Goal: Transaction & Acquisition: Book appointment/travel/reservation

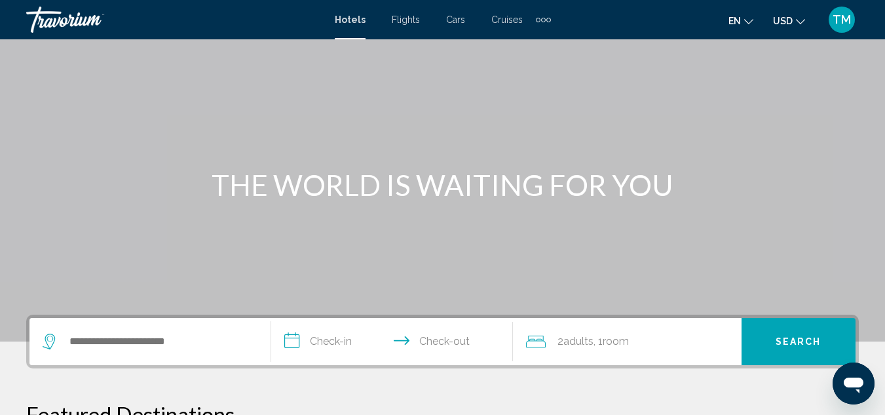
scroll to position [196, 0]
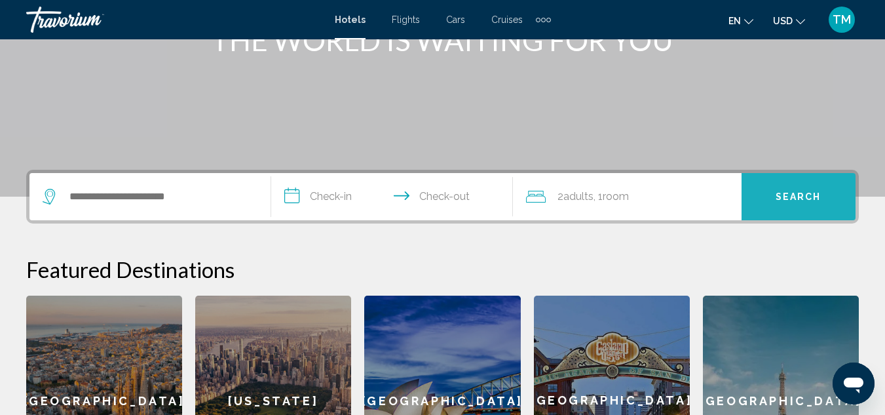
click at [790, 198] on span "Search" at bounding box center [798, 197] width 46 height 10
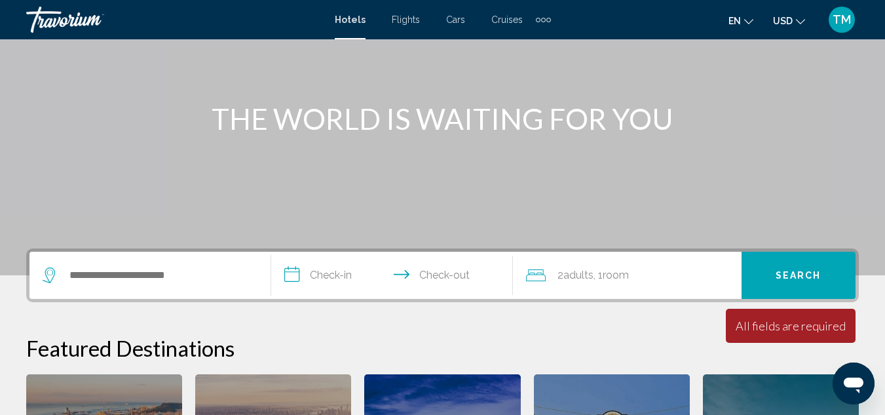
scroll to position [87, 0]
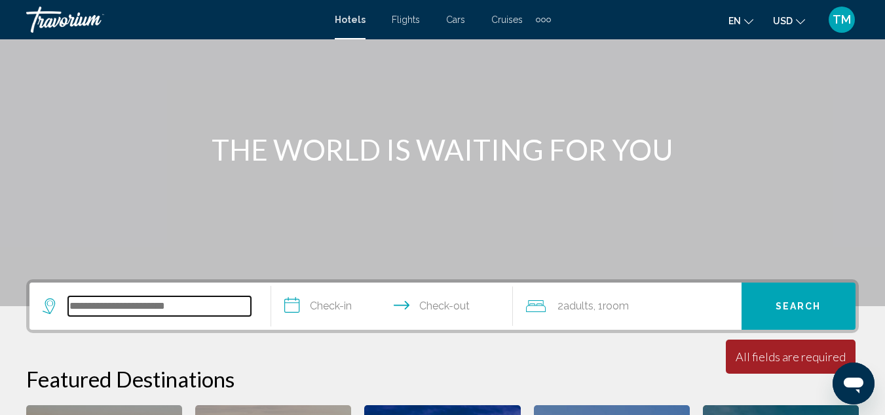
click at [111, 308] on input "Search widget" at bounding box center [159, 306] width 183 height 20
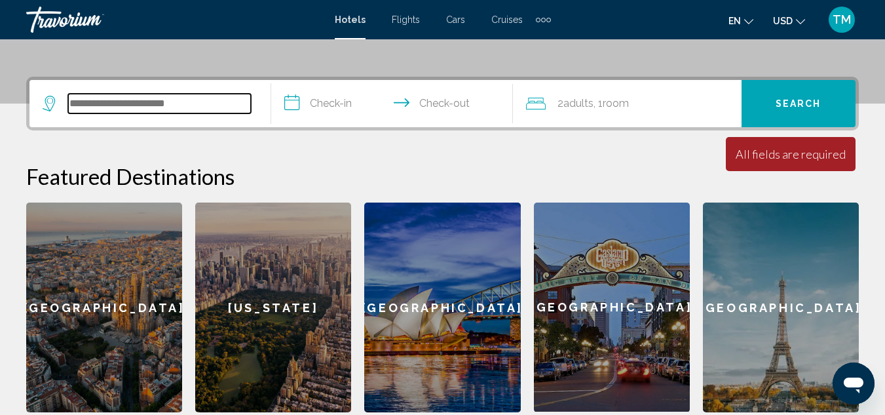
scroll to position [324, 0]
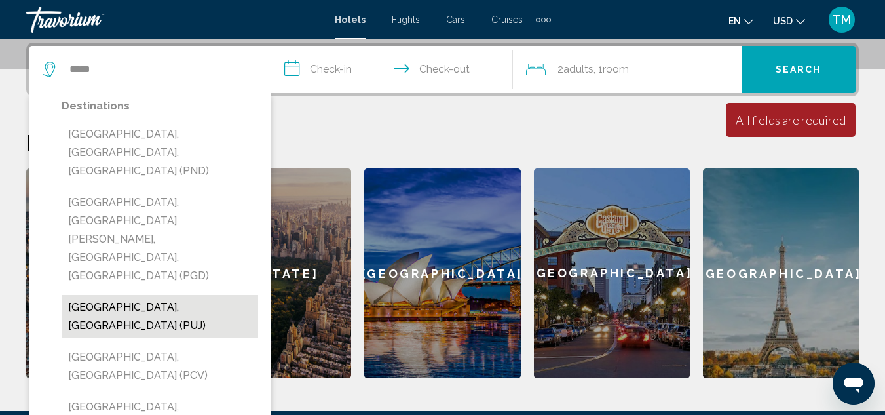
click at [180, 295] on button "[GEOGRAPHIC_DATA], [GEOGRAPHIC_DATA] (PUJ)" at bounding box center [160, 316] width 196 height 43
type input "**********"
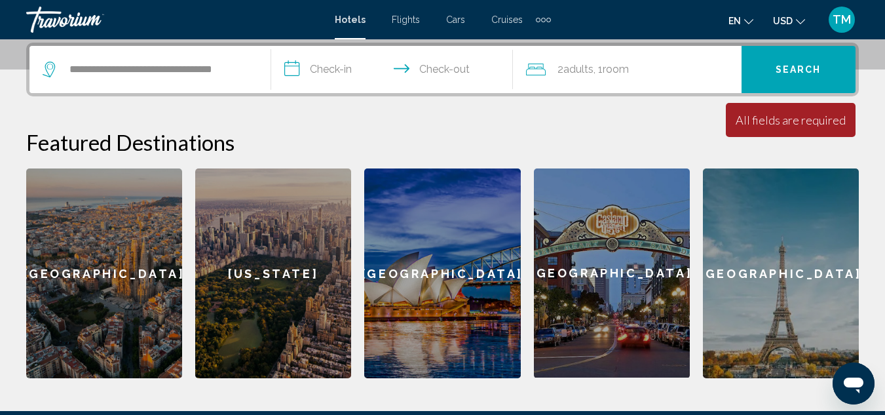
click at [314, 71] on input "**********" at bounding box center [394, 71] width 247 height 51
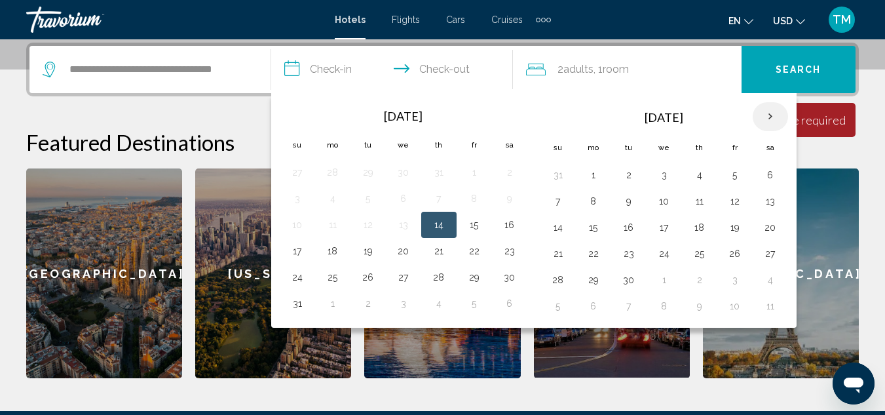
click at [768, 115] on th "Next month" at bounding box center [770, 116] width 35 height 29
click at [697, 257] on button "25" at bounding box center [699, 253] width 21 height 18
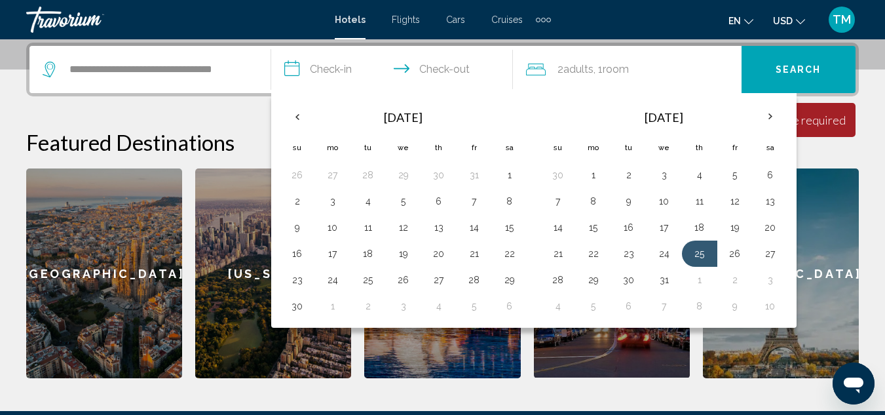
click at [291, 70] on input "**********" at bounding box center [394, 71] width 247 height 51
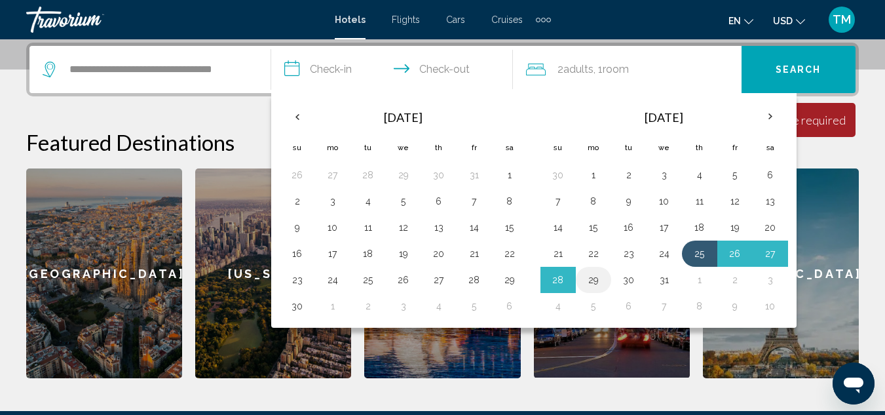
click at [593, 283] on button "29" at bounding box center [593, 279] width 21 height 18
type input "**********"
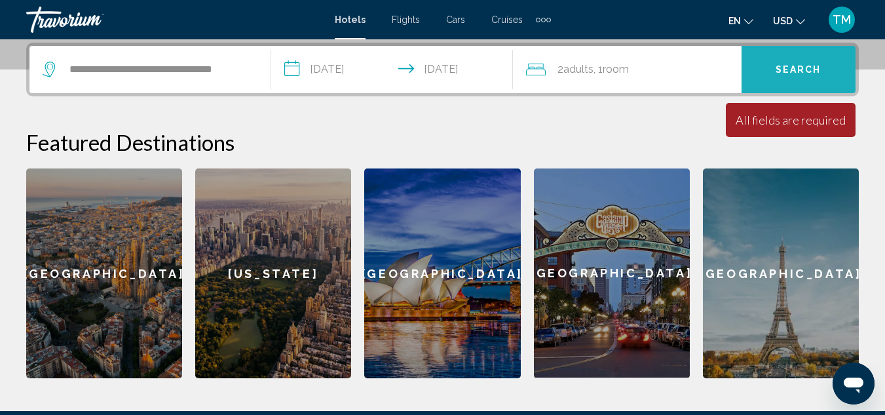
click at [781, 69] on span "Search" at bounding box center [798, 70] width 46 height 10
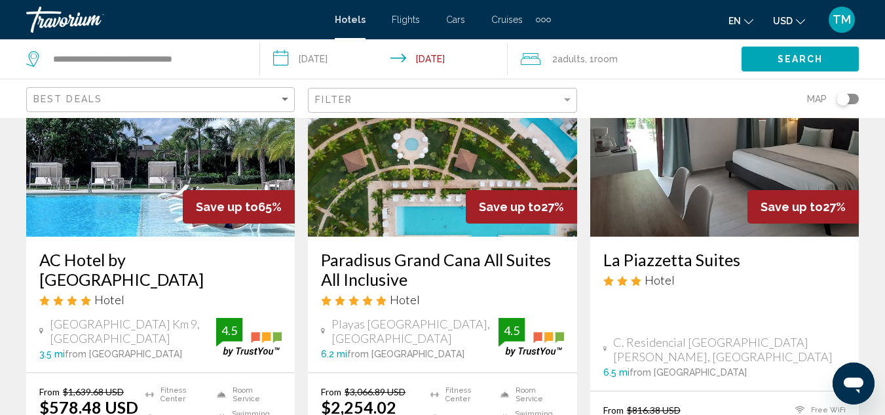
scroll to position [131, 0]
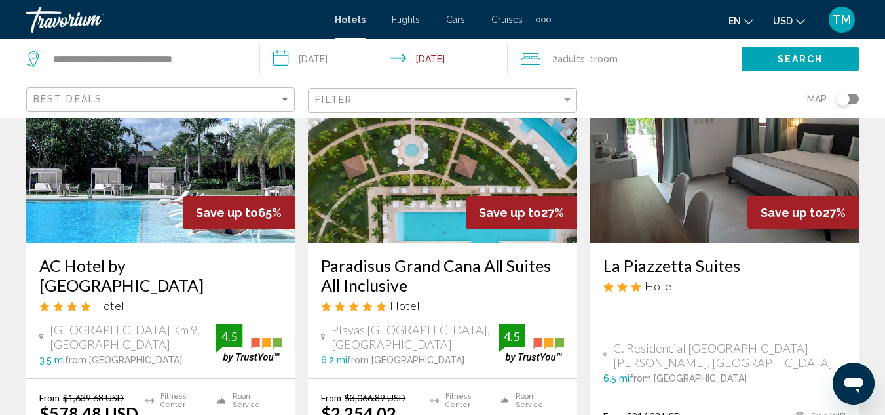
click at [134, 227] on img "Main content" at bounding box center [160, 138] width 269 height 210
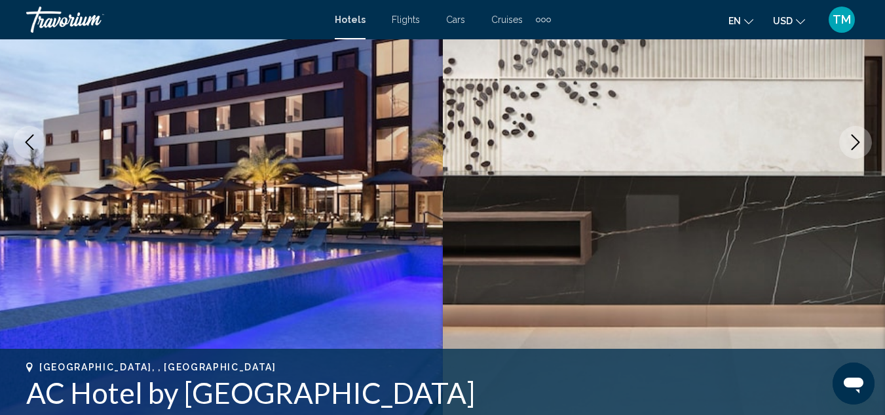
scroll to position [143, 0]
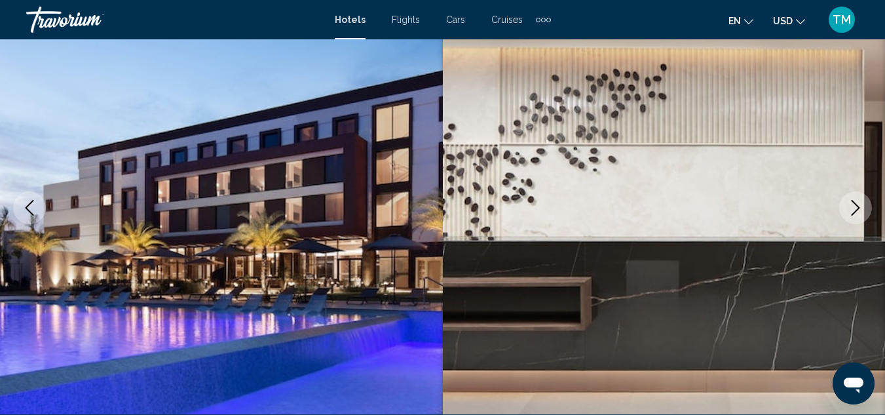
click at [851, 212] on icon "Next image" at bounding box center [855, 208] width 16 height 16
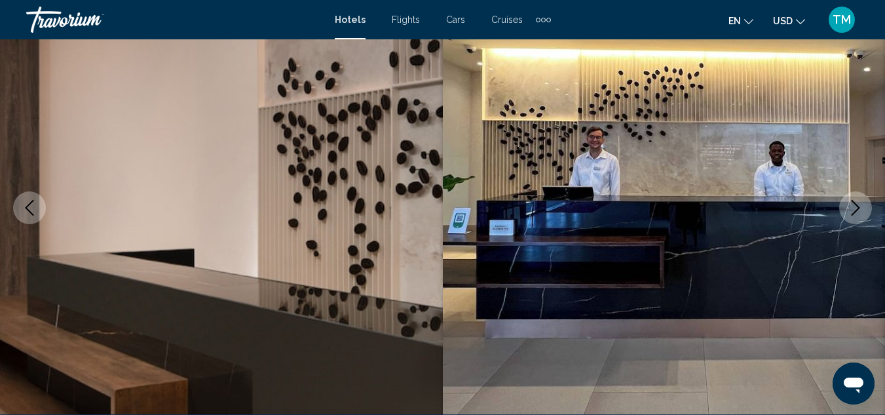
click at [849, 215] on button "Next image" at bounding box center [855, 207] width 33 height 33
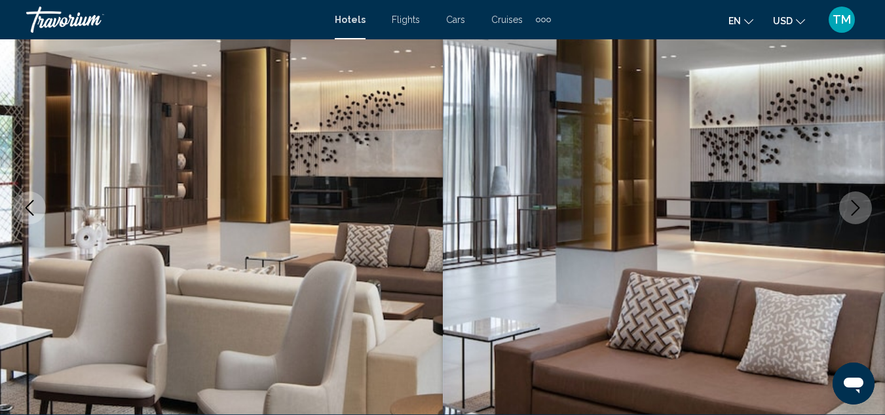
click at [849, 210] on icon "Next image" at bounding box center [855, 208] width 16 height 16
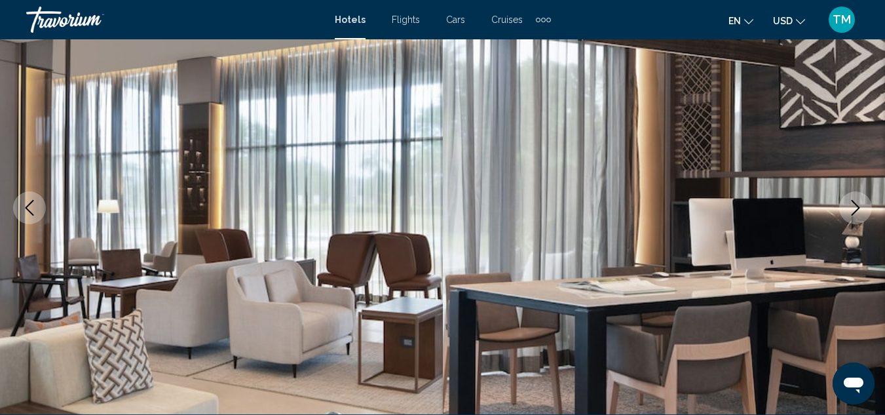
click at [849, 210] on icon "Next image" at bounding box center [855, 208] width 16 height 16
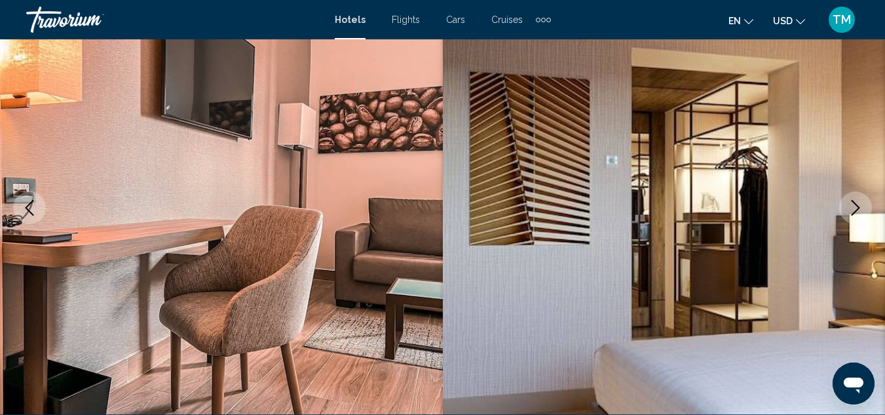
click at [849, 210] on icon "Next image" at bounding box center [855, 208] width 16 height 16
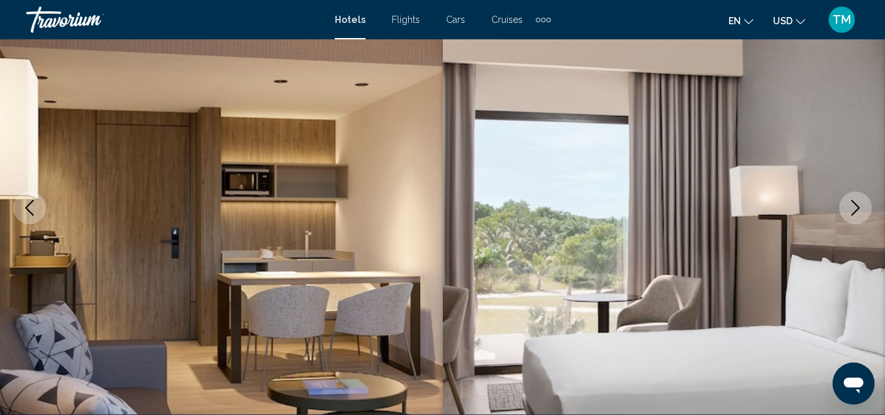
click at [849, 210] on icon "Next image" at bounding box center [855, 208] width 16 height 16
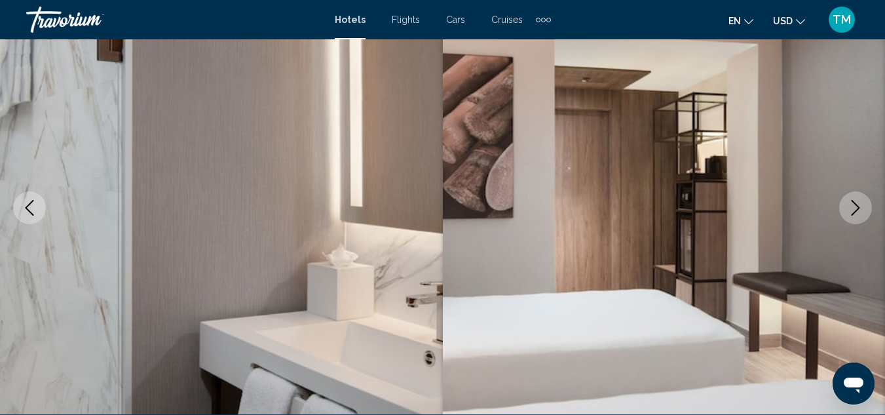
click at [849, 210] on icon "Next image" at bounding box center [855, 208] width 16 height 16
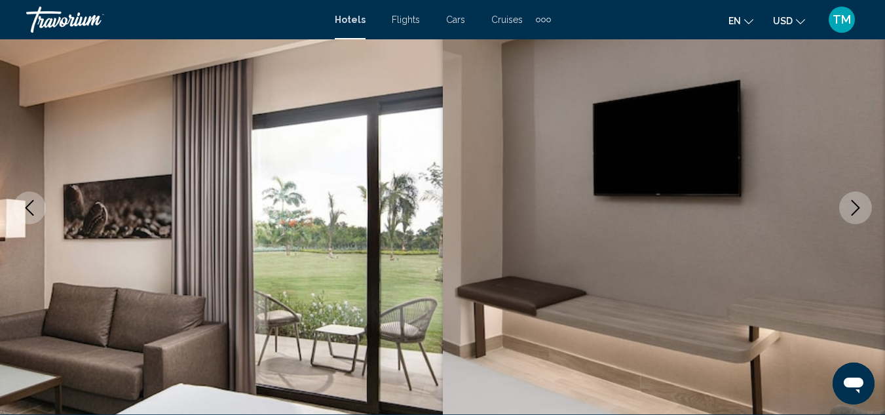
click at [849, 210] on icon "Next image" at bounding box center [855, 208] width 16 height 16
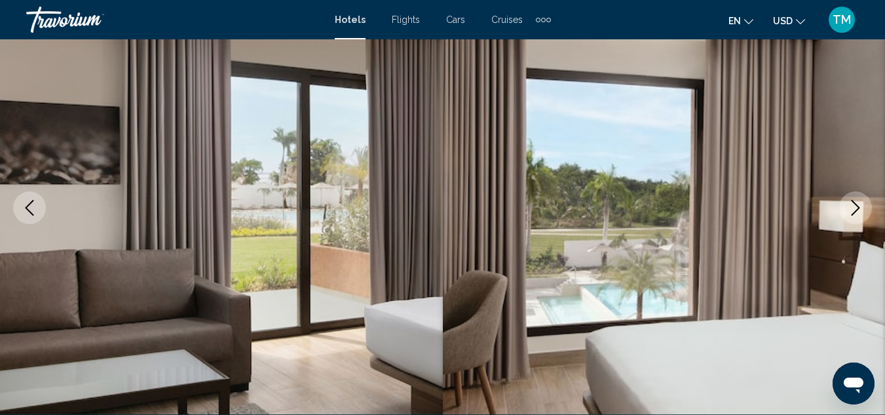
click at [849, 210] on icon "Next image" at bounding box center [855, 208] width 16 height 16
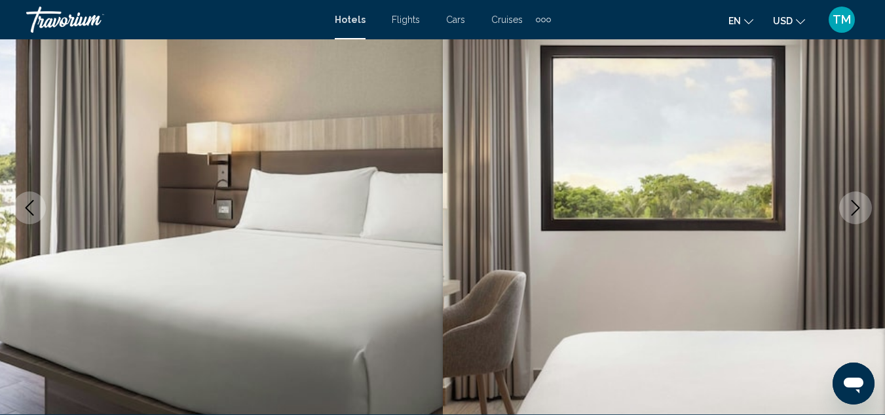
click at [849, 210] on icon "Next image" at bounding box center [855, 208] width 16 height 16
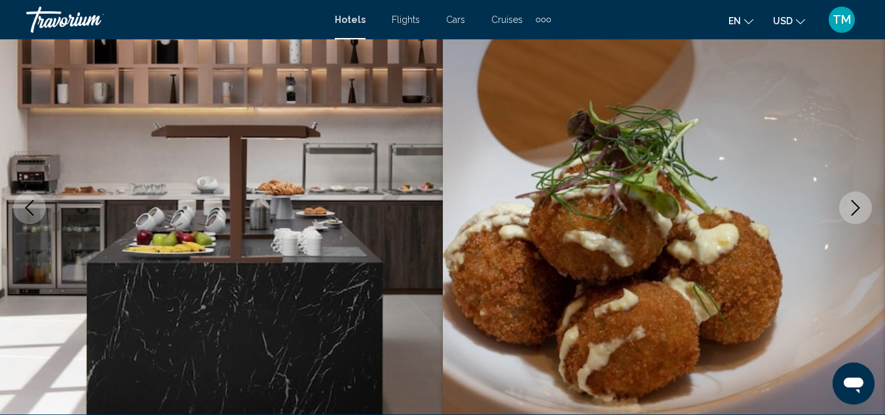
click at [849, 210] on icon "Next image" at bounding box center [855, 208] width 16 height 16
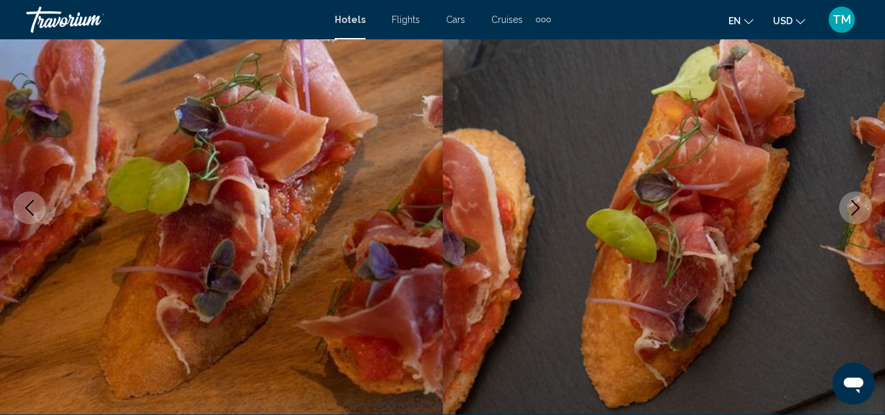
click at [849, 210] on icon "Next image" at bounding box center [855, 208] width 16 height 16
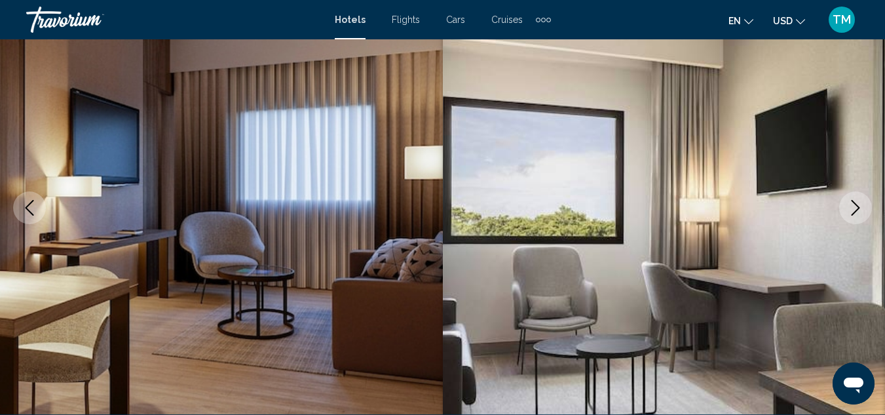
click at [849, 210] on icon "Next image" at bounding box center [855, 208] width 16 height 16
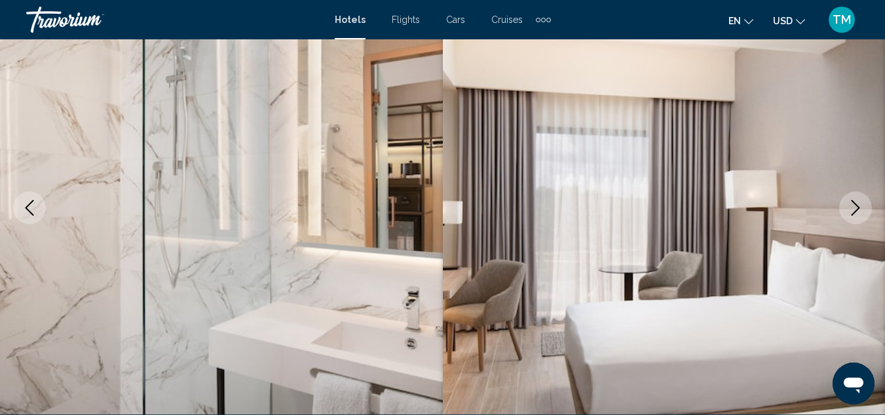
click at [849, 210] on icon "Next image" at bounding box center [855, 208] width 16 height 16
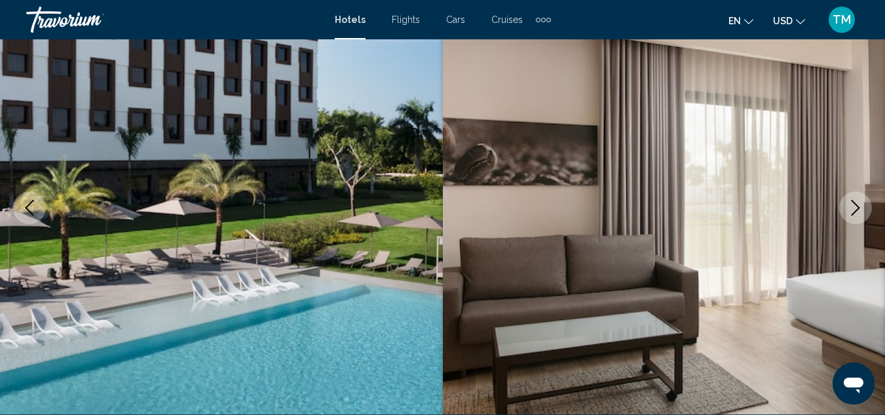
click at [849, 210] on icon "Next image" at bounding box center [855, 208] width 16 height 16
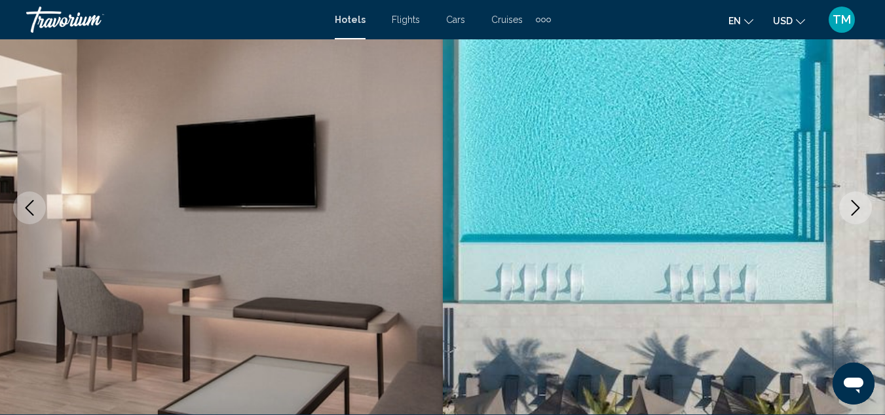
click at [846, 208] on button "Next image" at bounding box center [855, 207] width 33 height 33
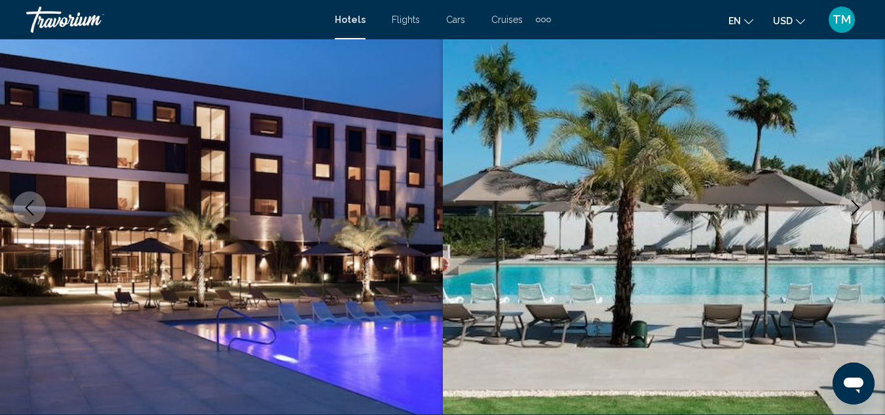
click at [857, 210] on icon "Next image" at bounding box center [855, 208] width 9 height 16
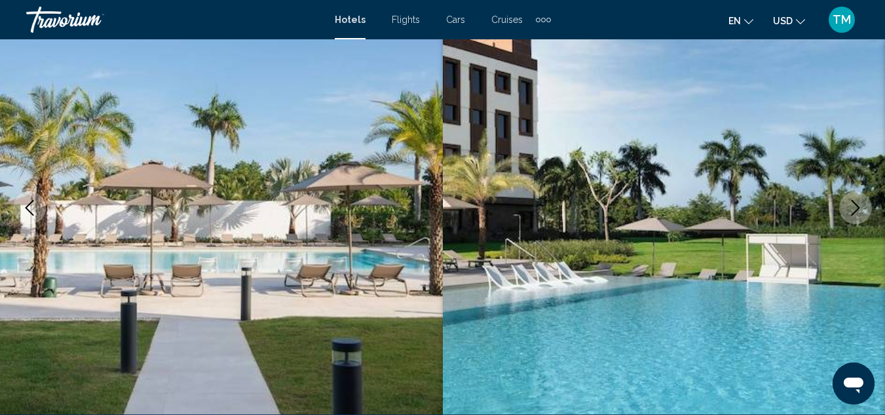
click at [851, 212] on icon "Next image" at bounding box center [855, 208] width 16 height 16
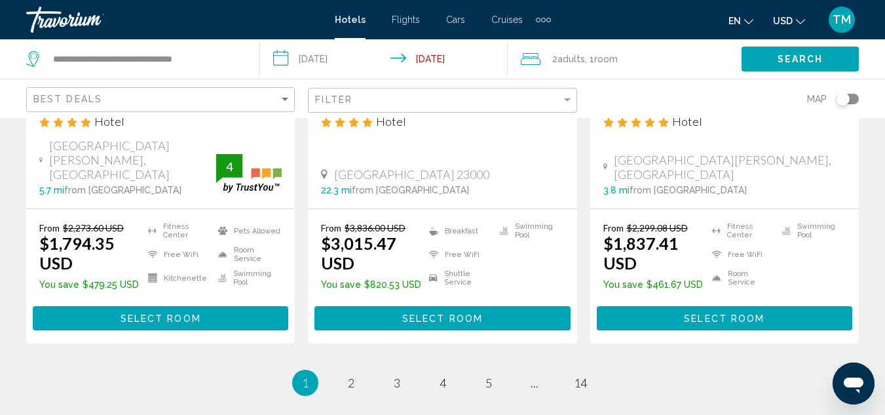
scroll to position [1899, 0]
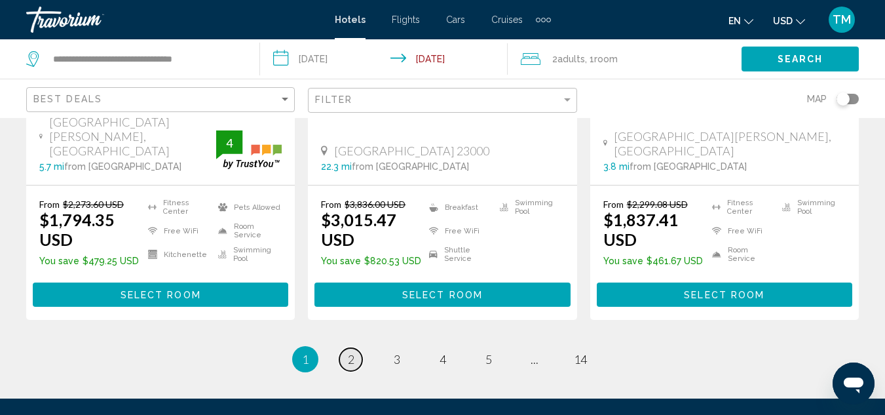
click at [349, 352] on span "2" at bounding box center [351, 359] width 7 height 14
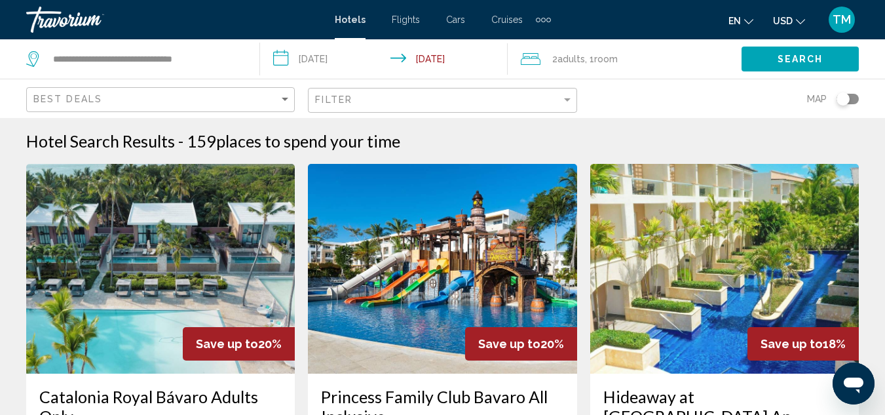
click at [532, 60] on icon "Travelers: 2 adults, 0 children" at bounding box center [531, 59] width 20 height 16
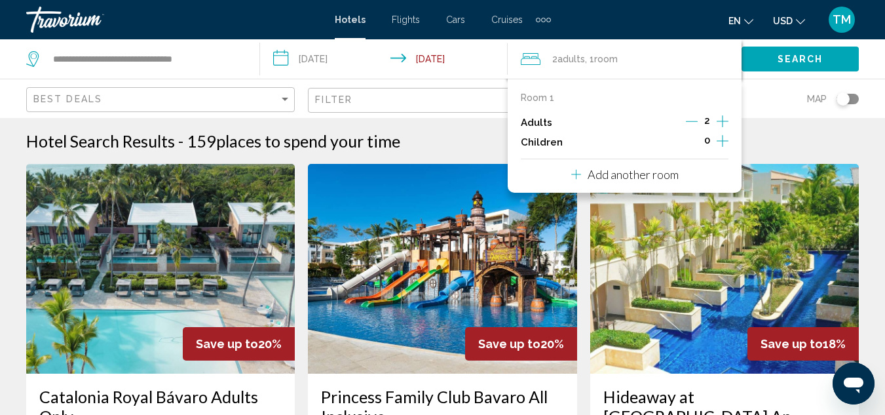
click at [724, 121] on icon "Increment adults" at bounding box center [723, 121] width 12 height 12
click at [694, 122] on icon "Decrement adults" at bounding box center [692, 121] width 12 height 12
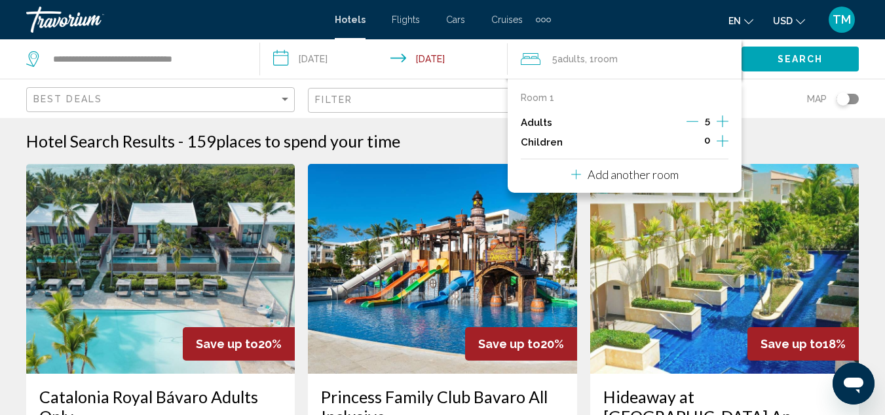
click at [721, 142] on icon "Increment children" at bounding box center [723, 141] width 12 height 16
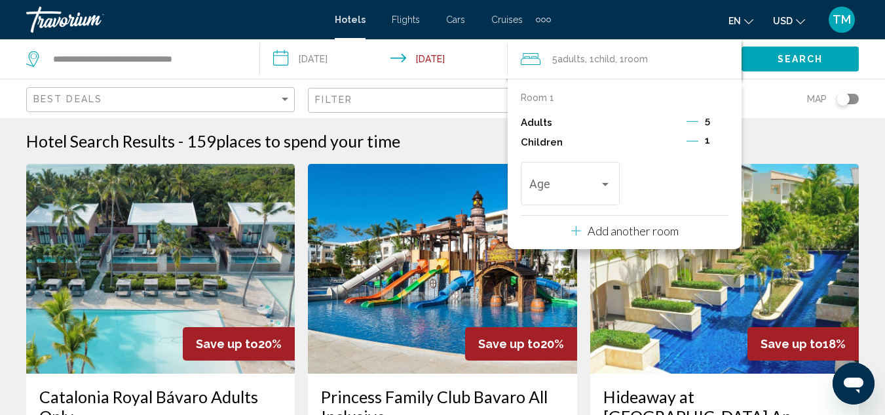
click at [696, 124] on icon "Decrement adults" at bounding box center [692, 121] width 12 height 12
click at [723, 143] on icon "Increment children" at bounding box center [723, 141] width 12 height 16
click at [606, 187] on div "Travelers: 4 adults, 2 children" at bounding box center [605, 184] width 12 height 10
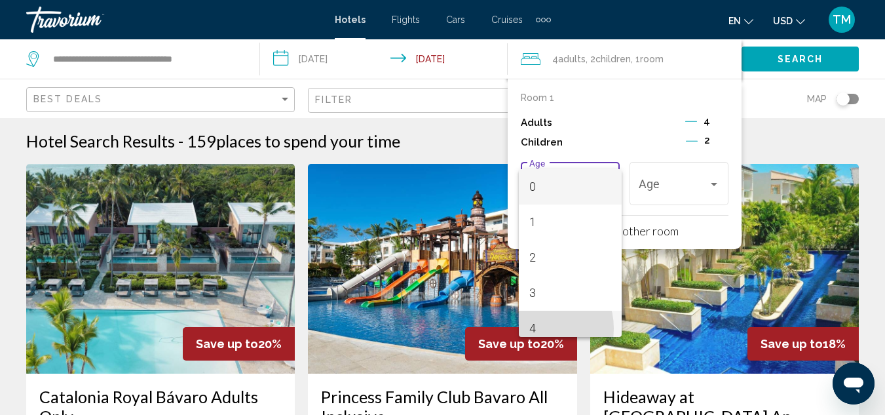
click at [536, 328] on span "4" at bounding box center [569, 327] width 81 height 35
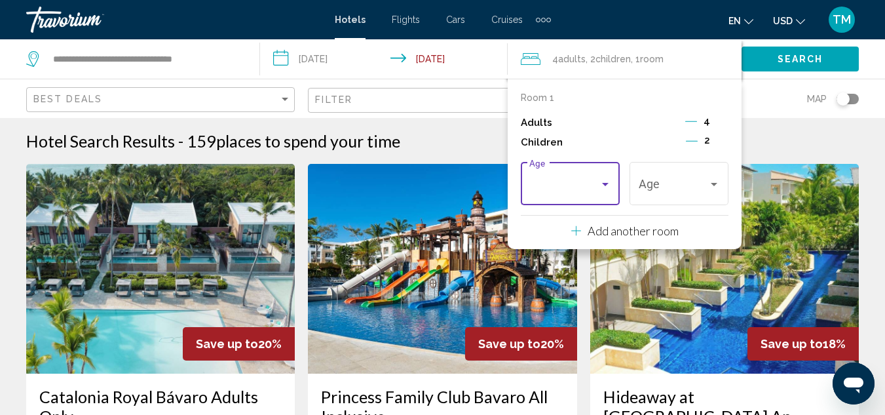
scroll to position [9, 0]
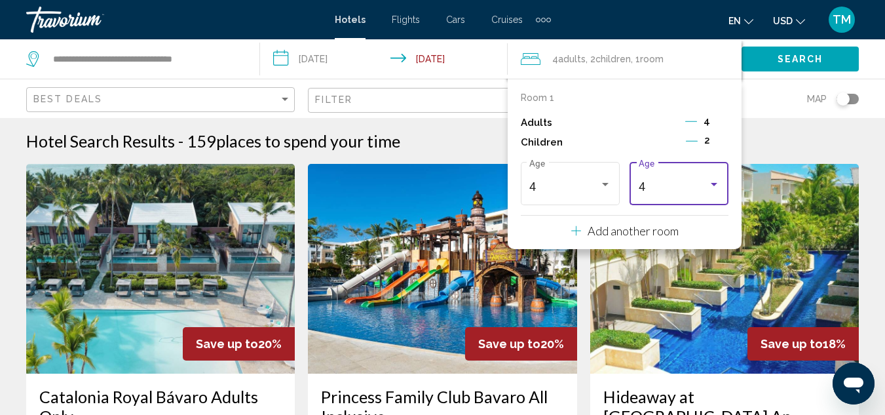
click at [716, 187] on div "Travelers: 4 adults, 2 children" at bounding box center [714, 184] width 12 height 10
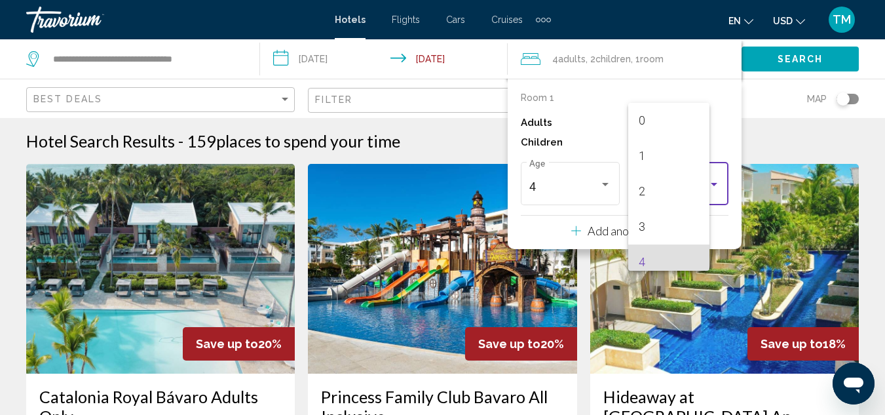
scroll to position [75, 0]
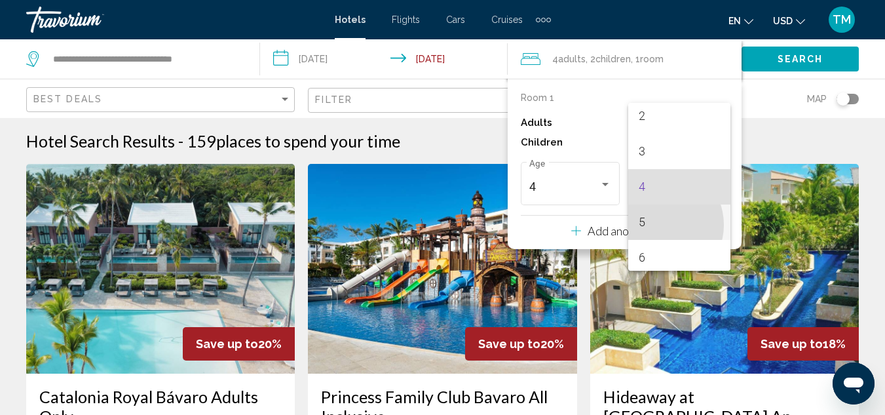
click at [658, 225] on span "5" at bounding box center [679, 221] width 81 height 35
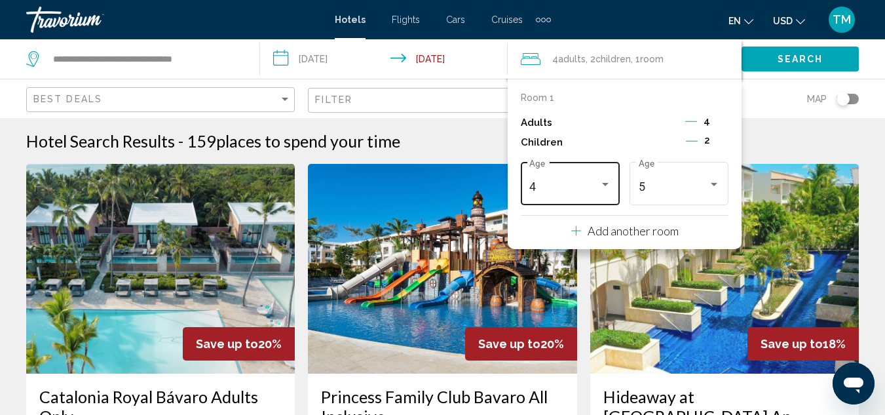
click at [604, 183] on div "Travelers: 4 adults, 2 children" at bounding box center [605, 184] width 7 height 3
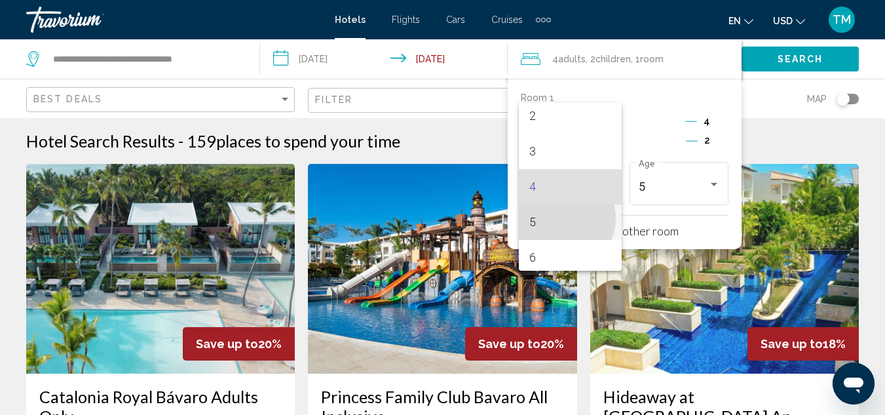
click at [561, 218] on span "5" at bounding box center [569, 221] width 81 height 35
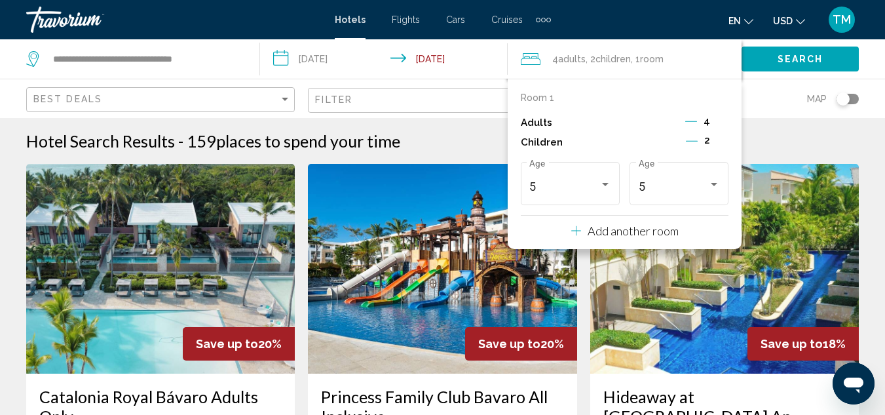
click at [610, 228] on p "Add another room" at bounding box center [632, 230] width 91 height 14
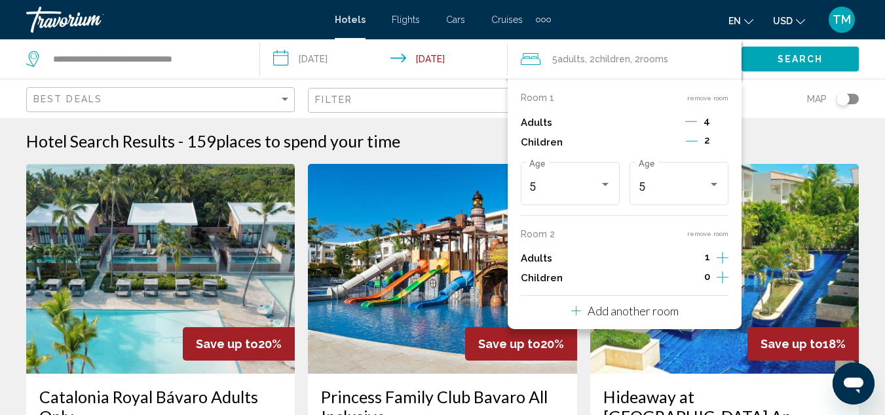
click at [544, 97] on p "Room 1" at bounding box center [537, 97] width 33 height 10
click at [753, 98] on div "Map" at bounding box center [724, 98] width 269 height 39
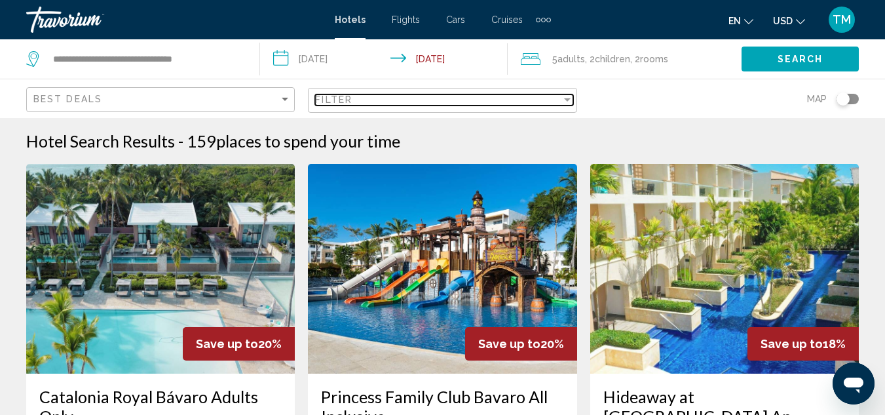
click at [350, 101] on span "Filter" at bounding box center [333, 99] width 37 height 10
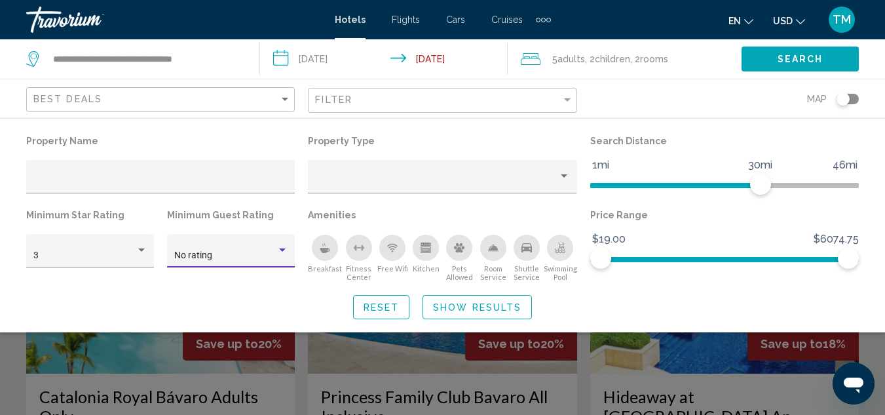
click at [281, 251] on div "Hotel Filters" at bounding box center [282, 249] width 7 height 3
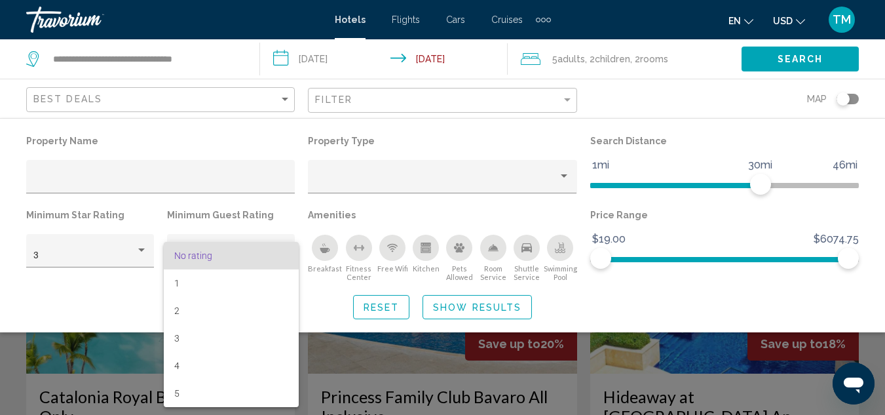
click at [92, 278] on div at bounding box center [442, 207] width 885 height 415
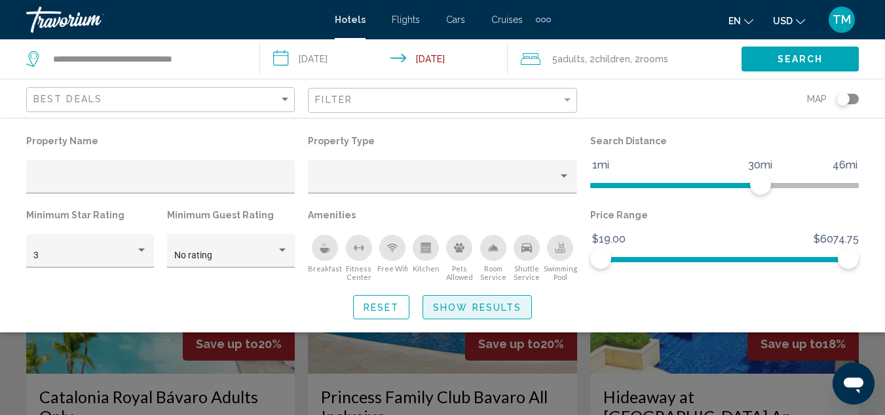
click at [467, 304] on span "Show Results" at bounding box center [477, 307] width 88 height 10
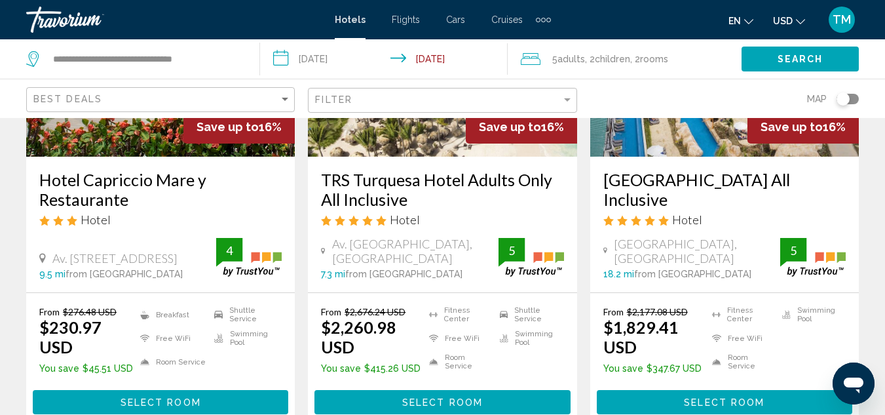
scroll to position [1899, 0]
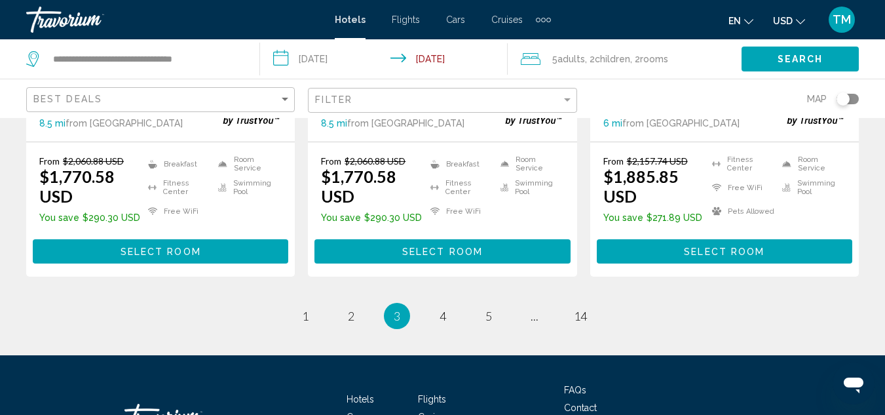
scroll to position [2021, 0]
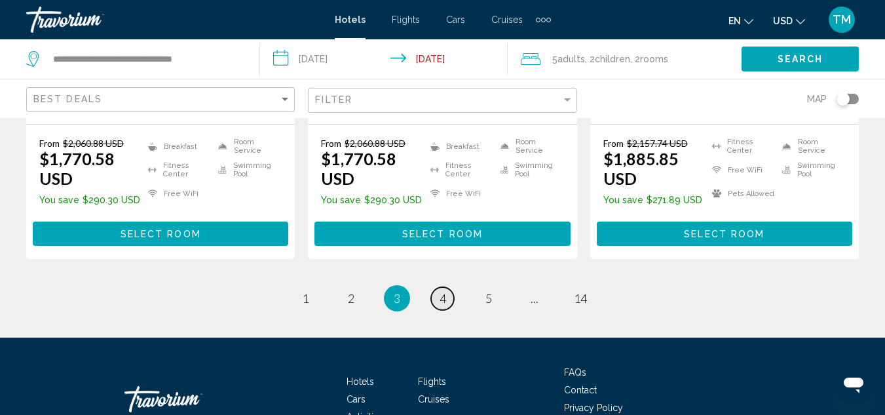
click at [435, 287] on link "page 4" at bounding box center [442, 298] width 23 height 23
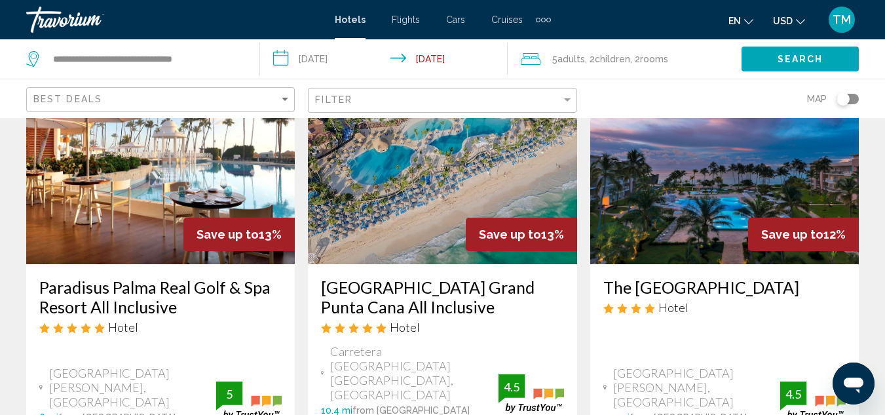
scroll to position [131, 0]
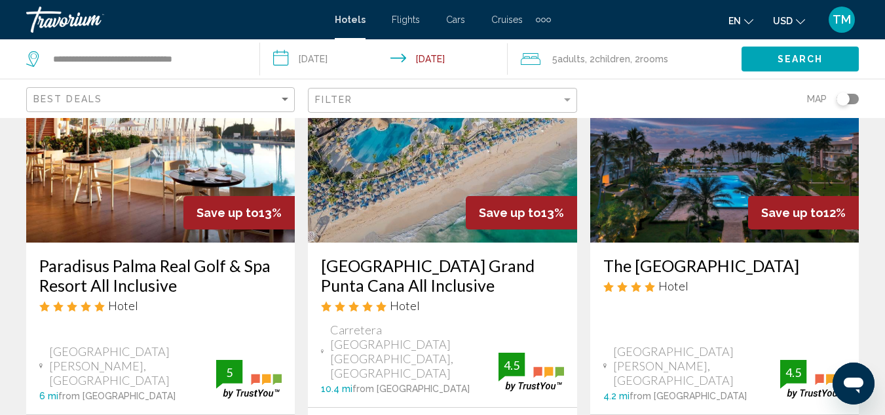
click at [462, 270] on h3 "Bahia Principe Grand Punta Cana All Inclusive" at bounding box center [442, 274] width 242 height 39
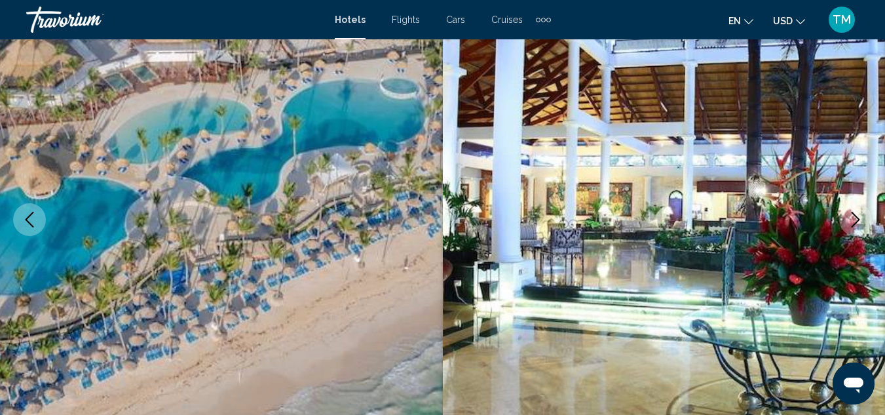
scroll to position [143, 0]
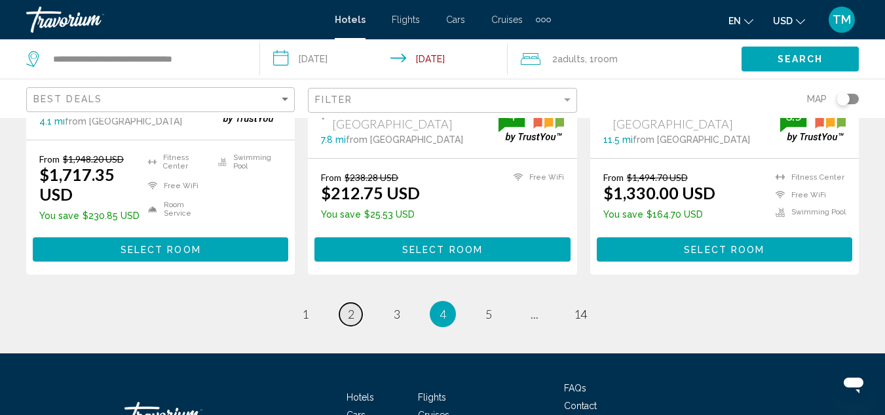
click at [348, 307] on span "2" at bounding box center [351, 314] width 7 height 14
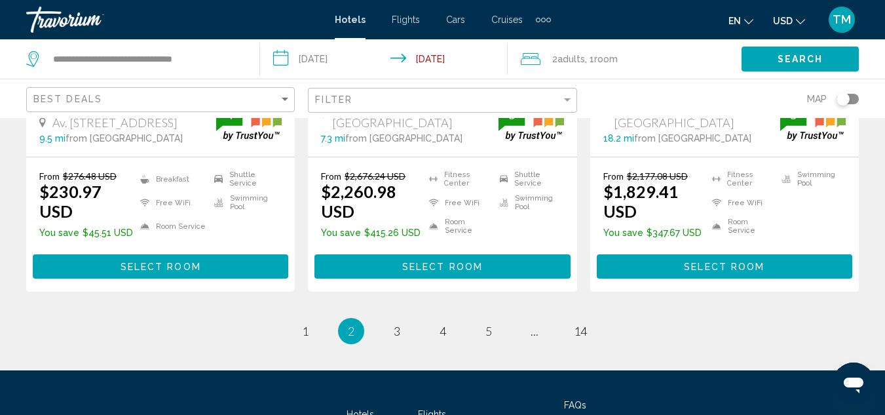
scroll to position [2026, 0]
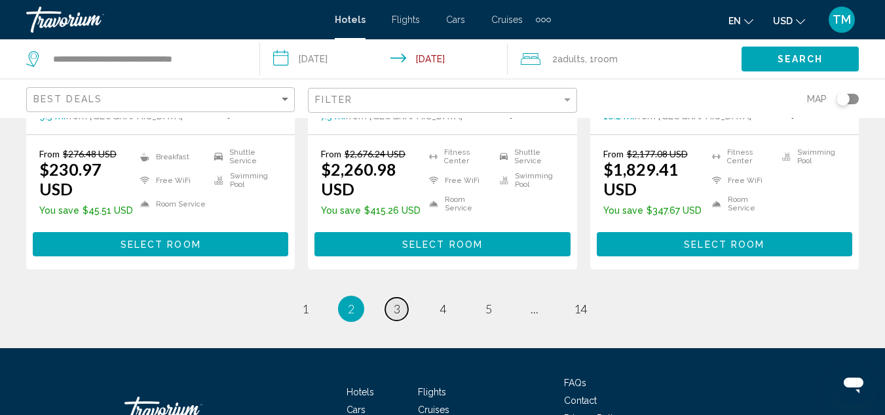
click at [396, 301] on span "3" at bounding box center [397, 308] width 7 height 14
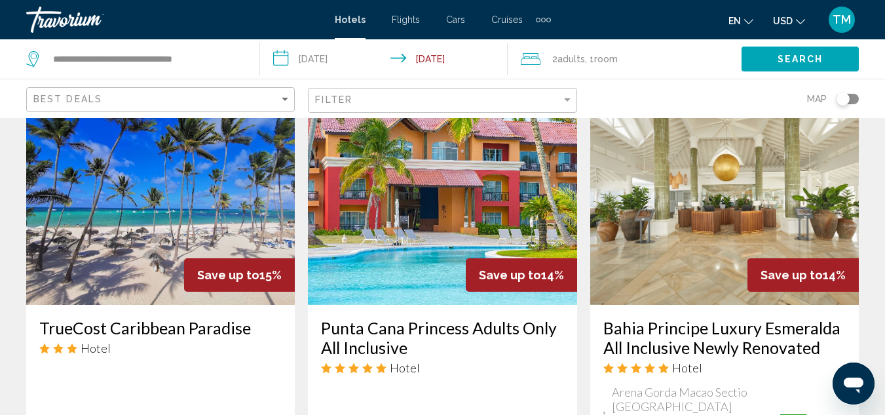
scroll to position [1179, 0]
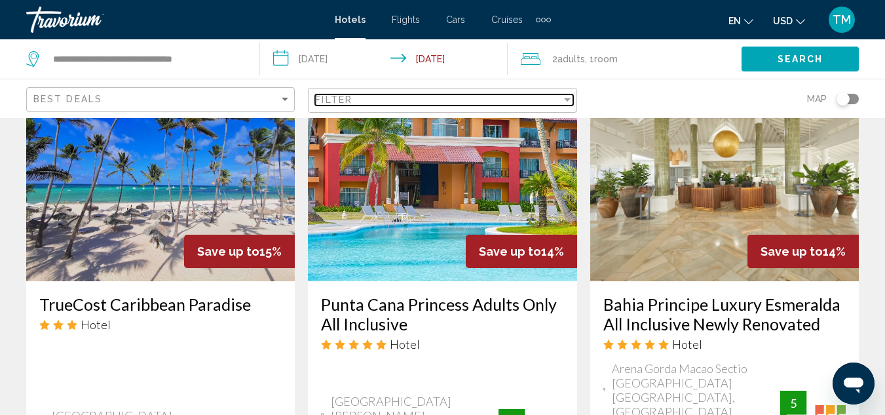
click at [565, 100] on div "Filter" at bounding box center [567, 99] width 7 height 3
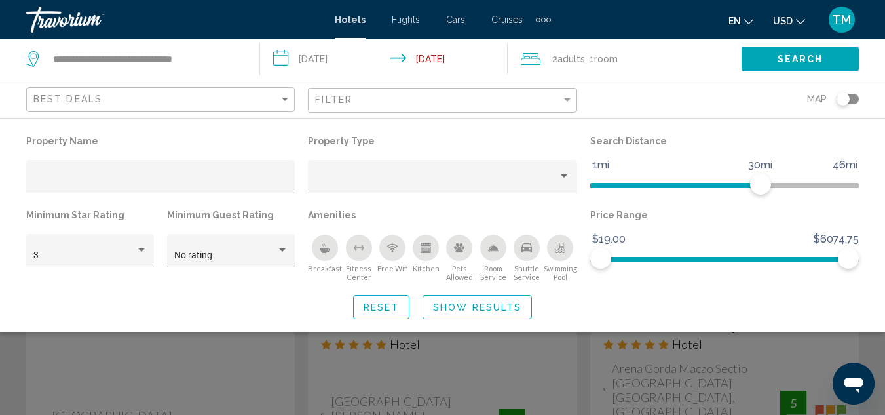
click at [578, 383] on div "Search widget" at bounding box center [442, 305] width 885 height 218
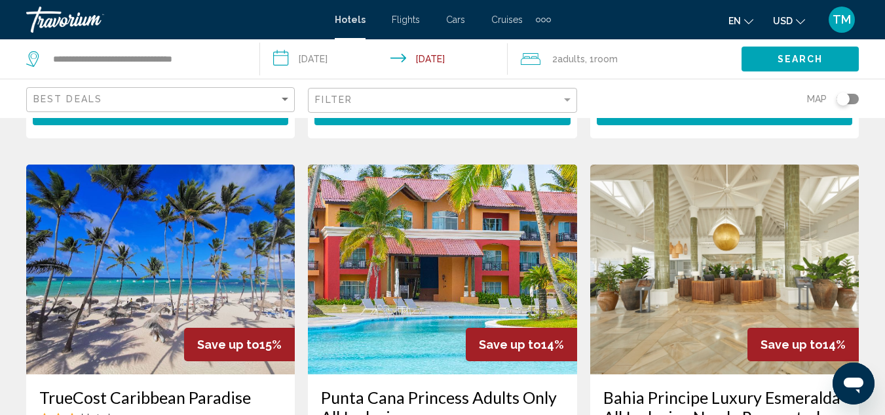
scroll to position [1048, 0]
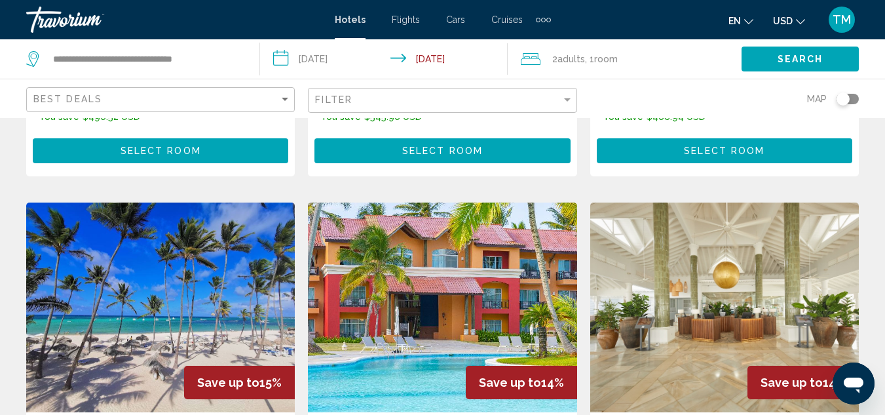
click at [705, 264] on img "Main content" at bounding box center [724, 307] width 269 height 210
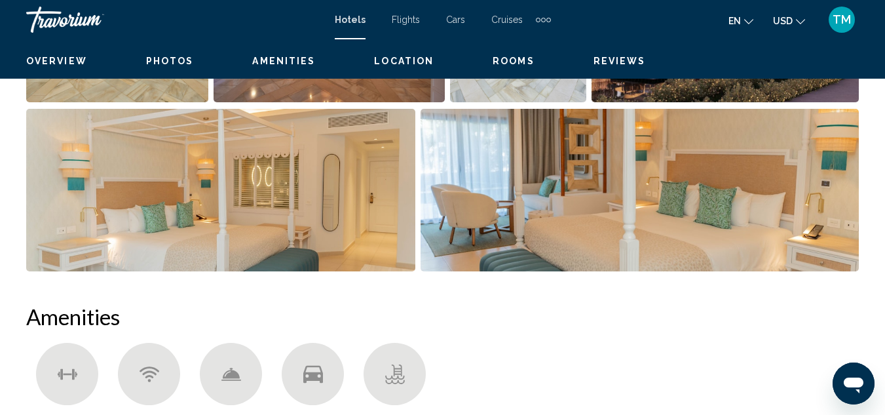
scroll to position [143, 0]
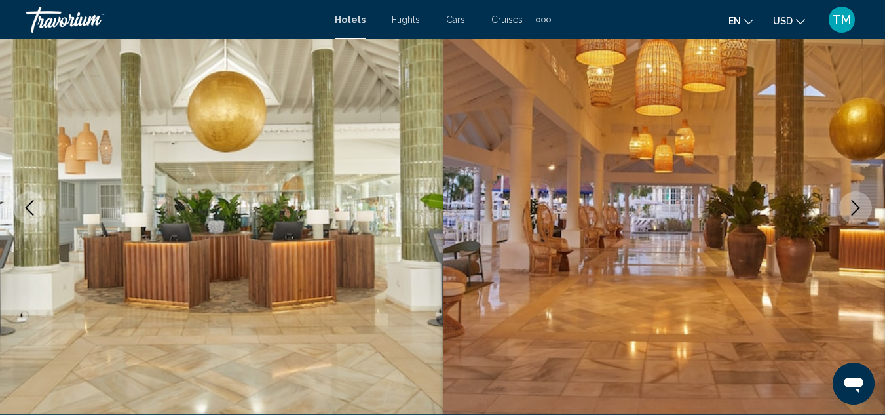
click at [853, 202] on icon "Next image" at bounding box center [855, 208] width 16 height 16
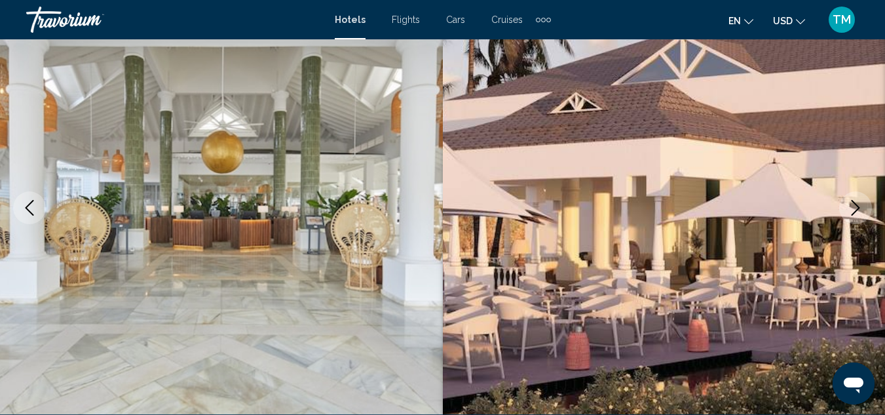
click at [855, 212] on icon "Next image" at bounding box center [855, 208] width 9 height 16
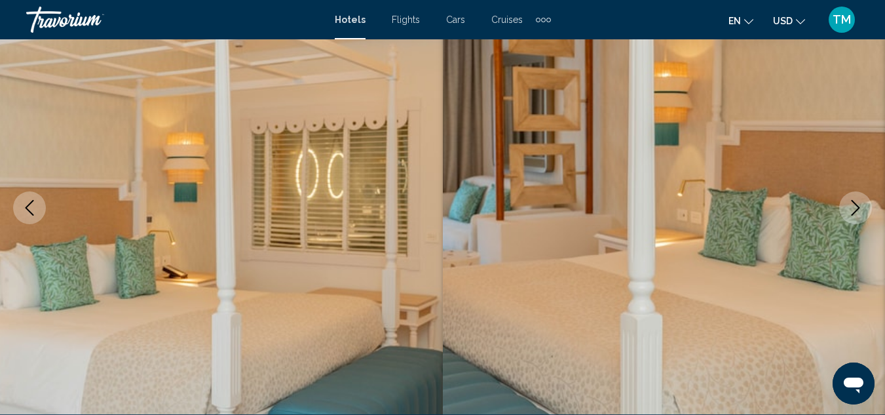
click at [852, 212] on icon "Next image" at bounding box center [855, 208] width 16 height 16
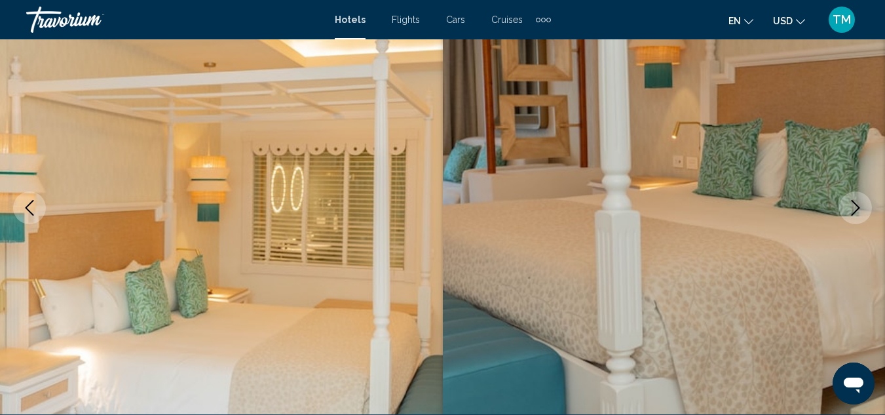
click at [853, 210] on icon "Next image" at bounding box center [855, 208] width 16 height 16
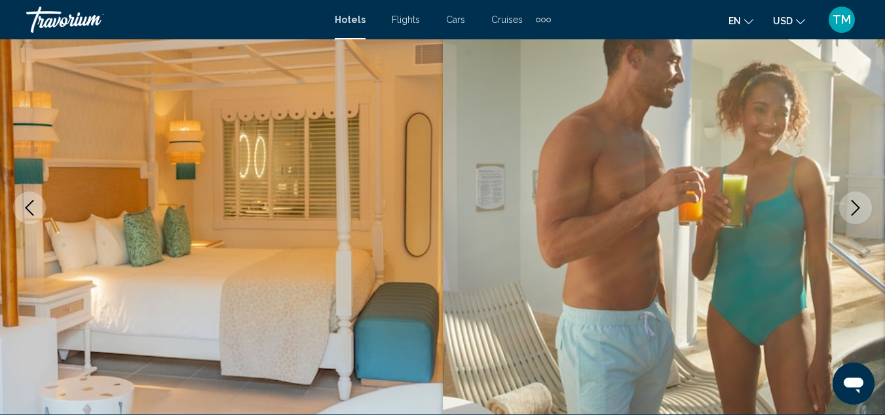
click at [853, 210] on icon "Next image" at bounding box center [855, 208] width 16 height 16
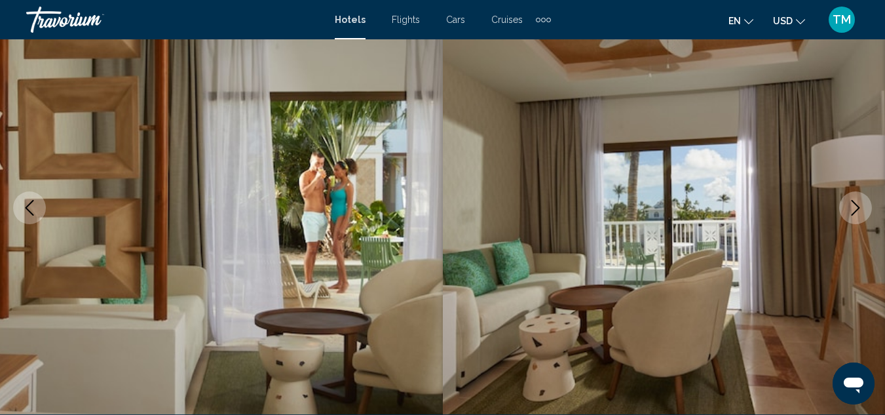
click at [853, 210] on icon "Next image" at bounding box center [855, 208] width 16 height 16
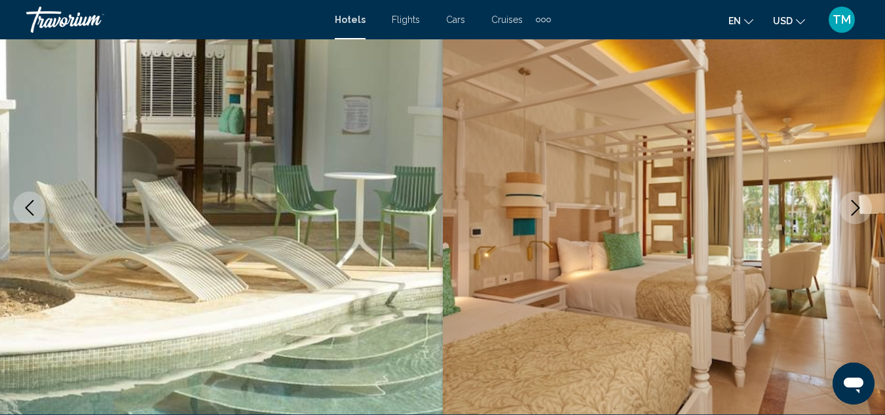
click at [853, 210] on icon "Next image" at bounding box center [855, 208] width 16 height 16
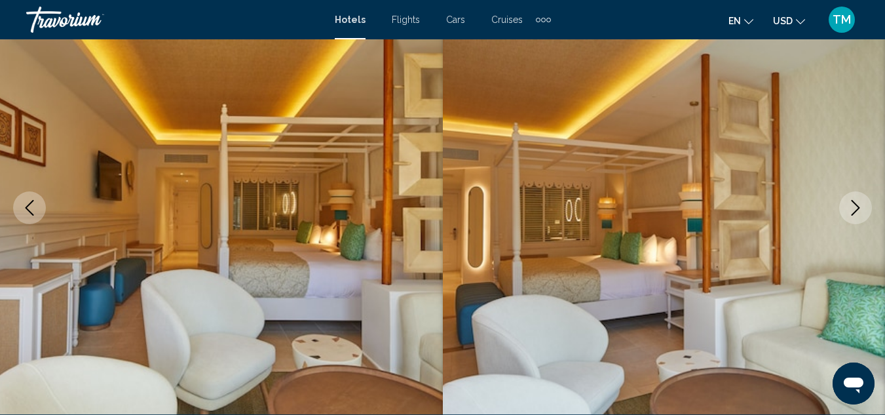
click at [24, 208] on icon "Previous image" at bounding box center [30, 208] width 16 height 16
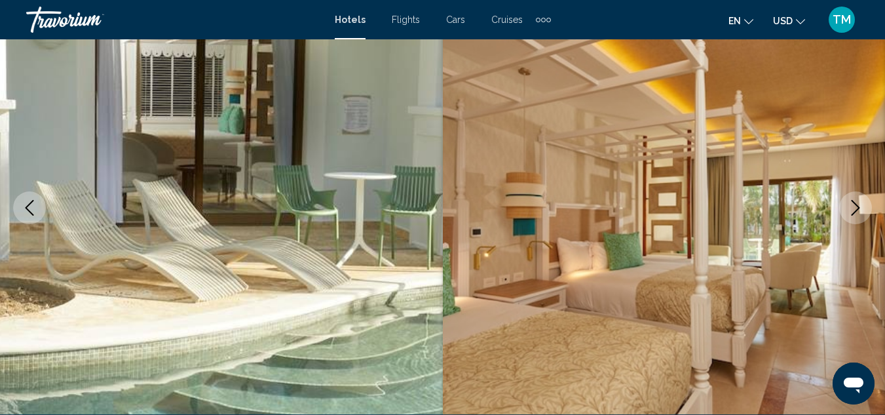
click at [856, 212] on icon "Next image" at bounding box center [855, 208] width 16 height 16
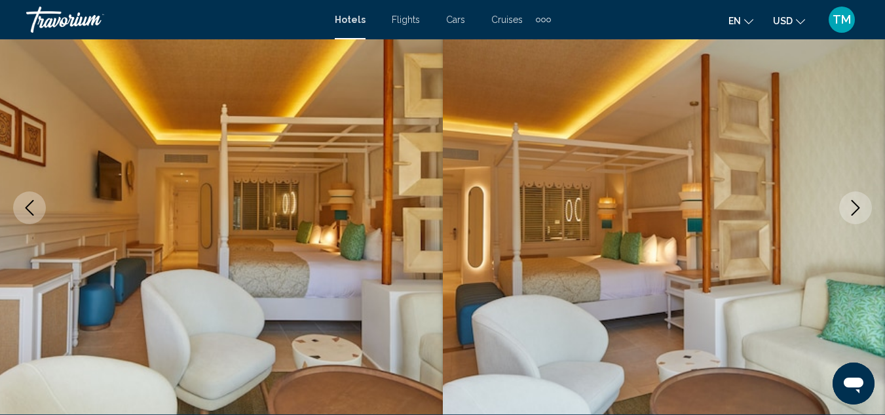
click at [856, 212] on icon "Next image" at bounding box center [855, 208] width 16 height 16
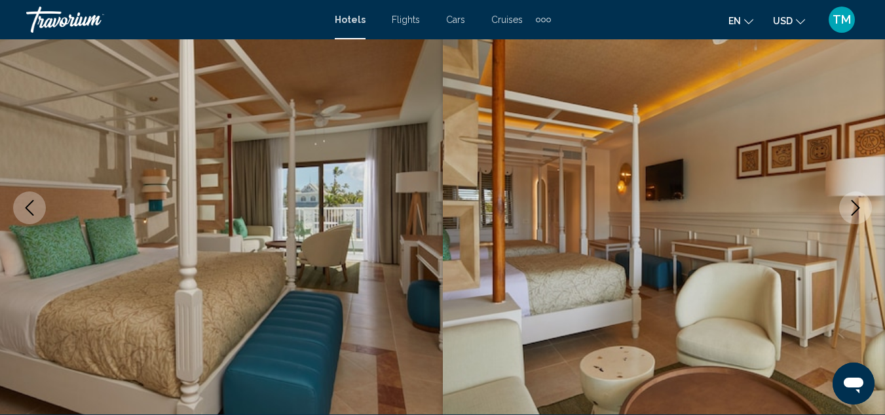
click at [856, 212] on icon "Next image" at bounding box center [855, 208] width 16 height 16
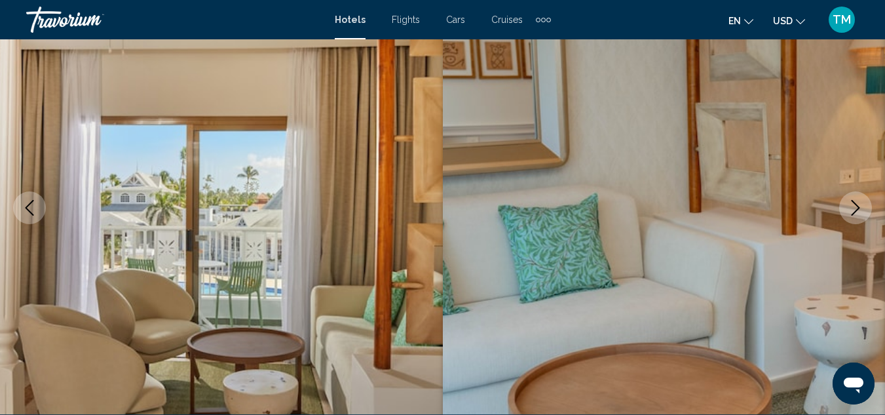
click at [856, 212] on icon "Next image" at bounding box center [855, 208] width 16 height 16
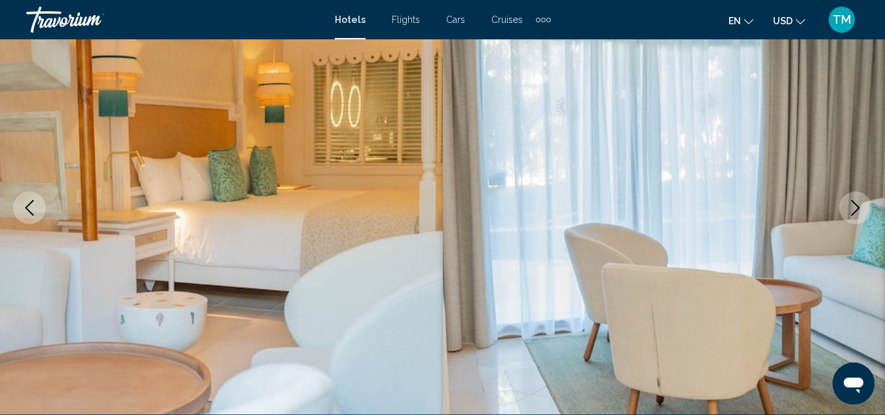
click at [859, 210] on icon "Next image" at bounding box center [855, 208] width 16 height 16
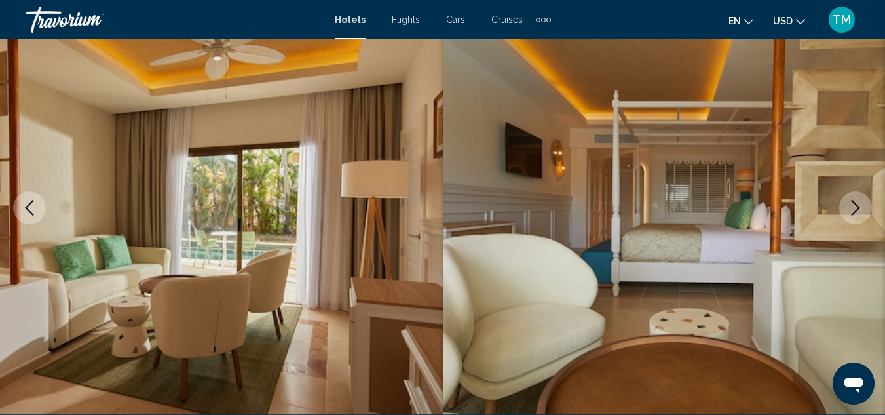
click at [859, 210] on icon "Next image" at bounding box center [855, 208] width 16 height 16
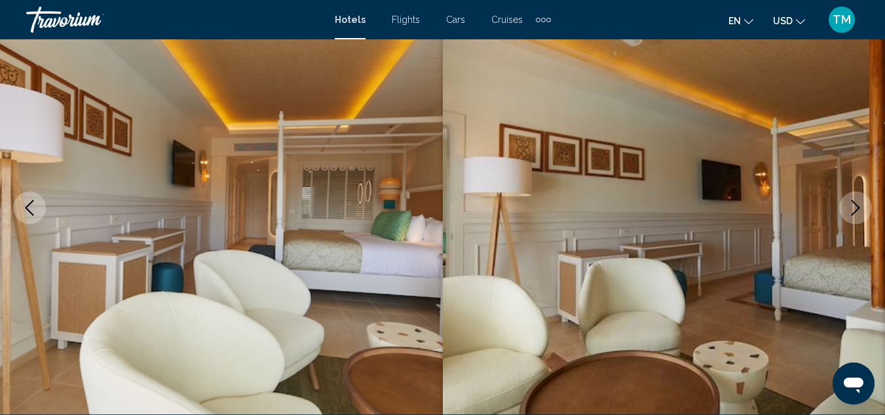
click at [859, 210] on icon "Next image" at bounding box center [855, 208] width 16 height 16
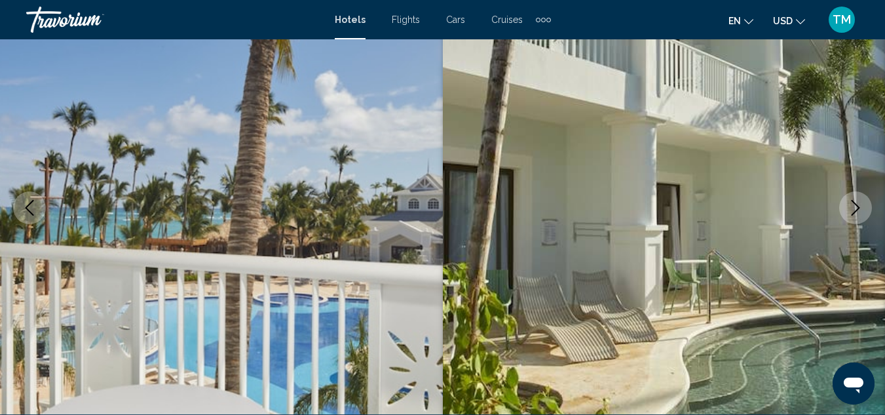
click at [852, 215] on icon "Next image" at bounding box center [855, 208] width 9 height 16
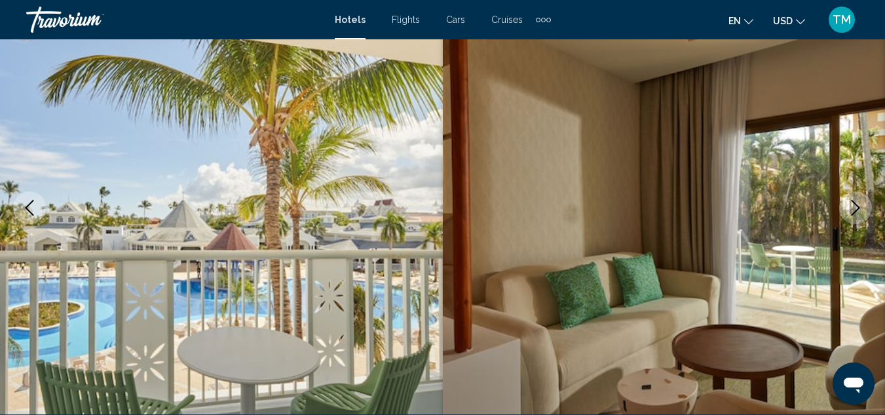
click at [860, 205] on icon "Next image" at bounding box center [855, 208] width 16 height 16
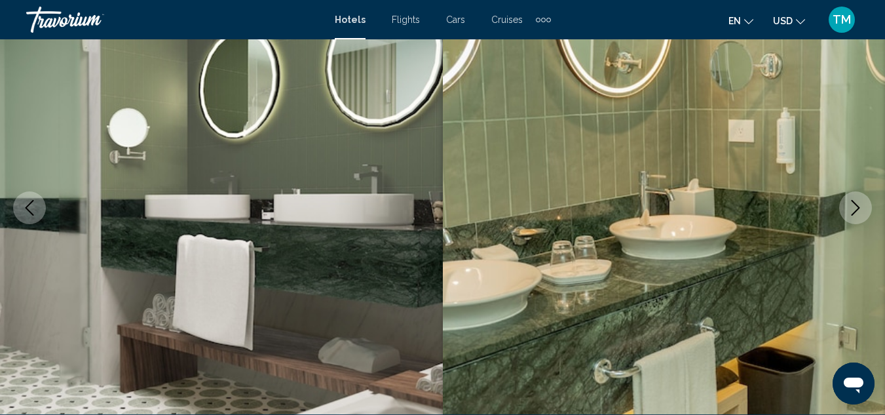
click at [859, 207] on icon "Next image" at bounding box center [855, 208] width 16 height 16
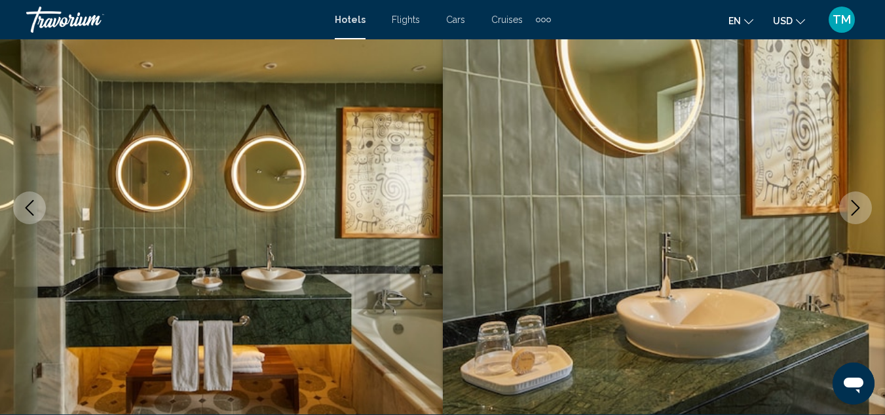
click at [859, 207] on icon "Next image" at bounding box center [855, 208] width 16 height 16
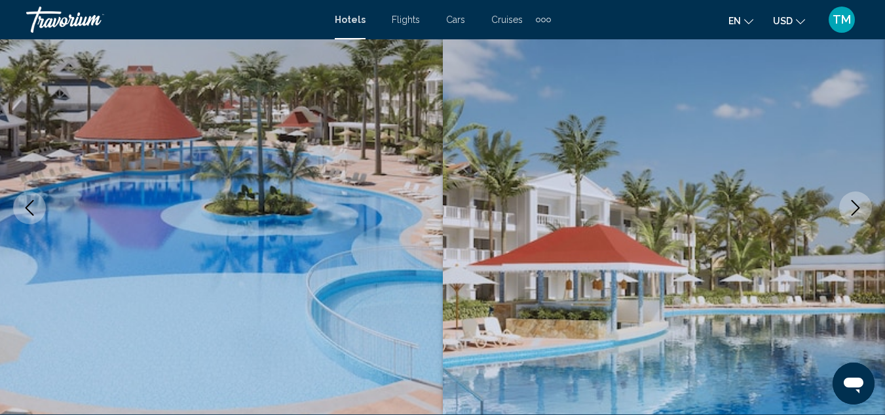
click at [859, 207] on icon "Next image" at bounding box center [855, 208] width 16 height 16
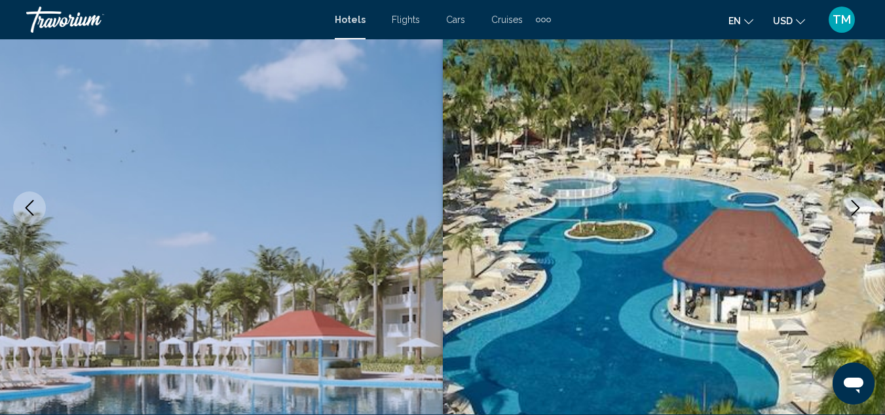
click at [857, 211] on icon "Next image" at bounding box center [855, 208] width 16 height 16
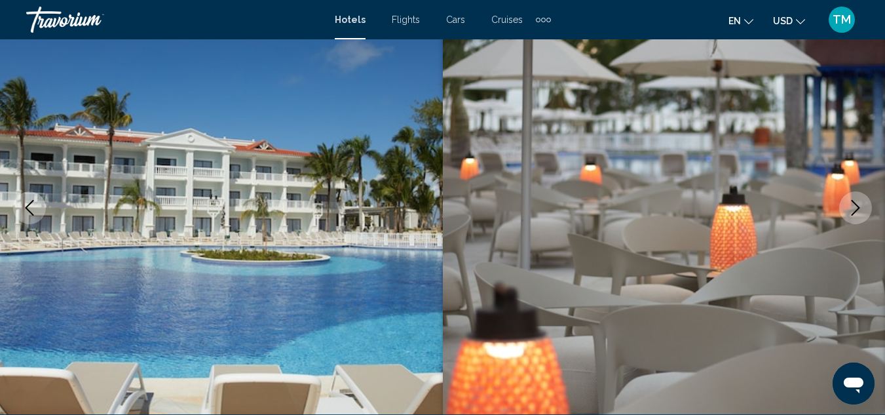
click at [857, 211] on icon "Next image" at bounding box center [855, 208] width 16 height 16
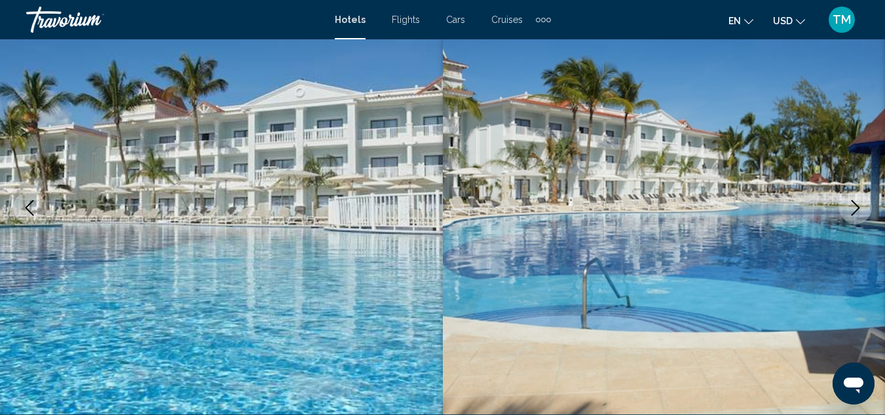
click at [857, 211] on icon "Next image" at bounding box center [855, 208] width 16 height 16
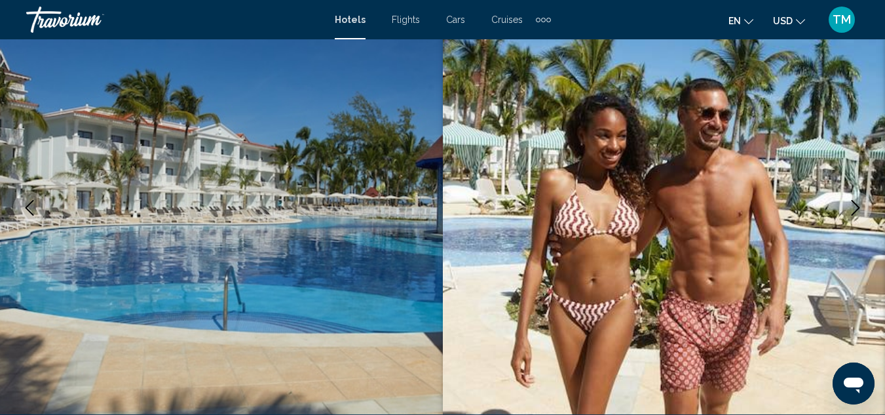
click at [857, 211] on icon "Next image" at bounding box center [855, 208] width 16 height 16
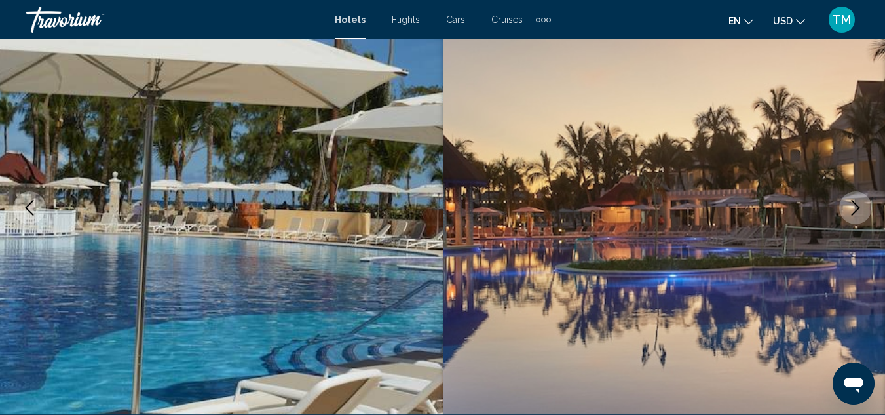
click at [860, 213] on icon "Next image" at bounding box center [855, 208] width 16 height 16
click at [848, 210] on icon "Next image" at bounding box center [855, 208] width 16 height 16
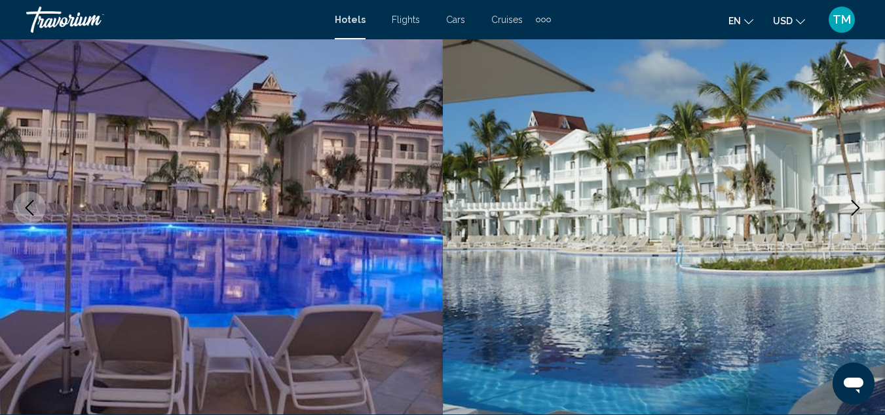
click at [856, 212] on icon "Next image" at bounding box center [855, 208] width 16 height 16
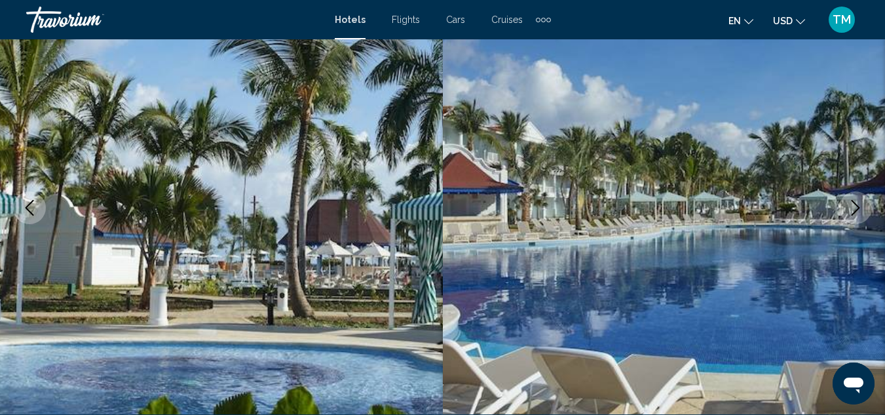
click at [853, 215] on button "Next image" at bounding box center [855, 207] width 33 height 33
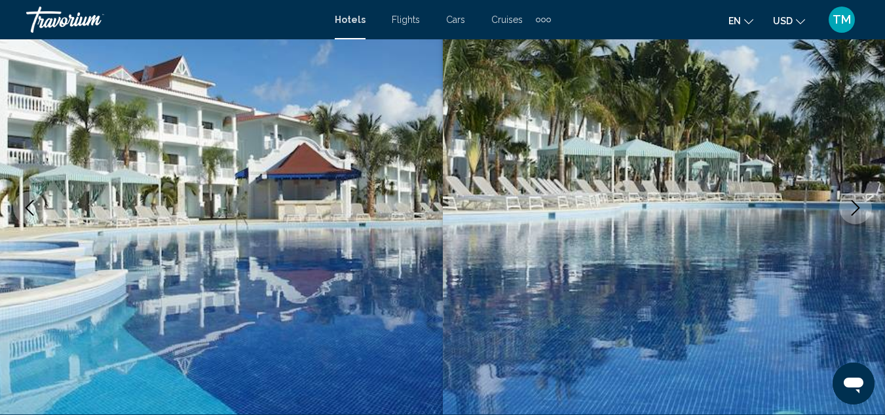
click at [853, 215] on button "Next image" at bounding box center [855, 207] width 33 height 33
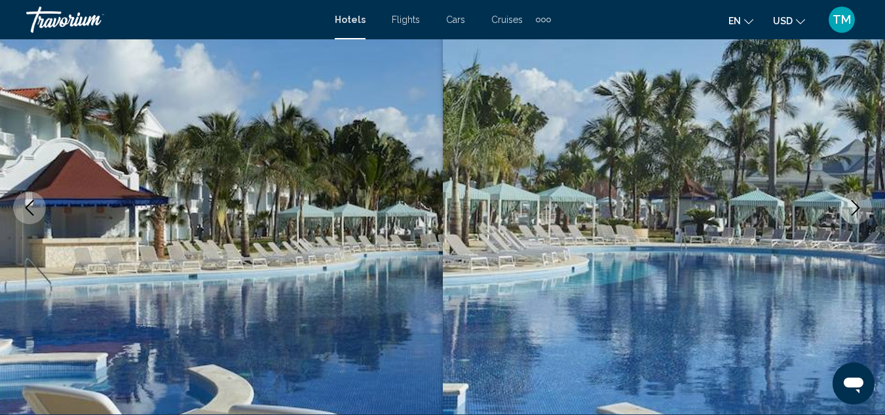
click at [853, 215] on button "Next image" at bounding box center [855, 207] width 33 height 33
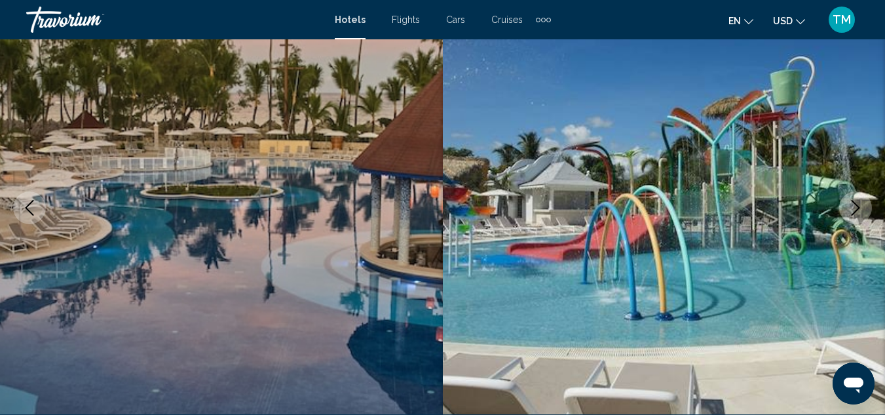
click at [853, 215] on button "Next image" at bounding box center [855, 207] width 33 height 33
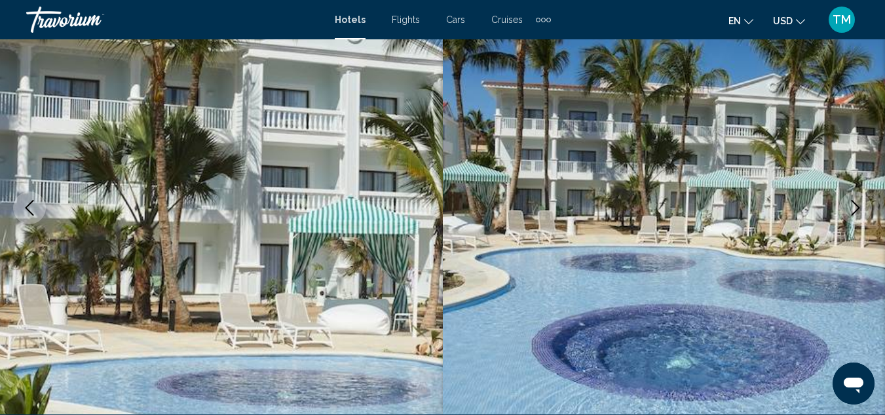
click at [853, 215] on button "Next image" at bounding box center [855, 207] width 33 height 33
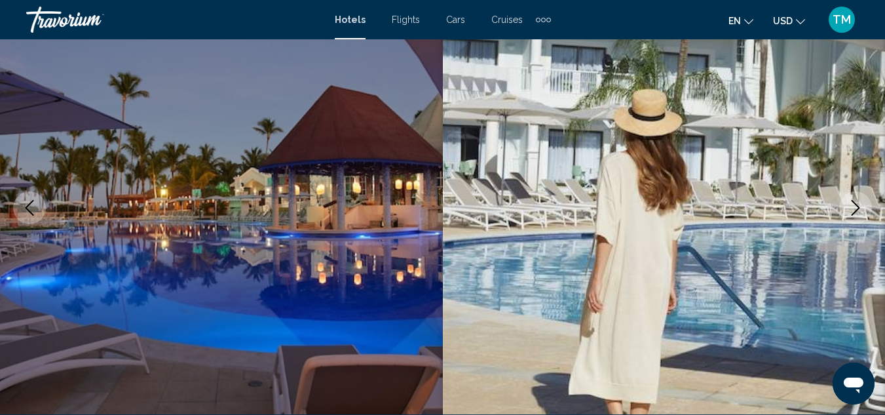
click at [853, 215] on button "Next image" at bounding box center [855, 207] width 33 height 33
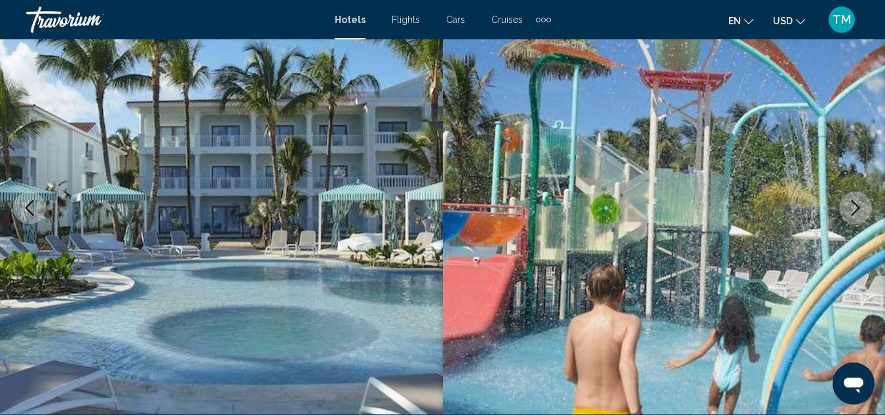
click at [853, 215] on button "Next image" at bounding box center [855, 207] width 33 height 33
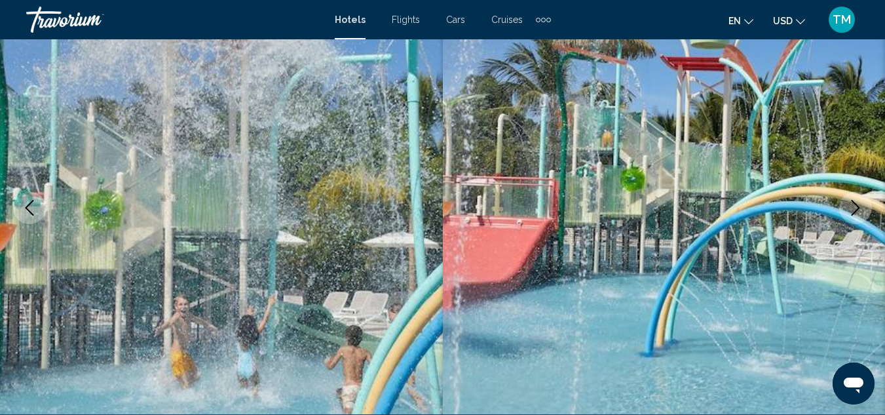
click at [853, 215] on button "Next image" at bounding box center [855, 207] width 33 height 33
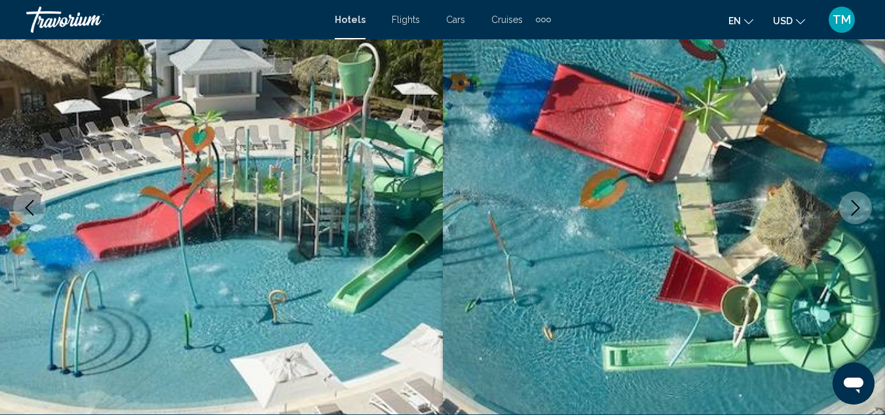
click at [853, 215] on button "Next image" at bounding box center [855, 207] width 33 height 33
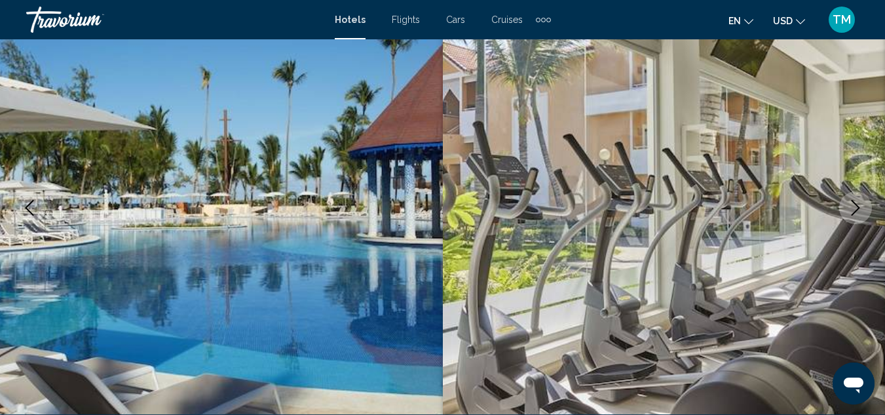
click at [853, 215] on button "Next image" at bounding box center [855, 207] width 33 height 33
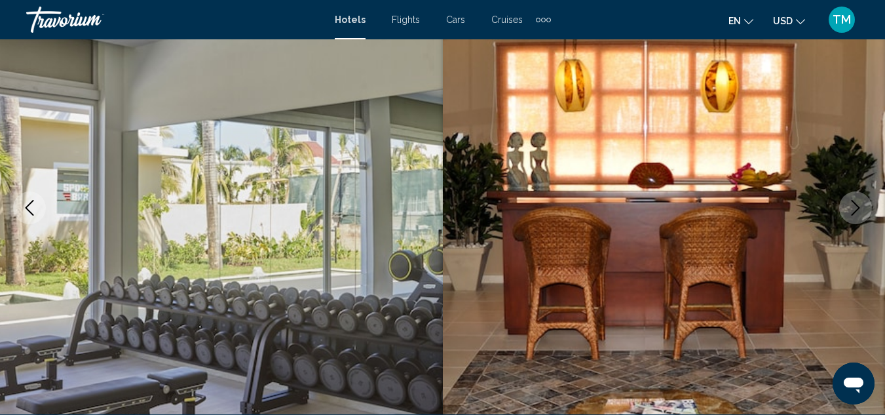
click at [853, 215] on button "Next image" at bounding box center [855, 207] width 33 height 33
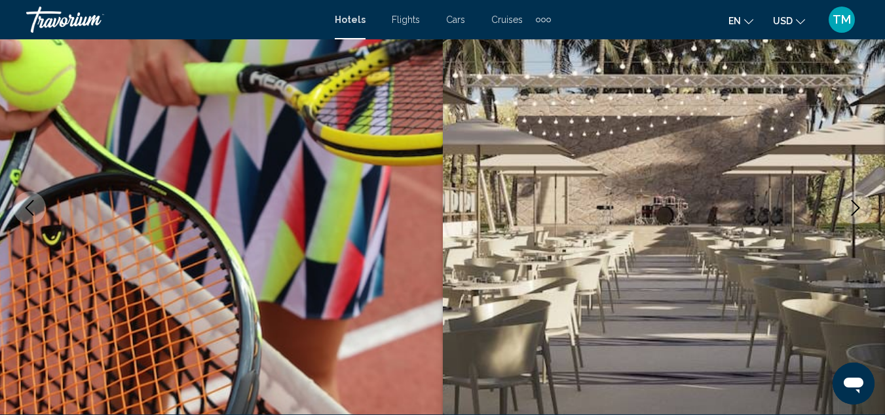
click at [853, 215] on button "Next image" at bounding box center [855, 207] width 33 height 33
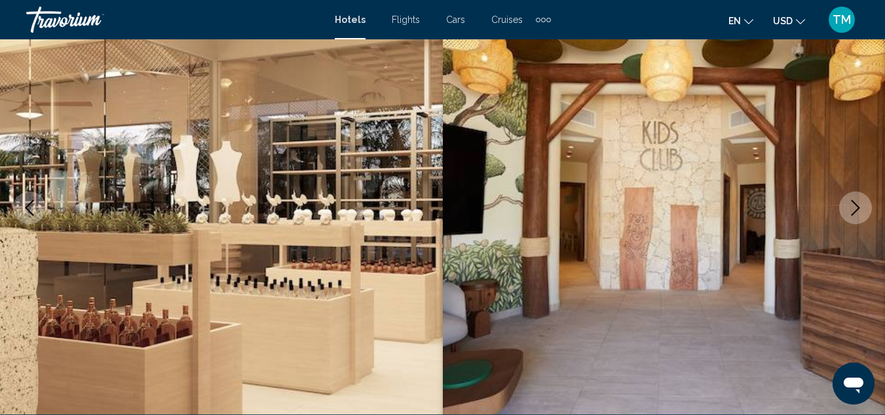
click at [853, 215] on button "Next image" at bounding box center [855, 207] width 33 height 33
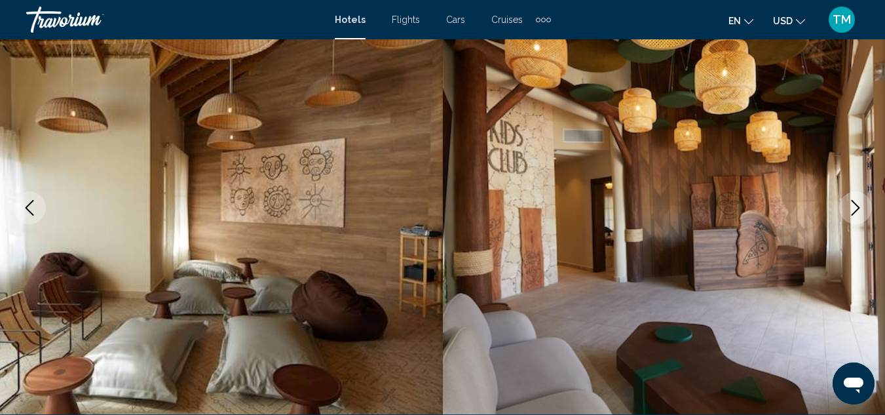
click at [853, 215] on button "Next image" at bounding box center [855, 207] width 33 height 33
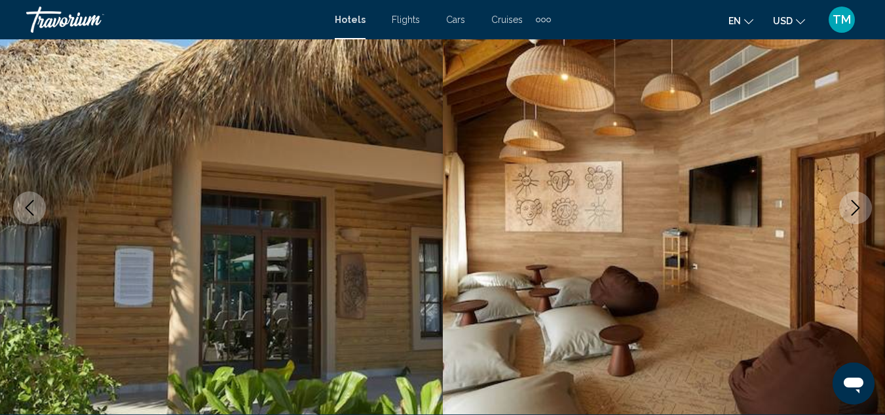
click at [853, 215] on button "Next image" at bounding box center [855, 207] width 33 height 33
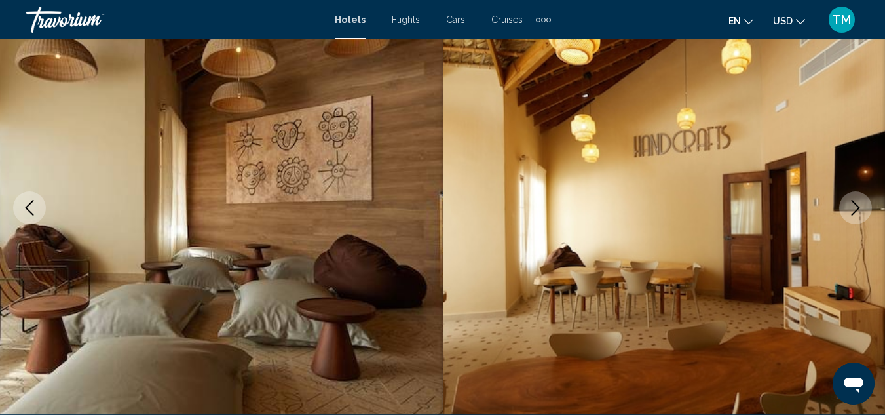
click at [853, 215] on button "Next image" at bounding box center [855, 207] width 33 height 33
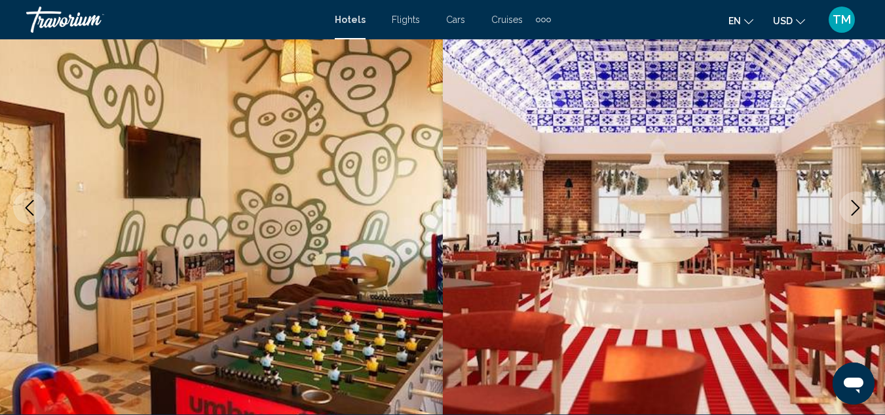
click at [853, 215] on button "Next image" at bounding box center [855, 207] width 33 height 33
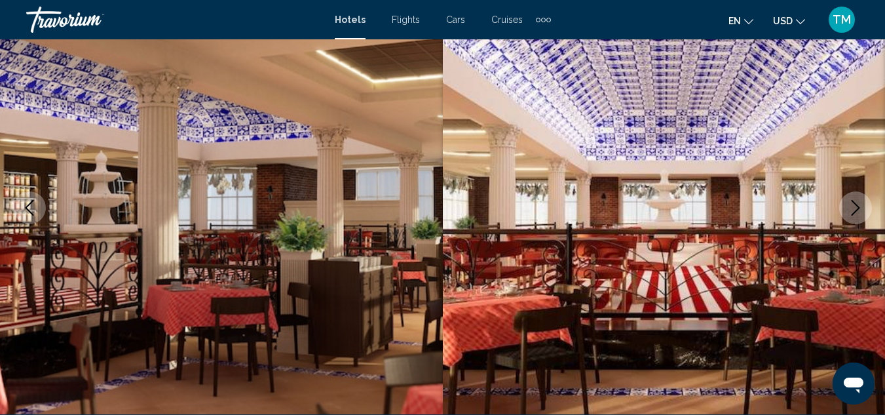
click at [853, 215] on button "Next image" at bounding box center [855, 207] width 33 height 33
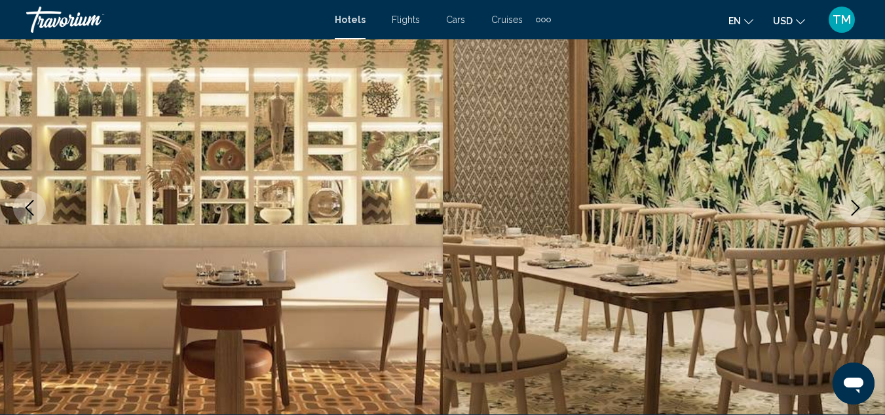
click at [853, 215] on button "Next image" at bounding box center [855, 207] width 33 height 33
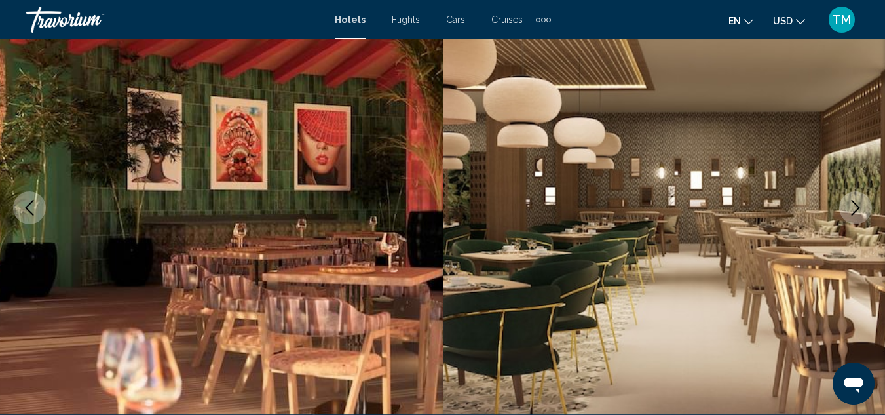
click at [853, 215] on button "Next image" at bounding box center [855, 207] width 33 height 33
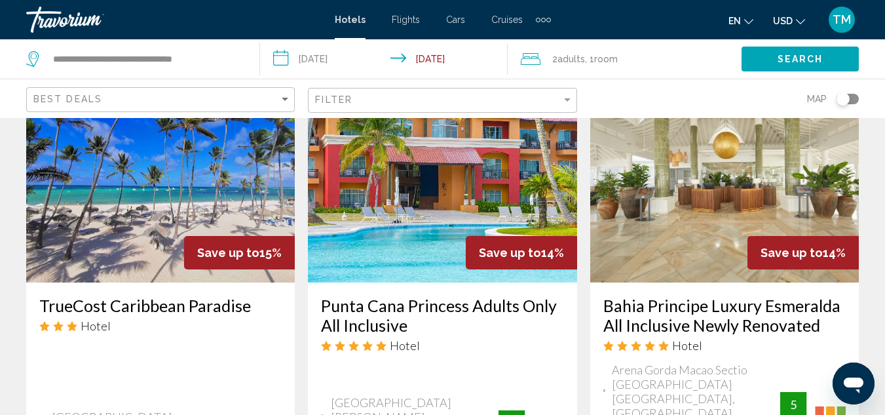
scroll to position [1179, 0]
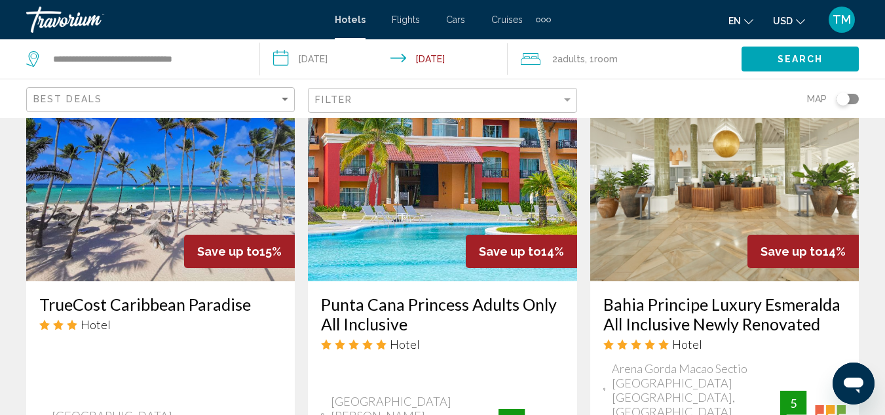
click at [690, 189] on img "Main content" at bounding box center [724, 176] width 269 height 210
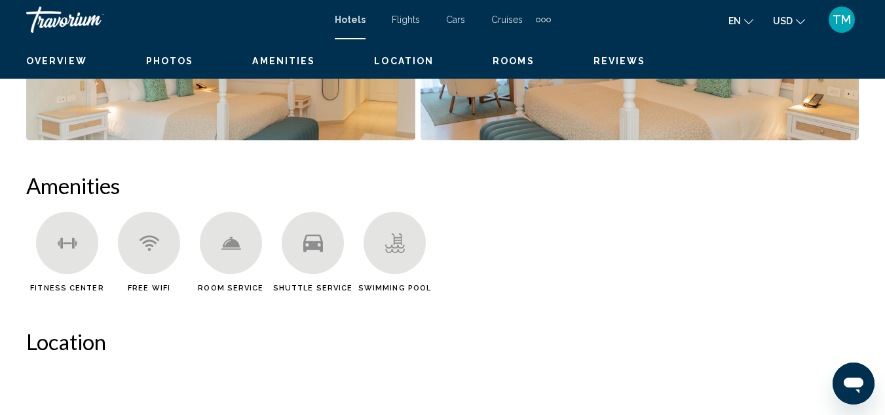
scroll to position [143, 0]
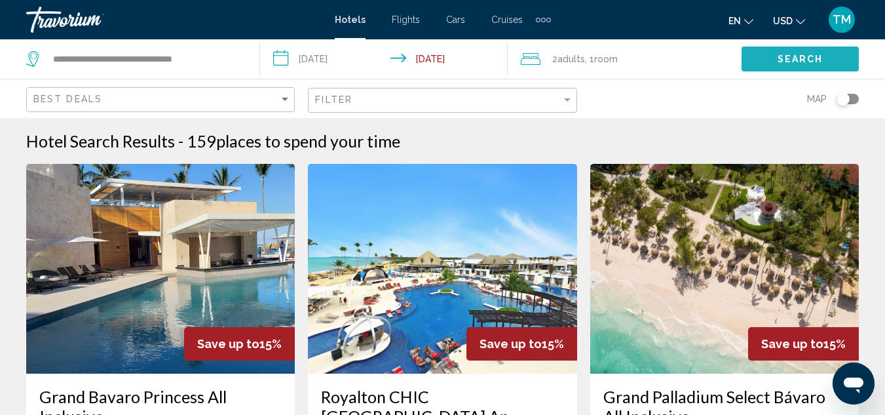
click at [797, 60] on span "Search" at bounding box center [800, 59] width 46 height 10
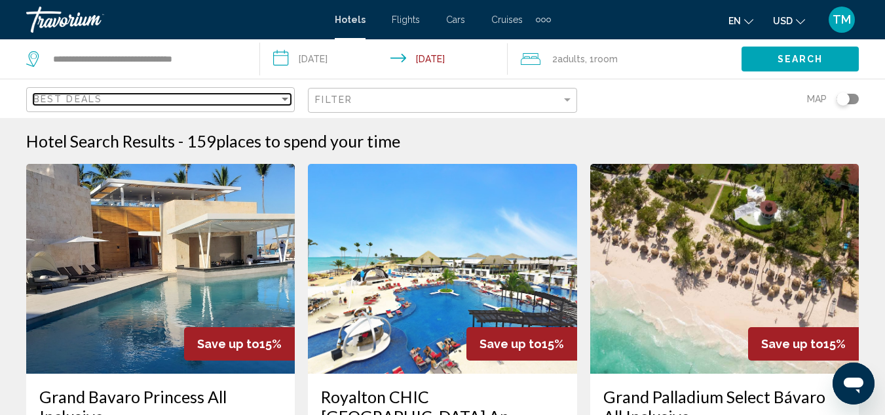
click at [150, 99] on div "Best Deals" at bounding box center [156, 99] width 246 height 10
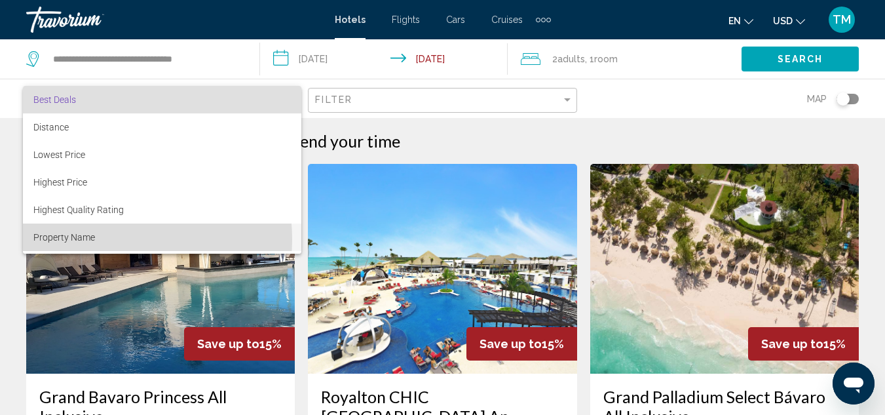
click at [91, 239] on span "Property Name" at bounding box center [64, 237] width 62 height 10
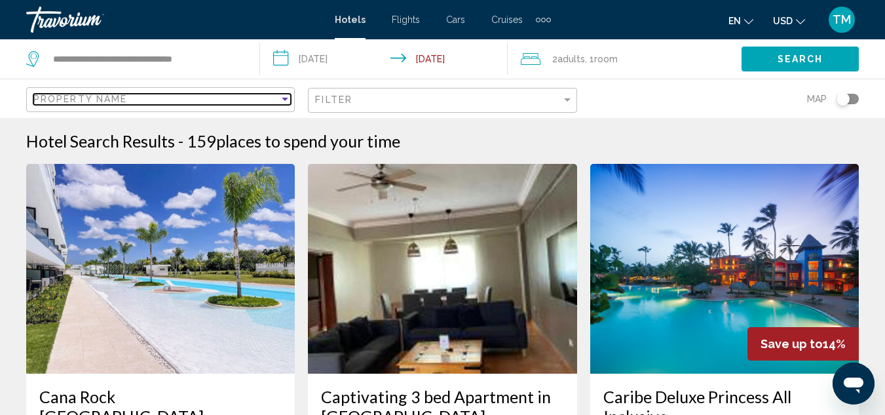
click at [53, 100] on span "Property Name" at bounding box center [80, 99] width 94 height 10
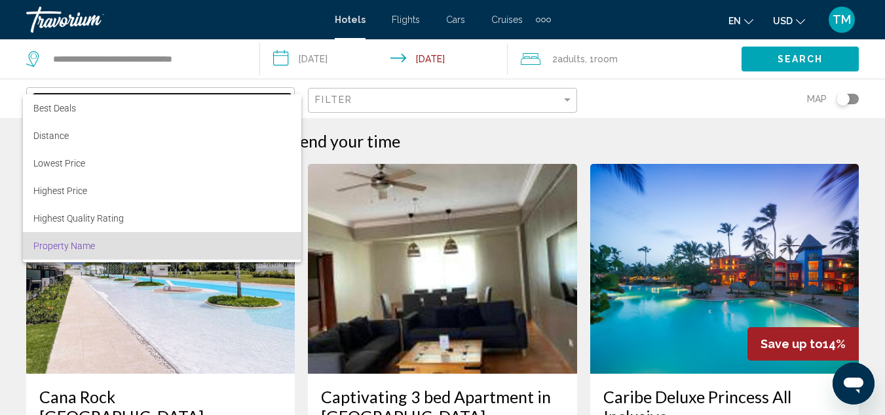
scroll to position [25, 0]
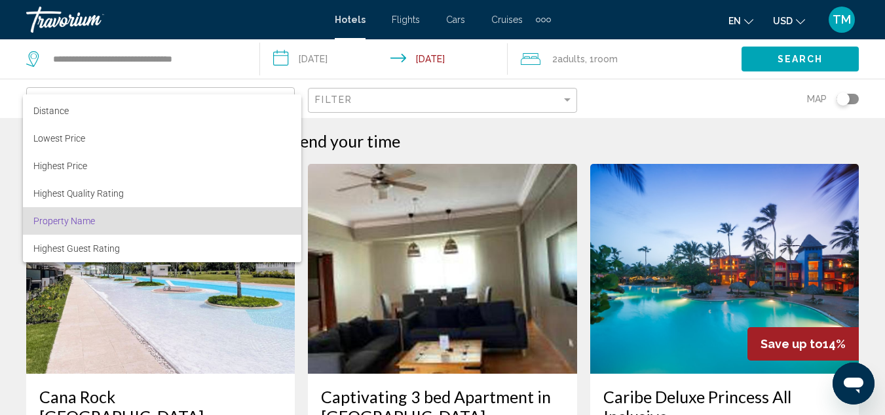
click at [616, 101] on div at bounding box center [442, 207] width 885 height 415
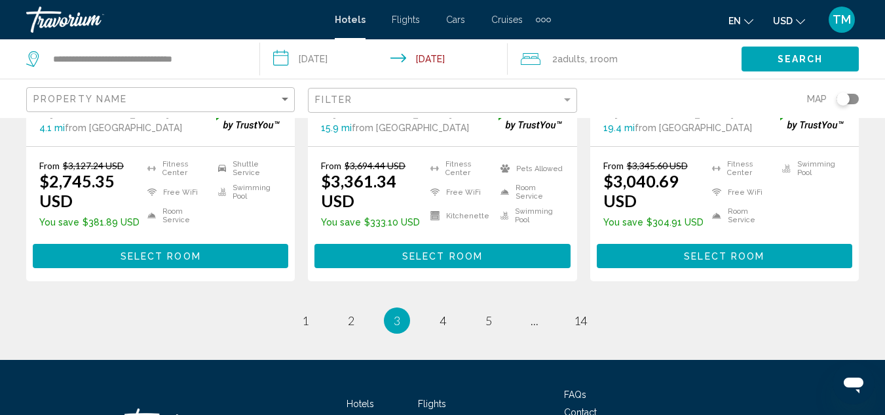
scroll to position [1953, 0]
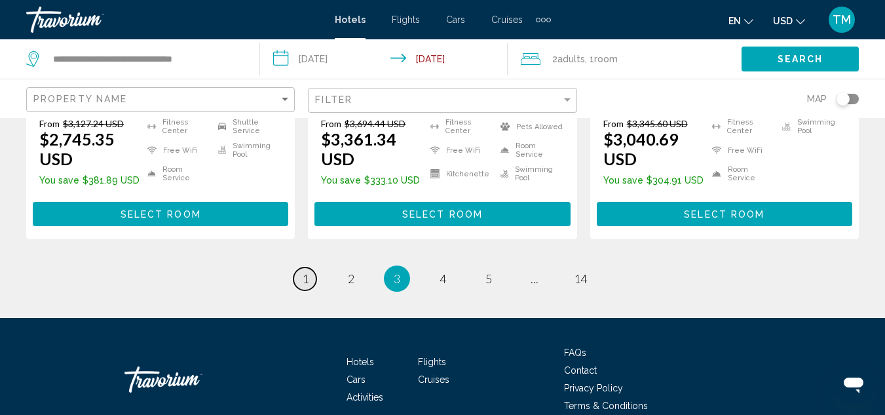
click at [295, 267] on link "page 1" at bounding box center [304, 278] width 23 height 23
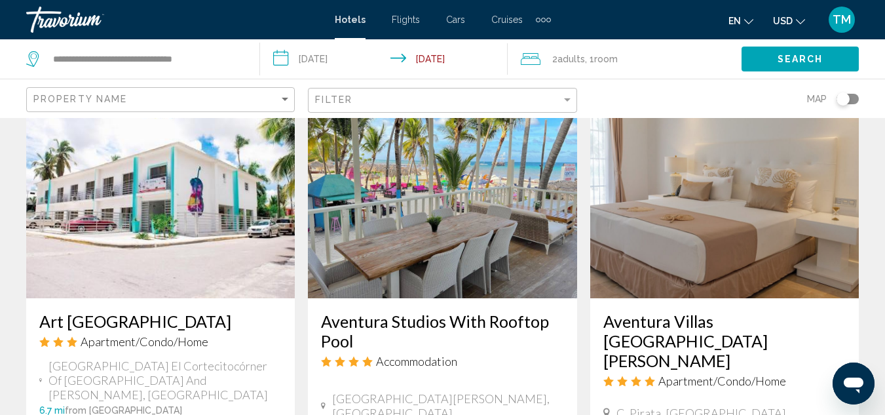
scroll to position [1088, 0]
click at [530, 57] on icon "Travelers: 2 adults, 0 children" at bounding box center [531, 59] width 20 height 16
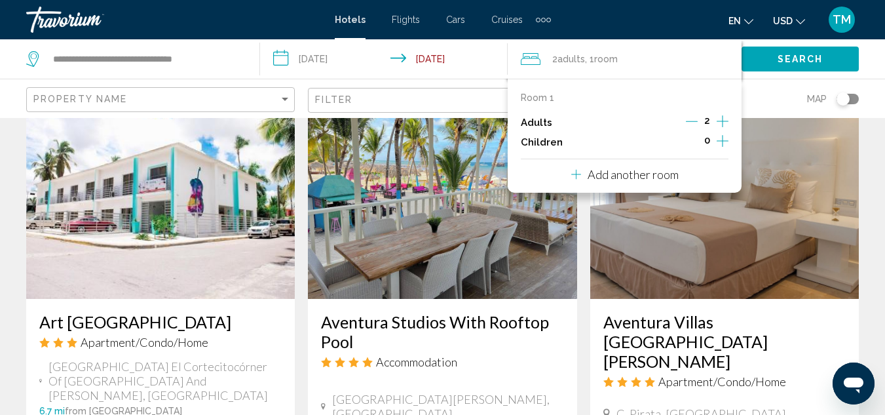
click at [635, 65] on div "2 Adult Adults , 1 Room rooms" at bounding box center [631, 59] width 221 height 18
click at [571, 58] on span "Adults" at bounding box center [571, 59] width 28 height 10
click at [758, 98] on div "Map" at bounding box center [724, 98] width 269 height 39
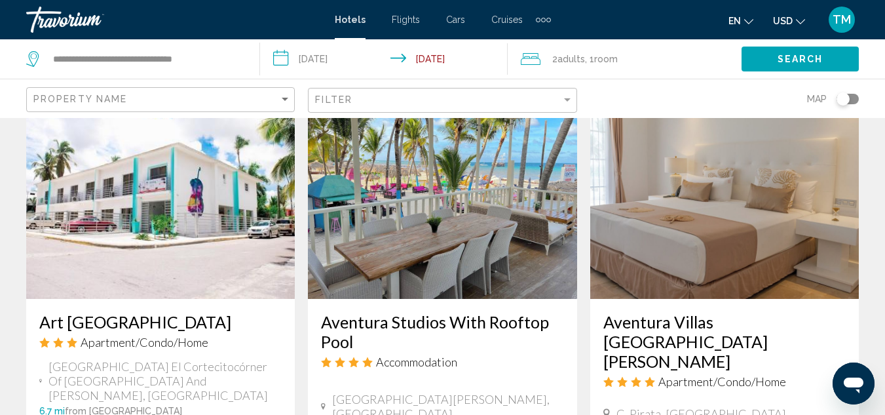
click at [282, 60] on input "**********" at bounding box center [386, 60] width 252 height 43
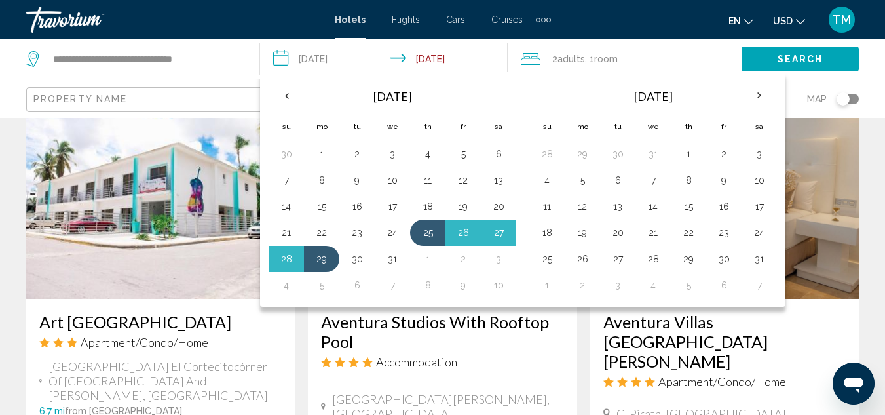
click at [405, 58] on input "**********" at bounding box center [386, 60] width 252 height 43
click at [400, 59] on input "**********" at bounding box center [386, 60] width 252 height 43
click at [320, 233] on button "22" at bounding box center [321, 232] width 21 height 18
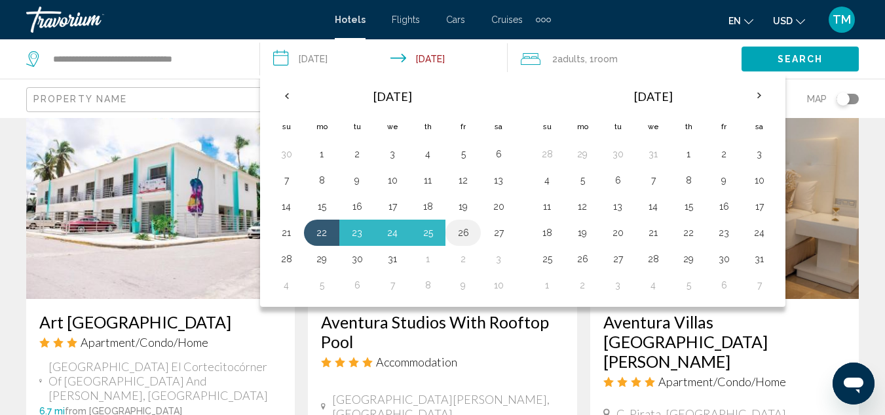
click at [466, 233] on button "26" at bounding box center [463, 232] width 21 height 18
type input "**********"
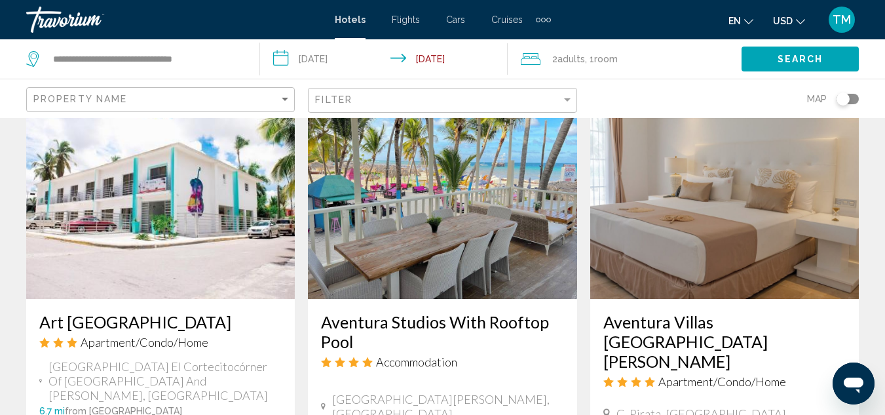
click at [761, 54] on button "Search" at bounding box center [799, 59] width 117 height 24
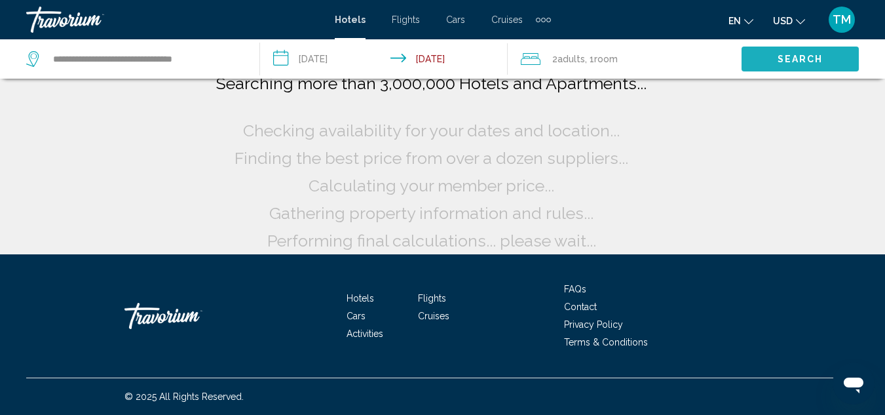
scroll to position [16, 0]
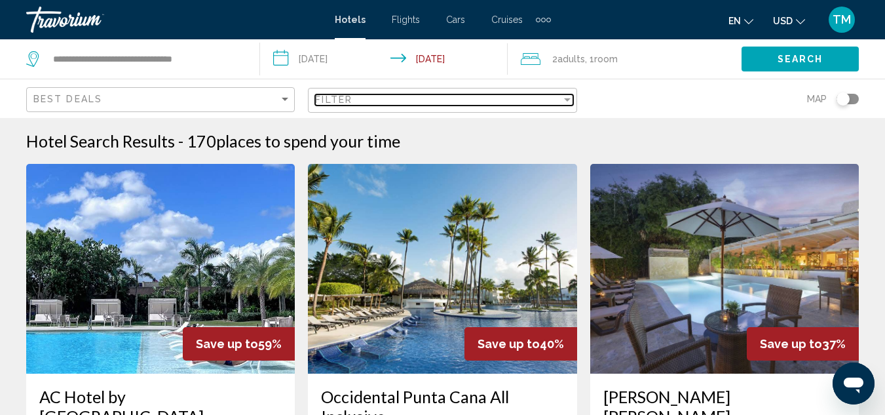
click at [567, 98] on div "Filter" at bounding box center [567, 99] width 7 height 3
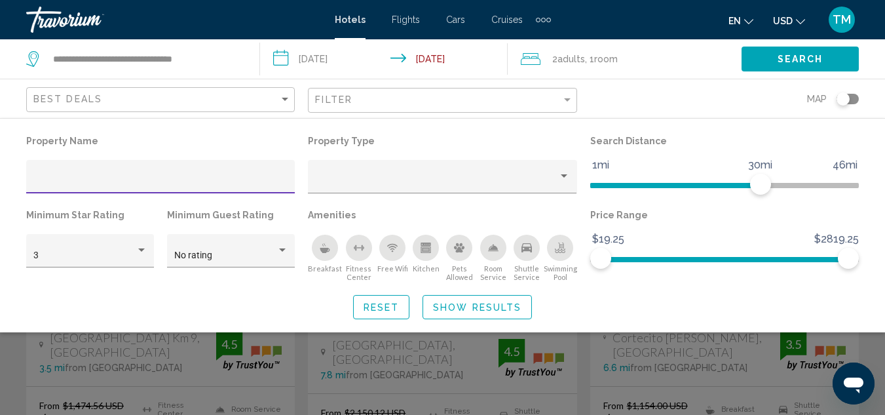
scroll to position [196, 0]
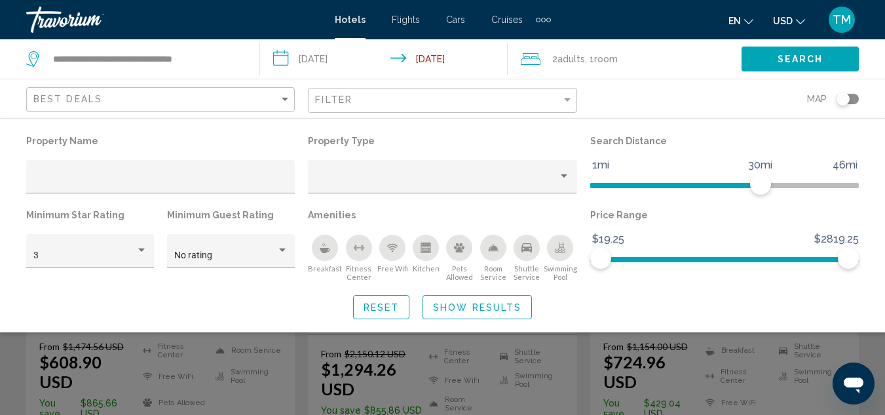
click at [701, 288] on div "Property Name Property Type Search Distance 1mi 46mi 30mi Minimum Star Rating 3…" at bounding box center [442, 225] width 885 height 187
click at [7, 344] on div "Search widget" at bounding box center [442, 305] width 885 height 218
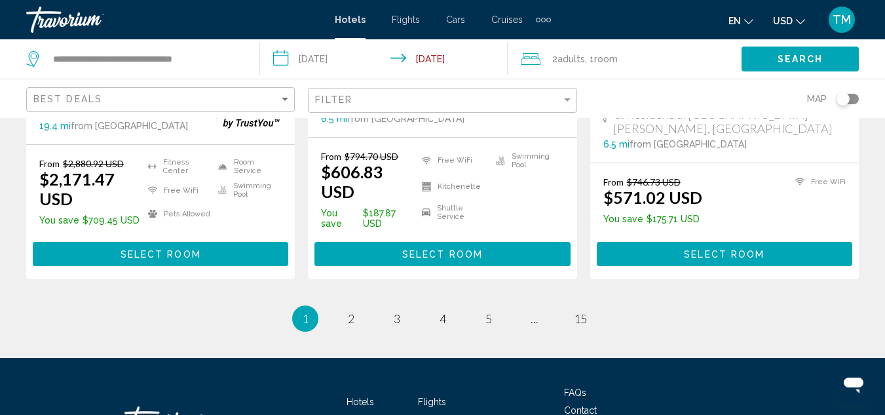
scroll to position [1965, 0]
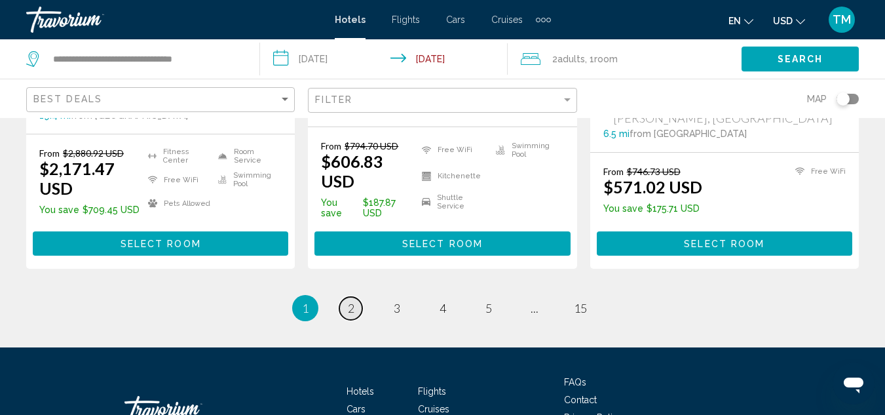
click at [351, 301] on span "2" at bounding box center [351, 308] width 7 height 14
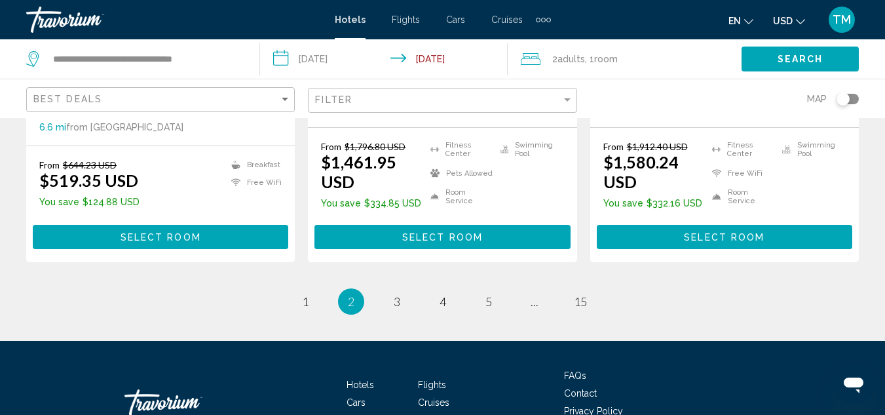
scroll to position [2005, 0]
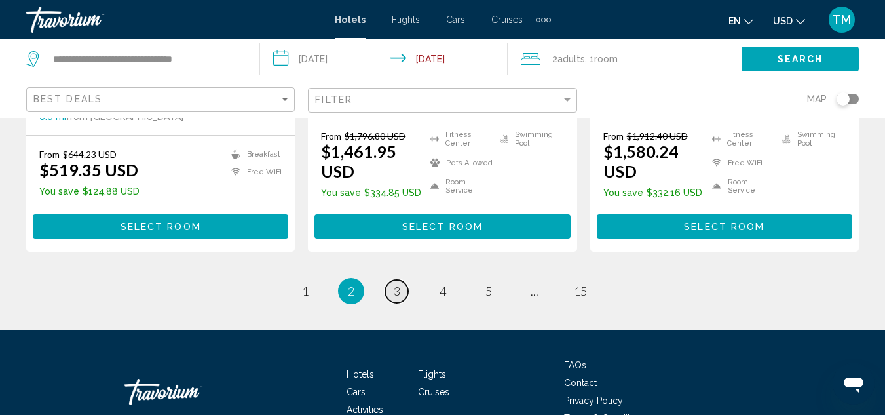
click at [394, 284] on span "3" at bounding box center [397, 291] width 7 height 14
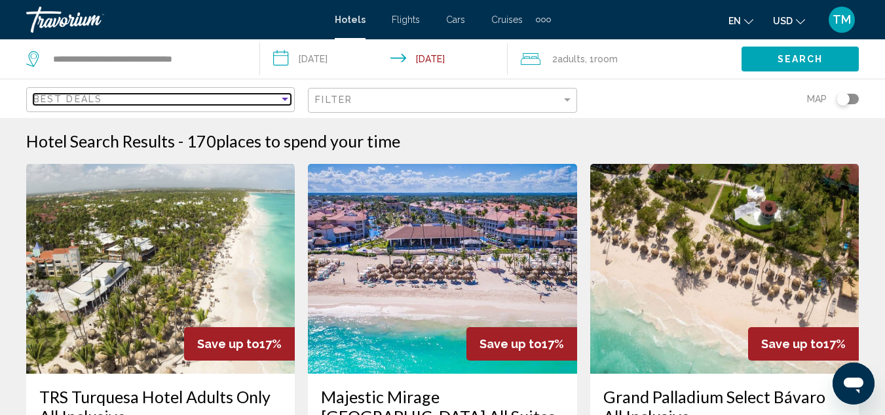
click at [286, 98] on div "Sort by" at bounding box center [285, 99] width 7 height 3
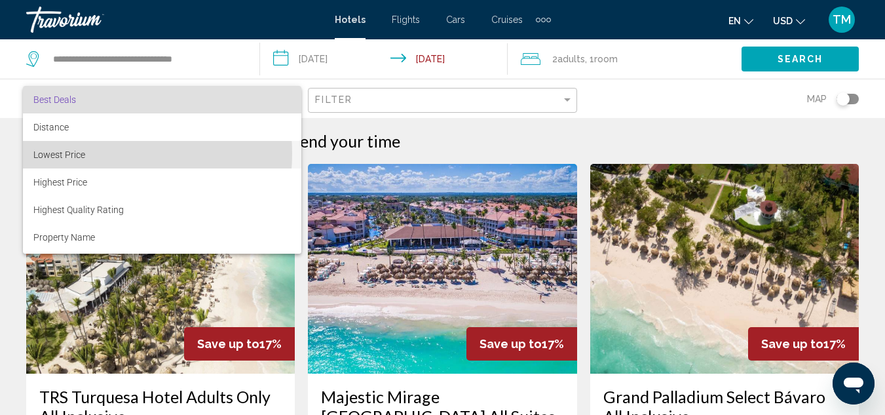
click at [82, 153] on span "Lowest Price" at bounding box center [59, 154] width 52 height 10
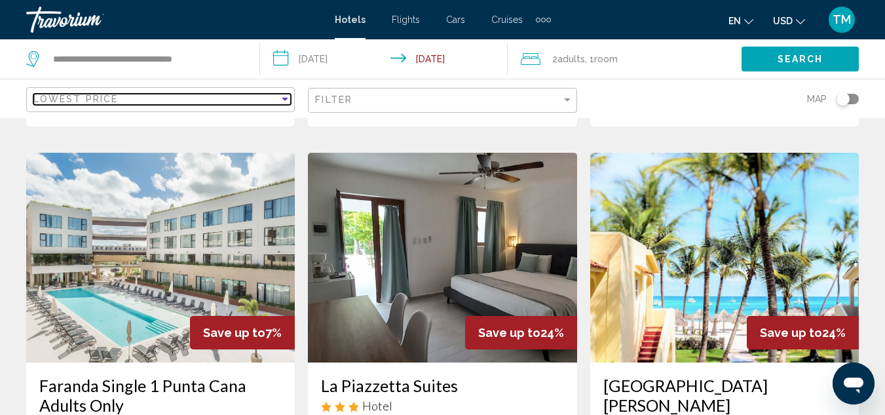
scroll to position [1506, 0]
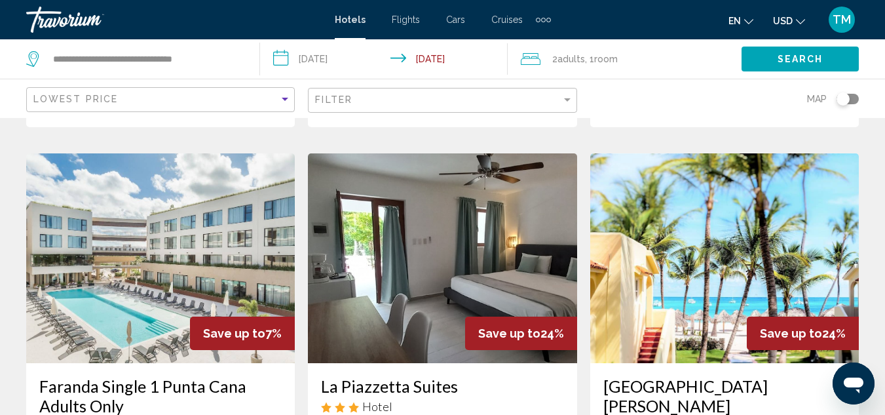
click at [724, 219] on img "Main content" at bounding box center [724, 258] width 269 height 210
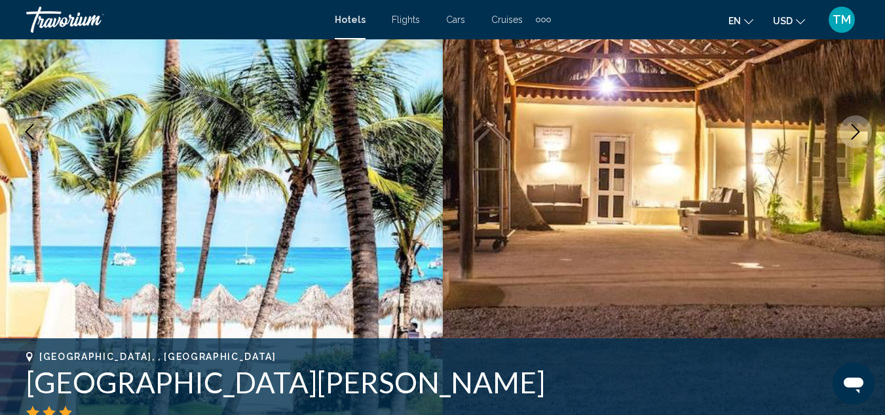
scroll to position [208, 0]
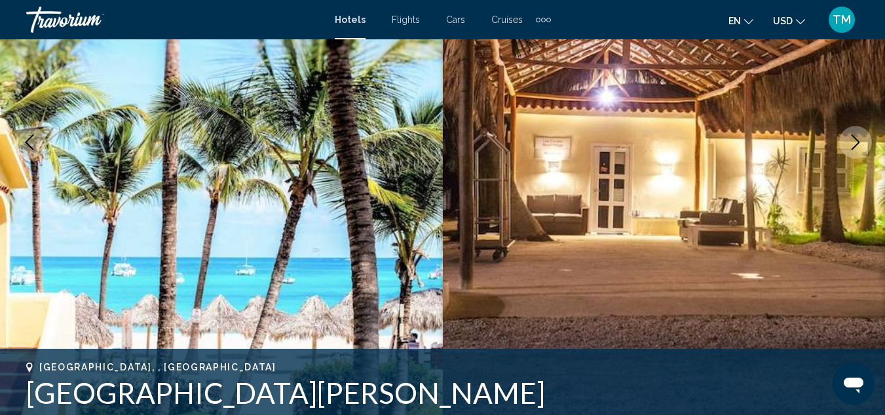
click at [860, 149] on icon "Next image" at bounding box center [855, 142] width 16 height 16
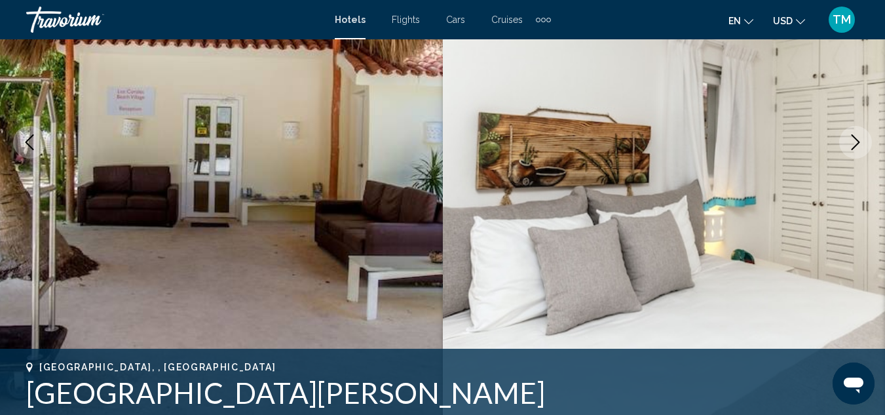
click at [860, 149] on icon "Next image" at bounding box center [855, 142] width 16 height 16
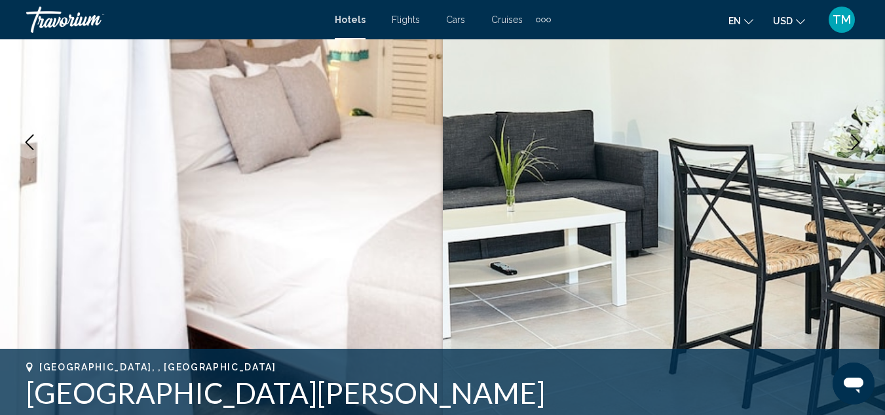
click at [860, 149] on icon "Next image" at bounding box center [855, 142] width 16 height 16
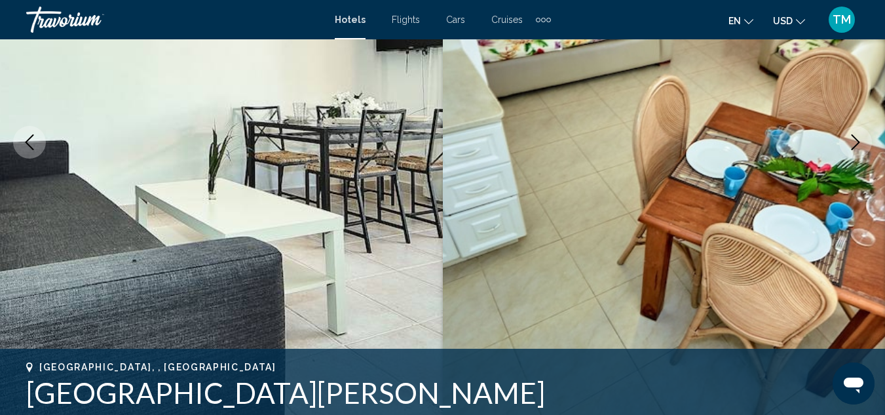
click at [860, 149] on icon "Next image" at bounding box center [855, 142] width 16 height 16
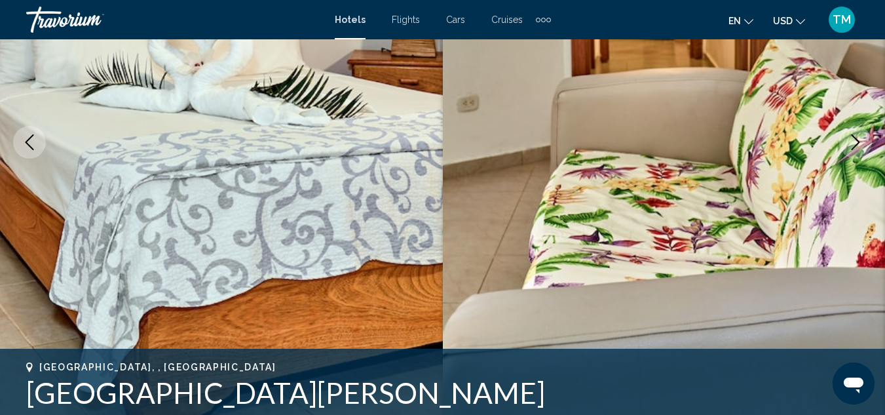
click at [860, 149] on icon "Next image" at bounding box center [855, 142] width 16 height 16
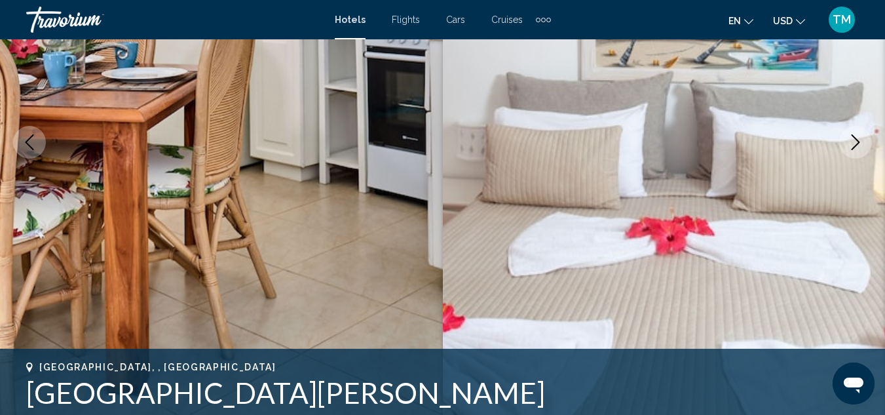
click at [860, 149] on icon "Next image" at bounding box center [855, 142] width 16 height 16
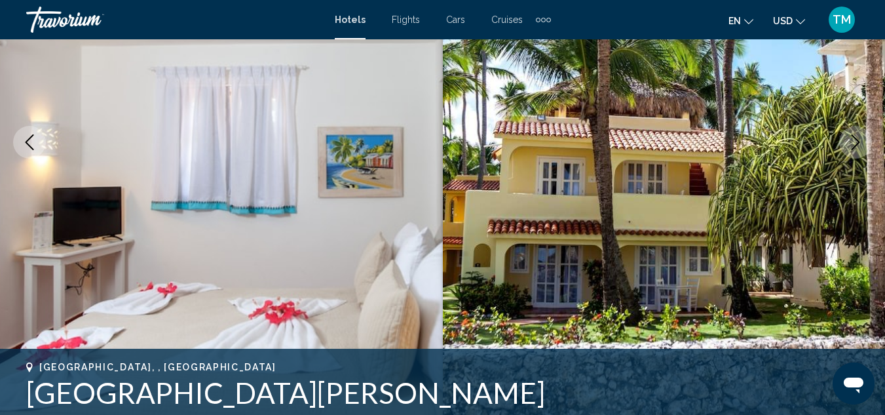
click at [860, 149] on icon "Next image" at bounding box center [855, 142] width 16 height 16
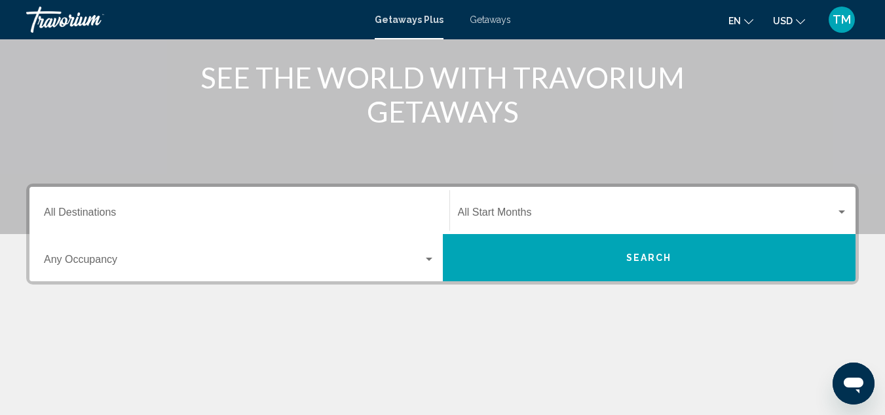
scroll to position [124, 0]
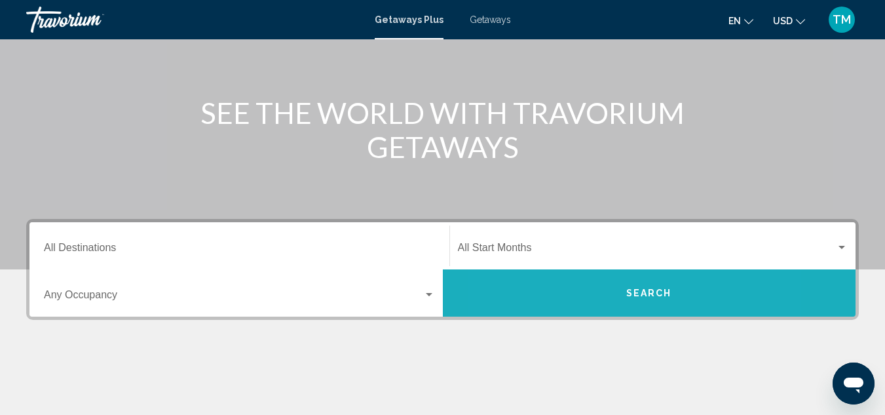
click at [579, 291] on button "Search" at bounding box center [649, 292] width 413 height 47
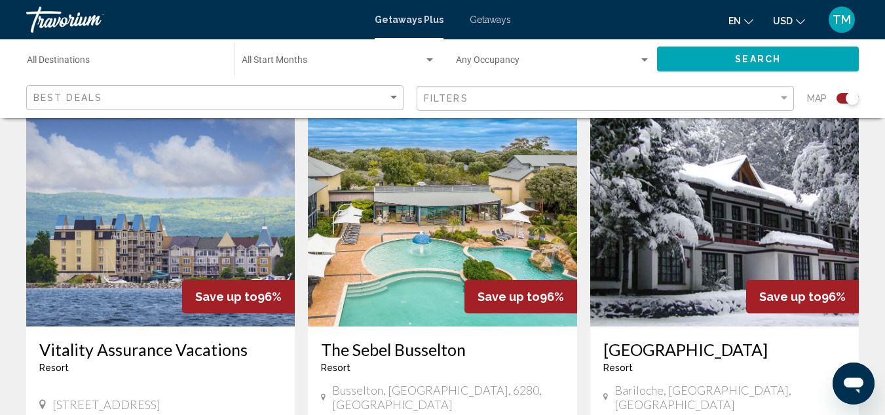
scroll to position [458, 0]
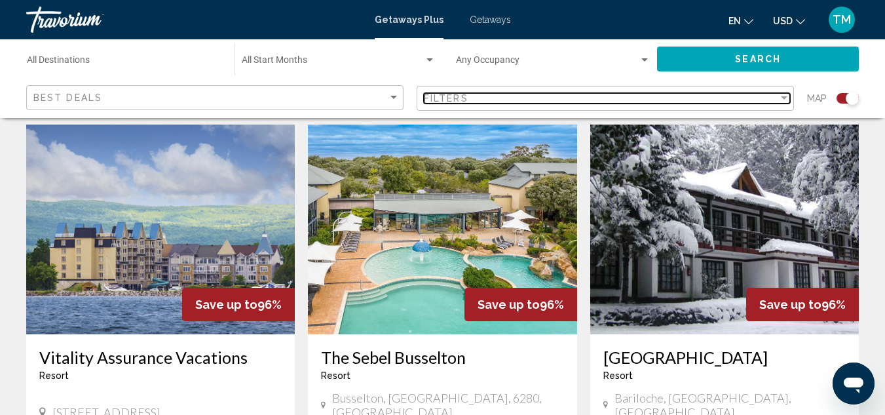
click at [783, 96] on div "Filter" at bounding box center [784, 97] width 7 height 3
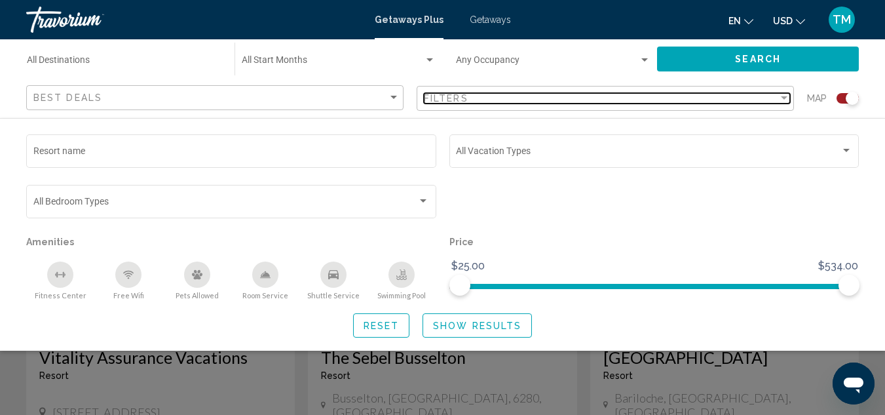
click at [783, 96] on div "Filter" at bounding box center [784, 97] width 7 height 3
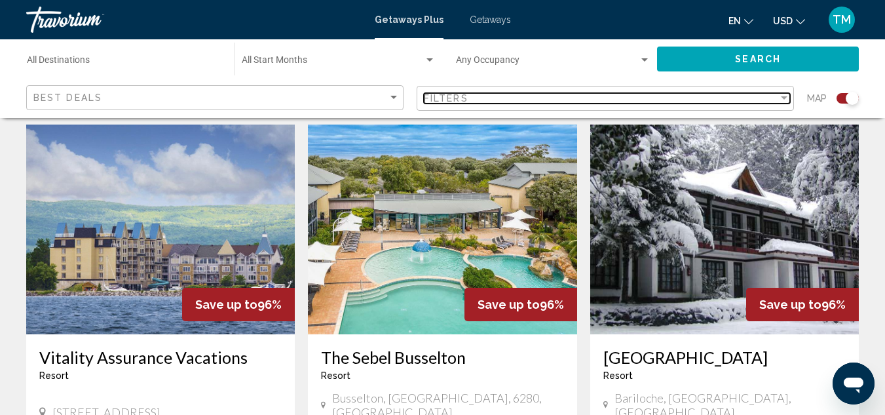
click at [783, 96] on div "Filter" at bounding box center [784, 97] width 7 height 3
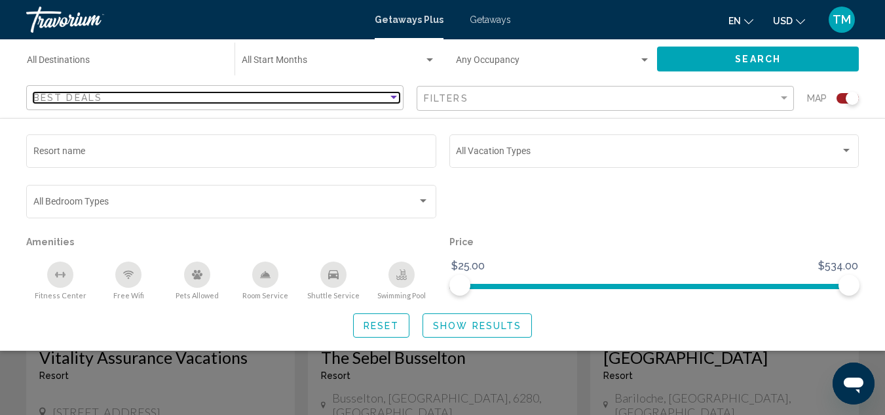
click at [390, 95] on div "Sort by" at bounding box center [394, 97] width 12 height 10
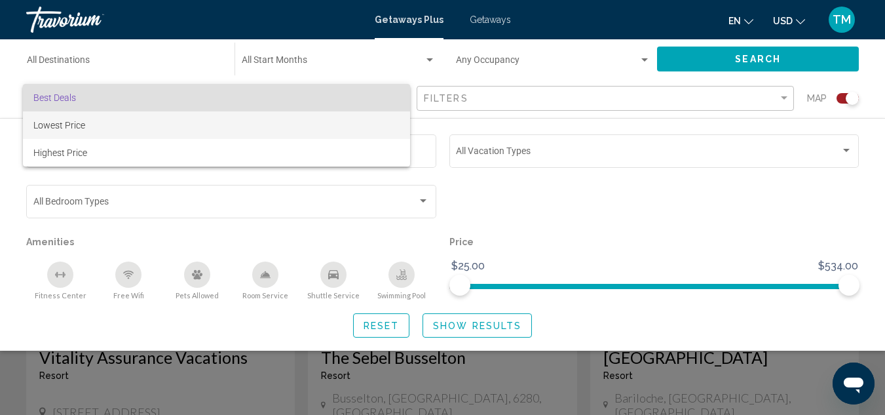
click at [227, 126] on span "Lowest Price" at bounding box center [216, 125] width 366 height 28
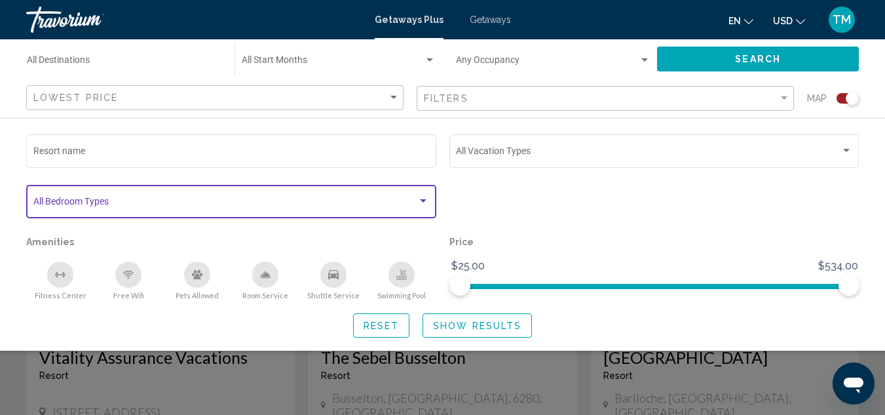
click at [418, 200] on div "Search widget" at bounding box center [423, 201] width 12 height 10
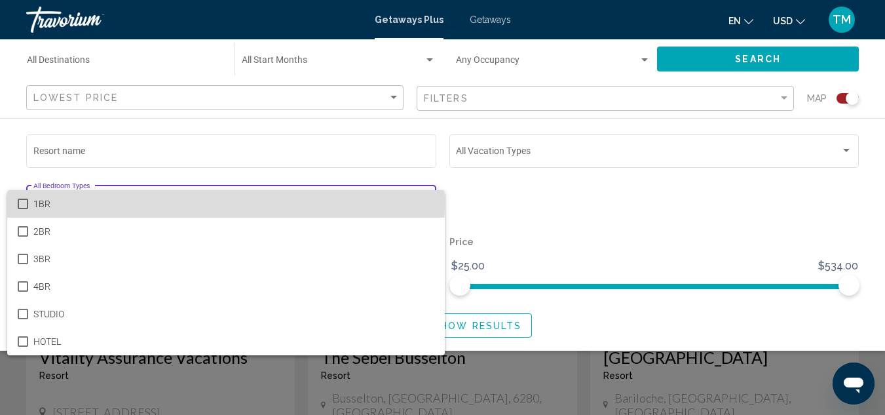
click at [23, 202] on mat-pseudo-checkbox at bounding box center [23, 203] width 10 height 10
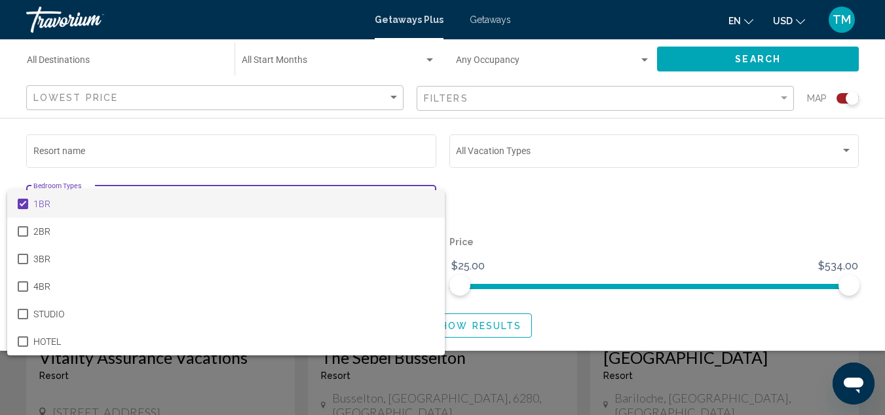
click at [536, 216] on div at bounding box center [442, 207] width 885 height 415
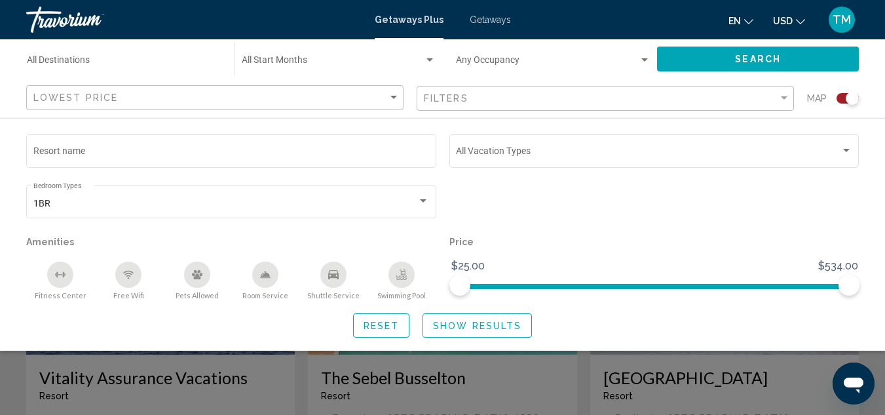
scroll to position [393, 0]
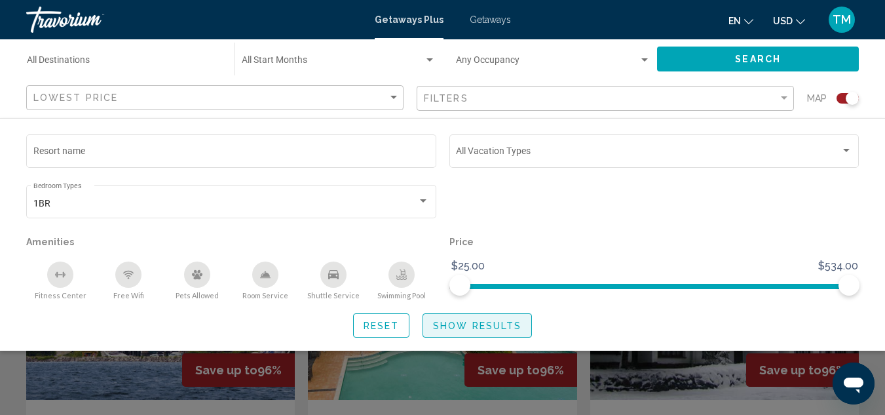
click at [468, 325] on span "Show Results" at bounding box center [477, 325] width 88 height 10
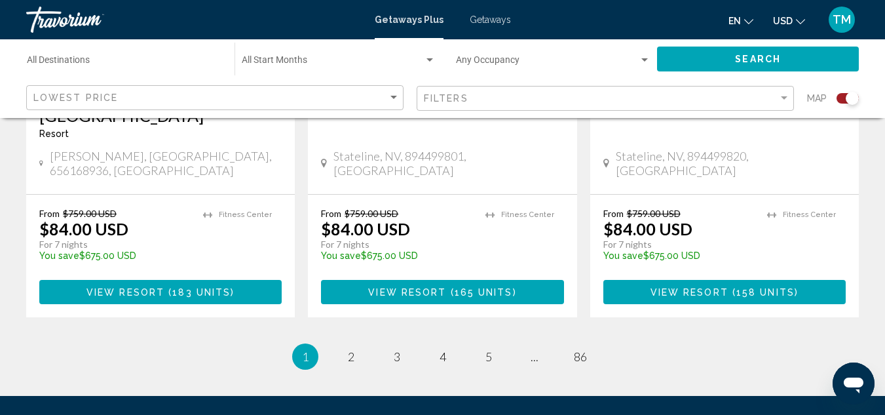
scroll to position [2225, 0]
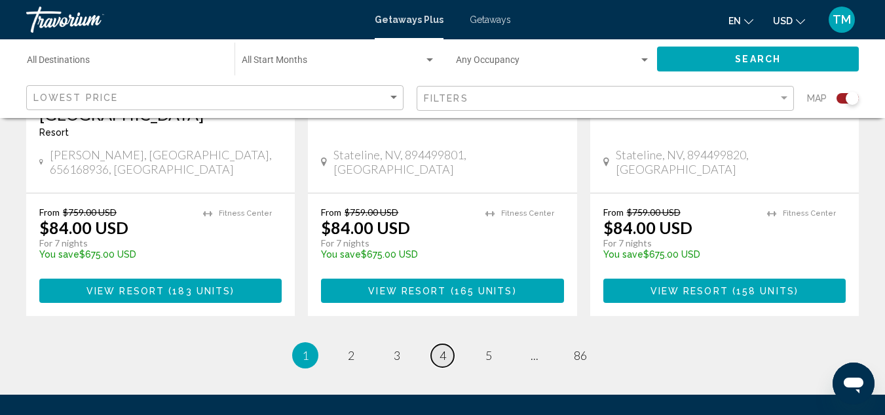
click at [443, 348] on span "4" at bounding box center [442, 355] width 7 height 14
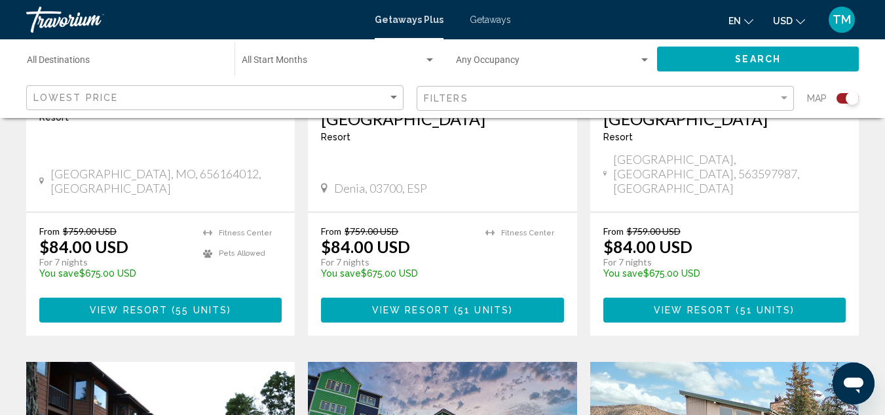
scroll to position [1177, 0]
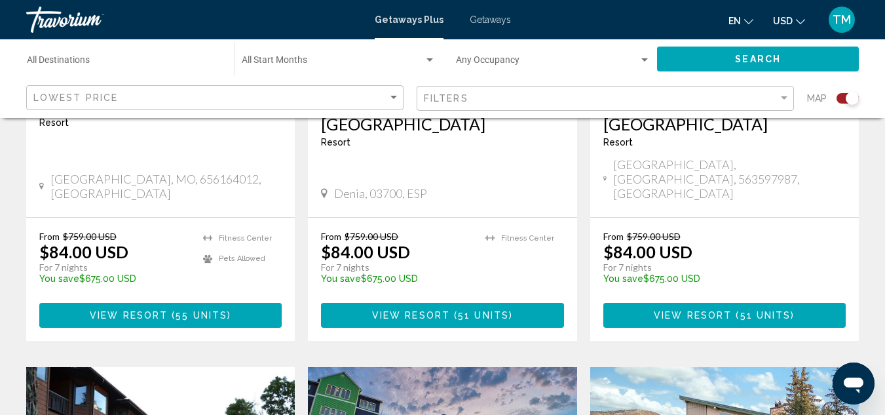
click at [494, 20] on span "Getaways" at bounding box center [490, 19] width 41 height 10
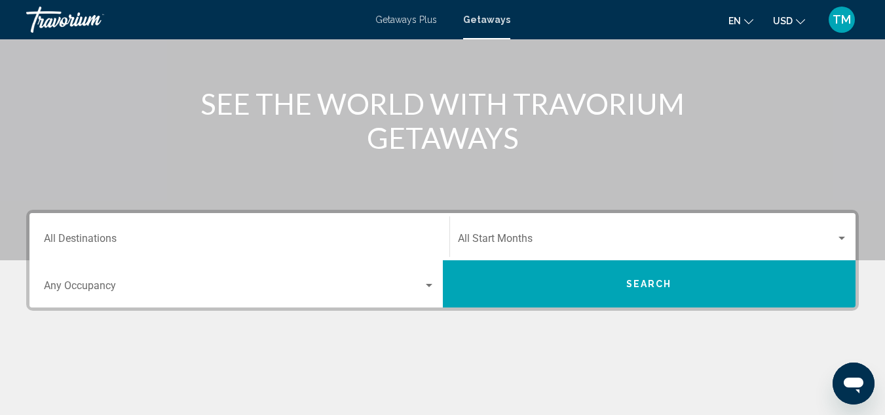
scroll to position [124, 0]
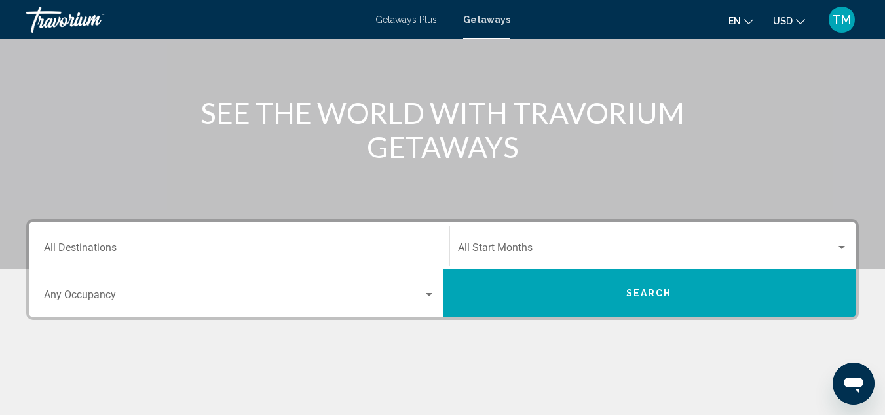
click at [430, 291] on div "Search widget" at bounding box center [429, 294] width 12 height 10
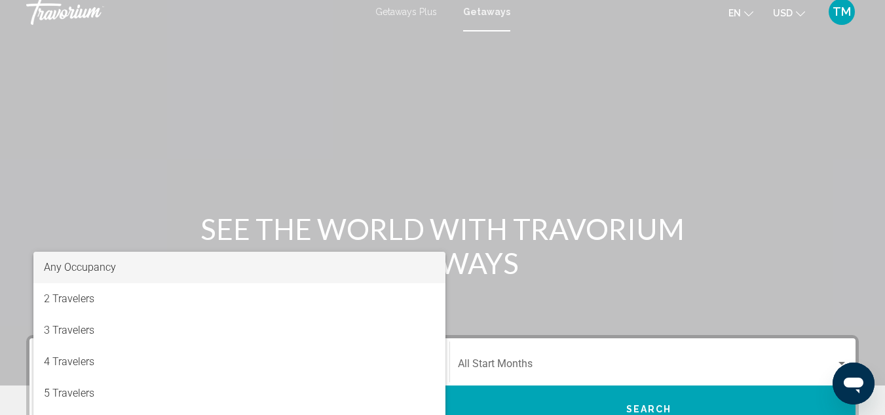
scroll to position [0, 0]
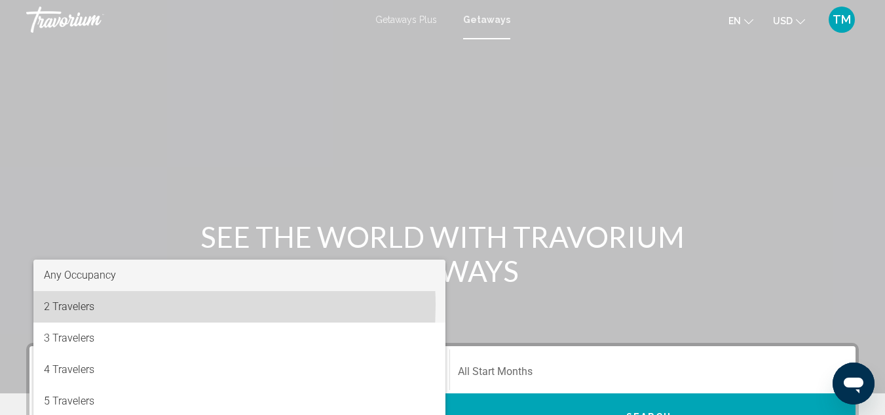
click at [94, 305] on span "2 Travelers" at bounding box center [239, 306] width 391 height 31
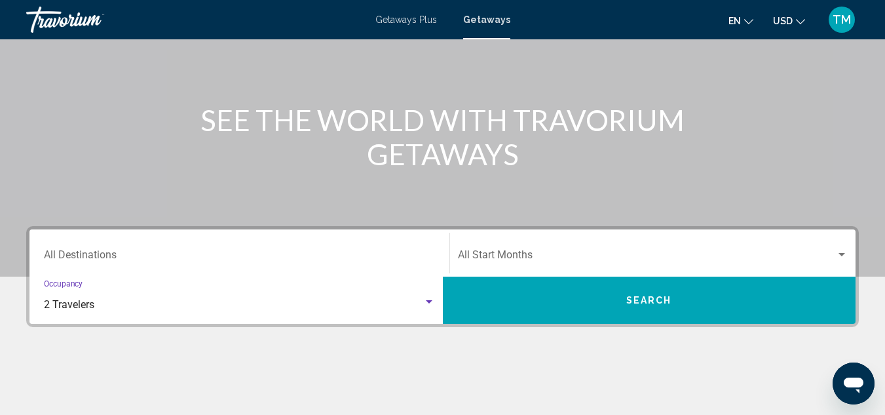
scroll to position [131, 0]
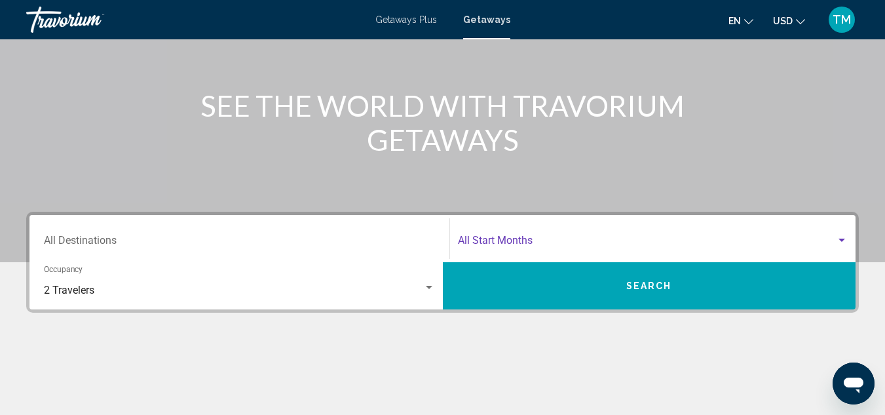
click at [839, 244] on div "Search widget" at bounding box center [842, 240] width 12 height 10
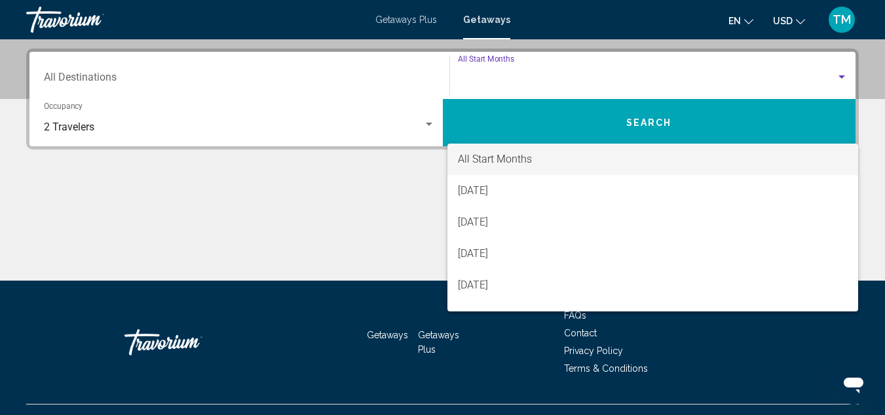
scroll to position [300, 0]
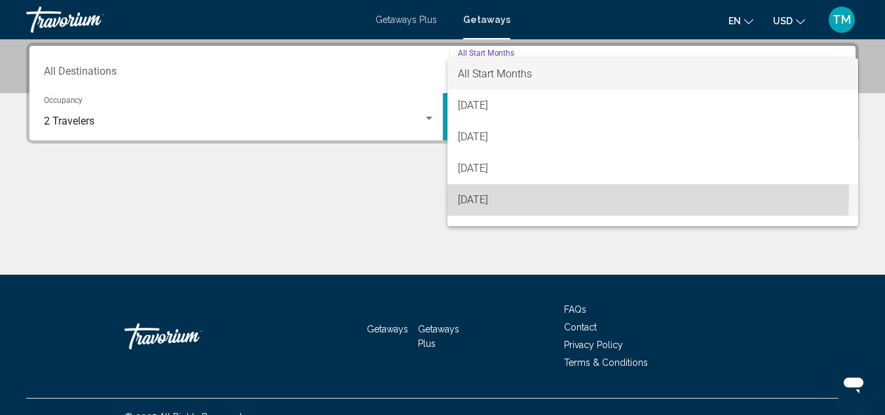
click at [487, 195] on span "[DATE]" at bounding box center [653, 199] width 390 height 31
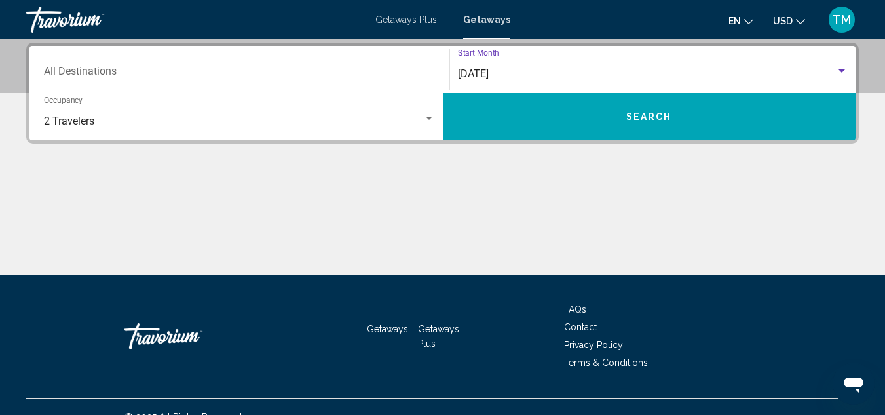
click at [633, 111] on span "Search" at bounding box center [649, 116] width 46 height 10
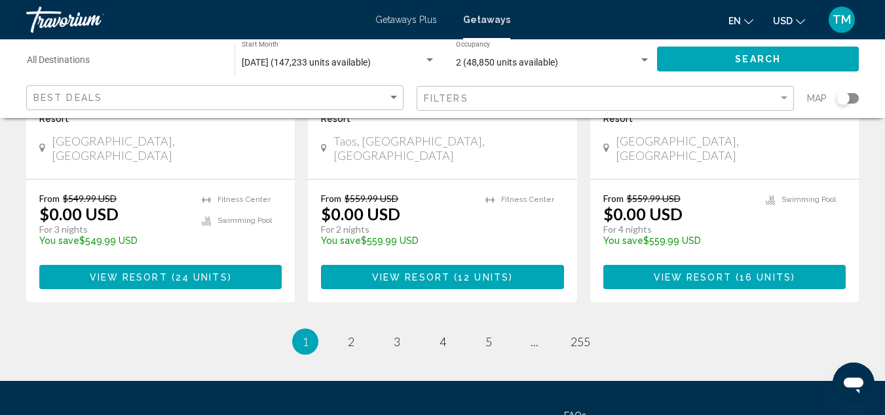
scroll to position [1799, 0]
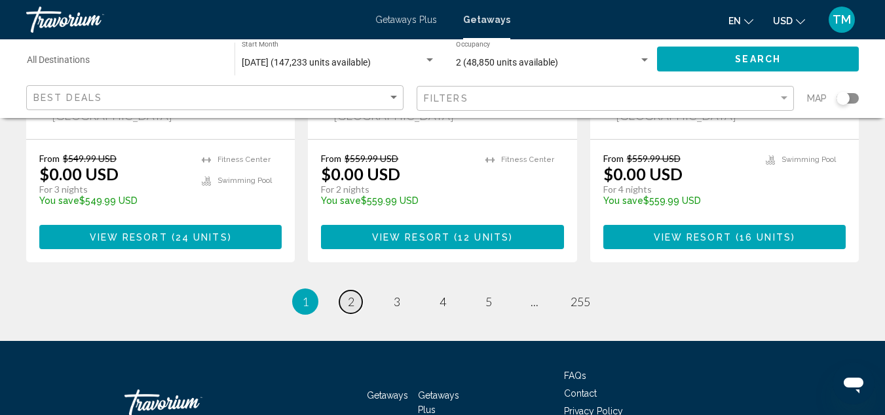
click at [346, 290] on link "page 2" at bounding box center [350, 301] width 23 height 23
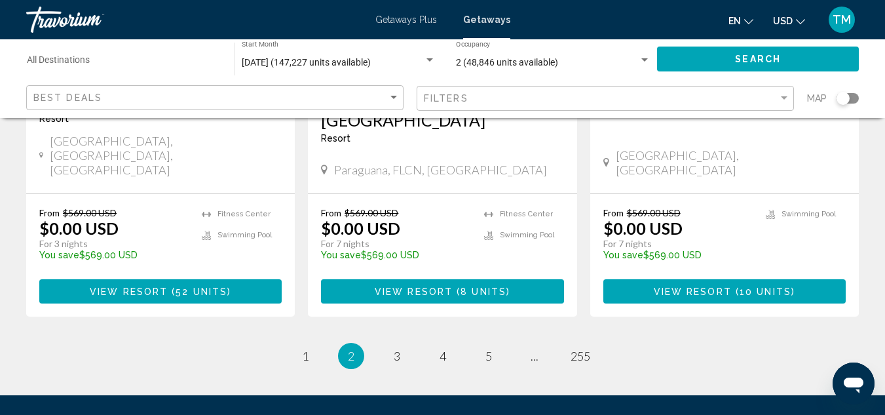
scroll to position [1834, 0]
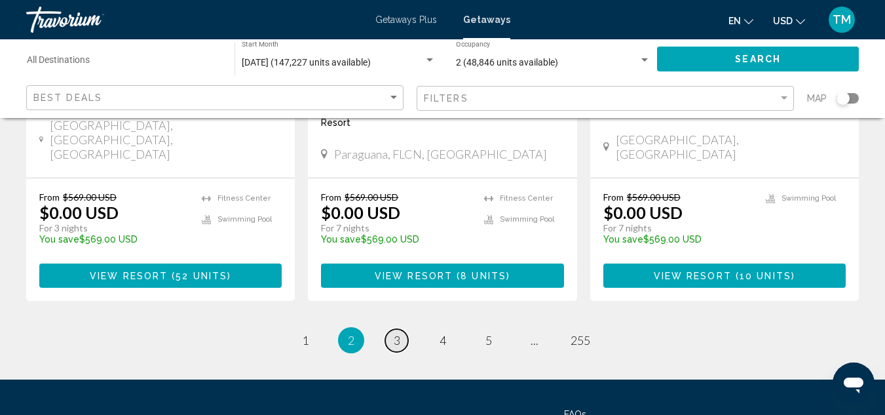
click at [400, 333] on span "3" at bounding box center [397, 340] width 7 height 14
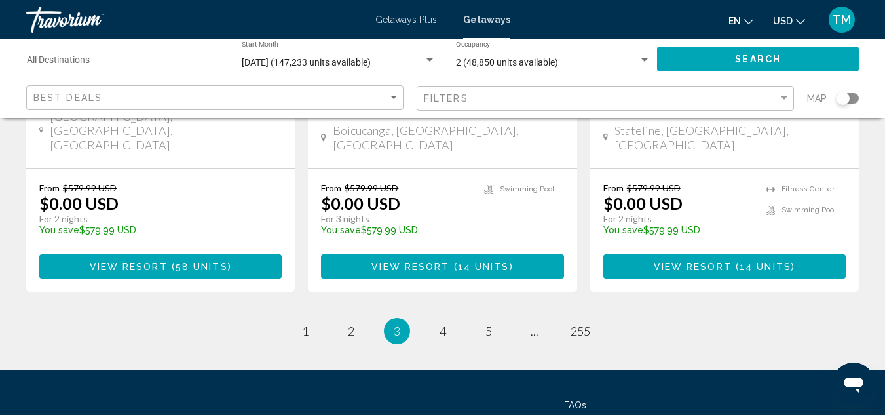
scroll to position [1819, 0]
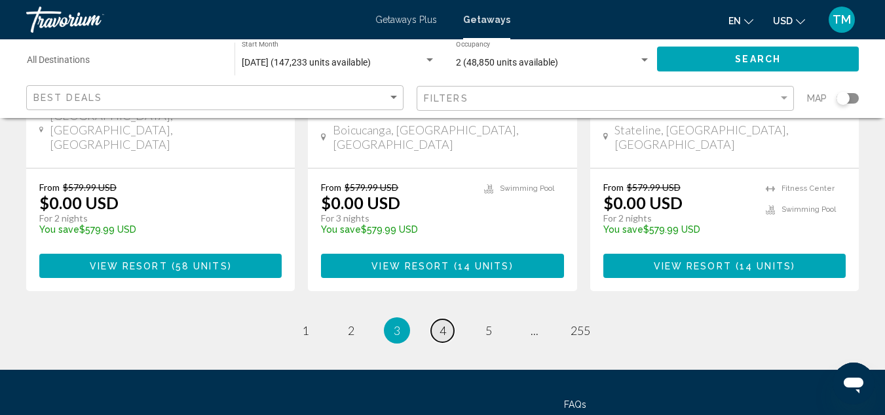
click at [443, 323] on span "4" at bounding box center [442, 330] width 7 height 14
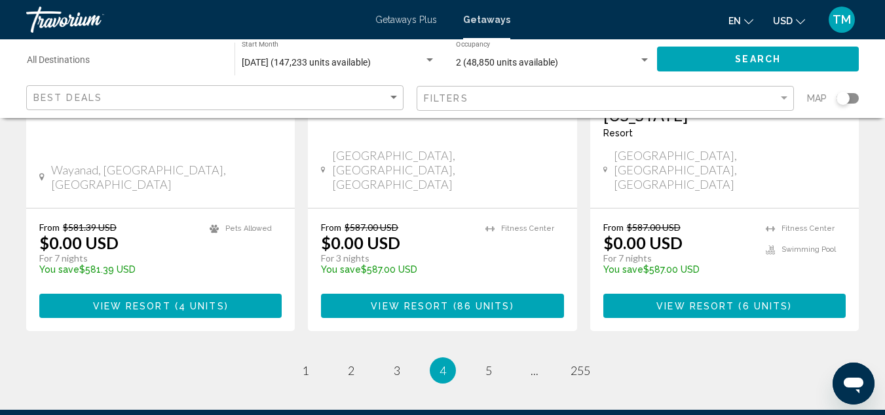
scroll to position [1838, 0]
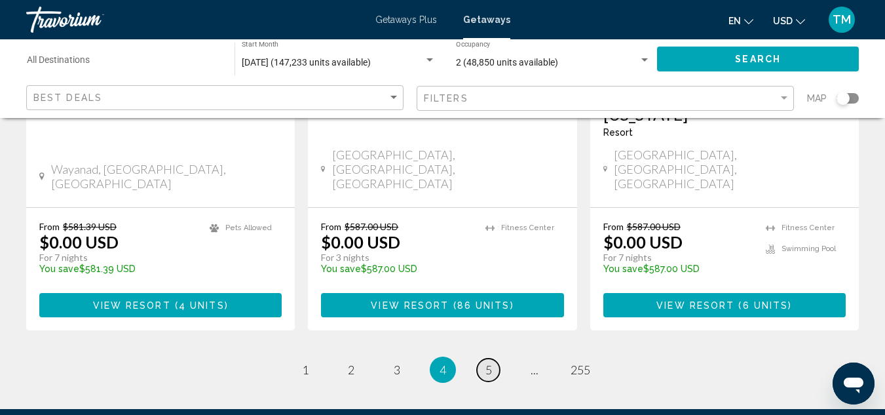
click at [493, 358] on link "page 5" at bounding box center [488, 369] width 23 height 23
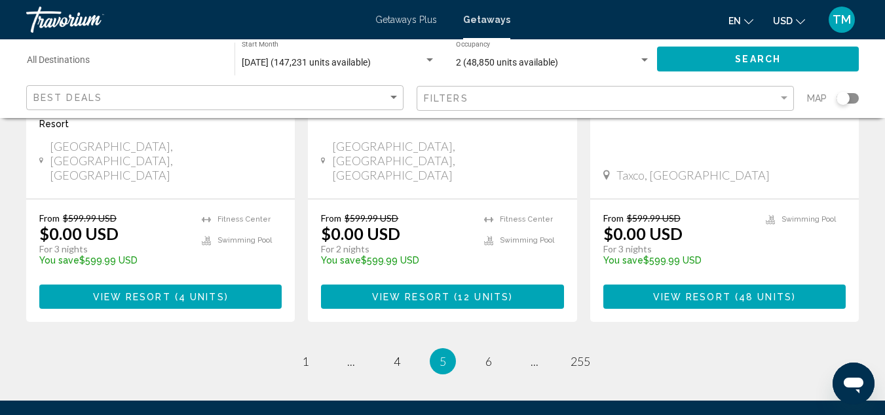
scroll to position [1839, 0]
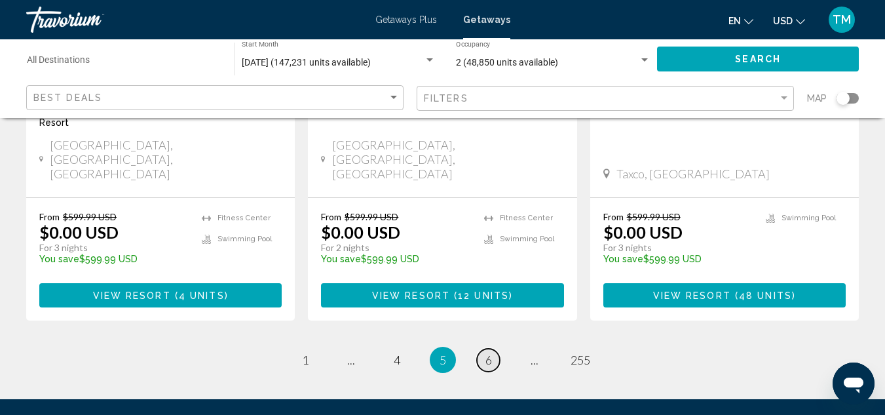
click at [490, 352] on span "6" at bounding box center [488, 359] width 7 height 14
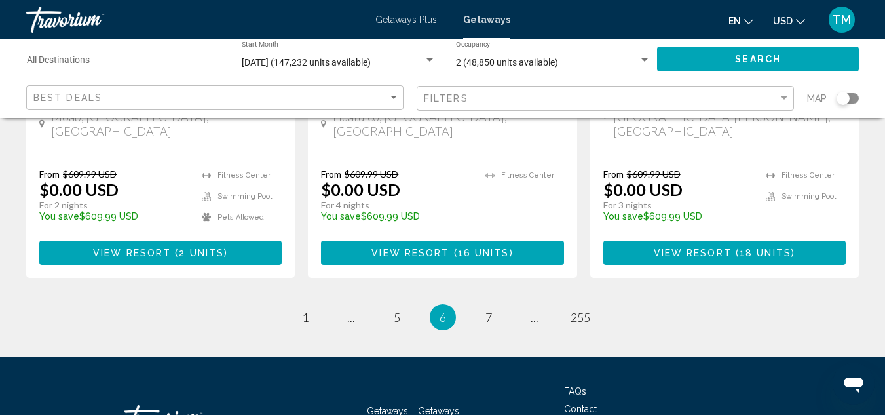
scroll to position [1819, 0]
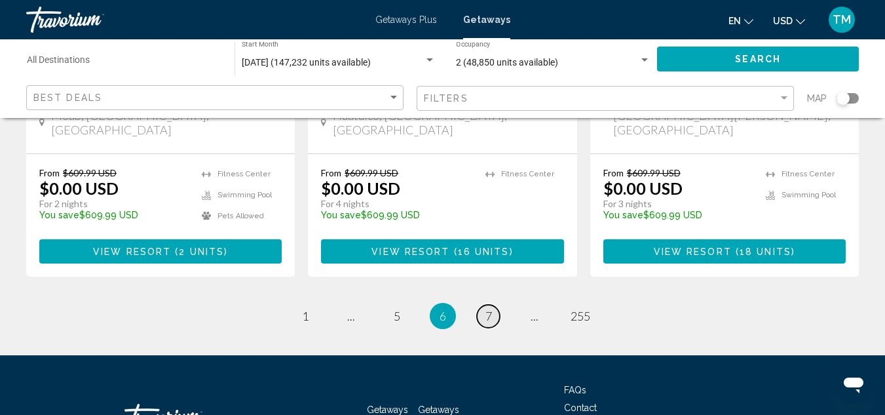
click at [489, 308] on span "7" at bounding box center [488, 315] width 7 height 14
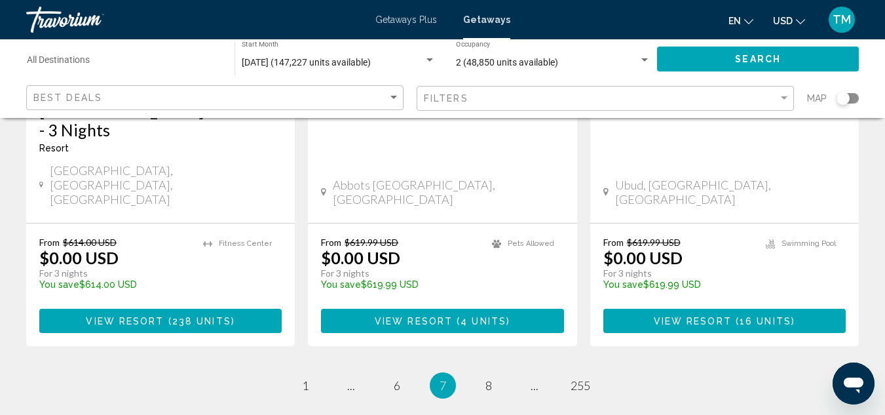
scroll to position [1819, 0]
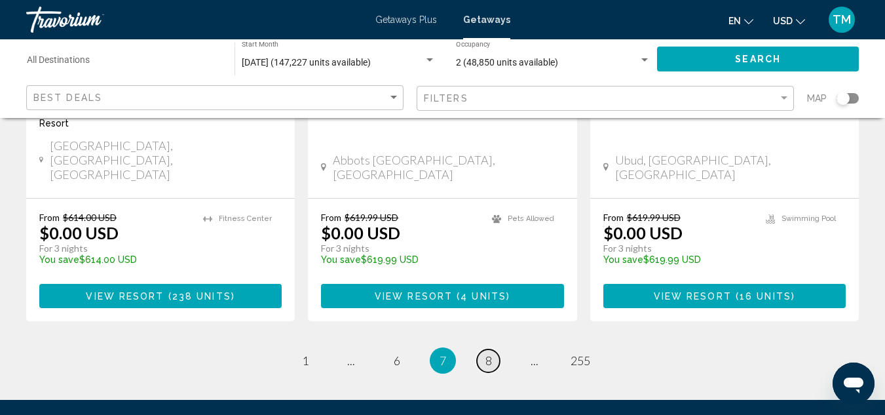
click at [489, 353] on span "8" at bounding box center [488, 360] width 7 height 14
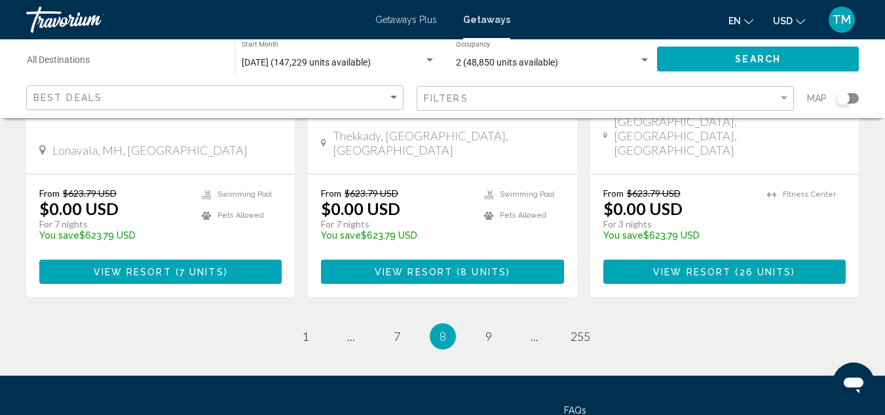
scroll to position [1800, 0]
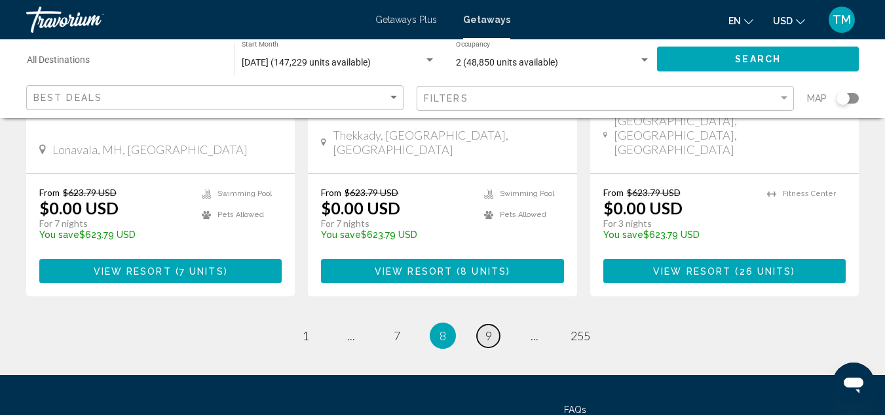
click at [491, 328] on span "9" at bounding box center [488, 335] width 7 height 14
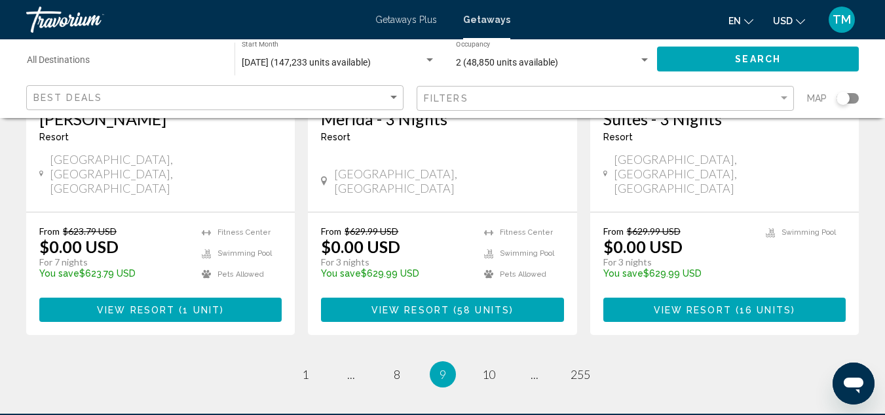
scroll to position [1768, 0]
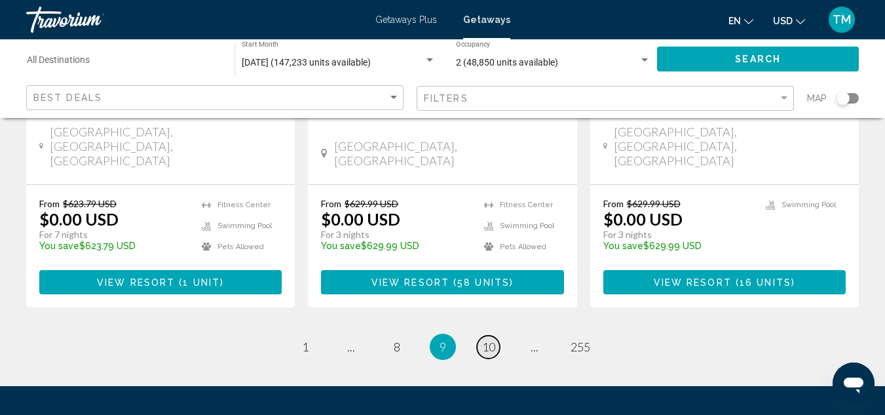
click at [485, 339] on span "10" at bounding box center [488, 346] width 13 height 14
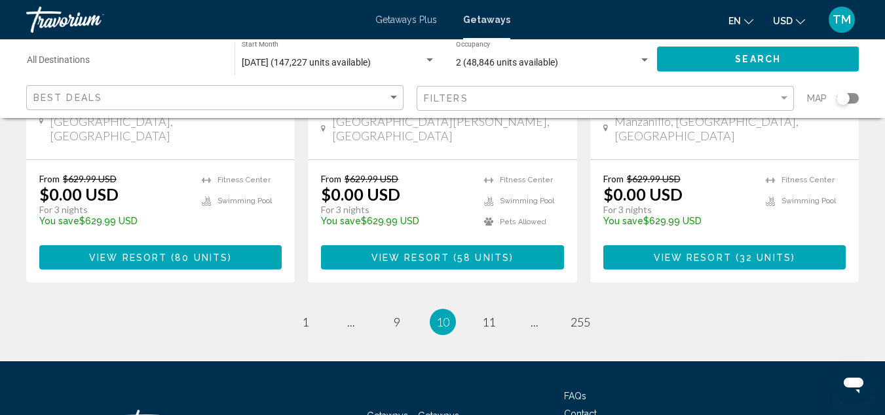
scroll to position [1839, 0]
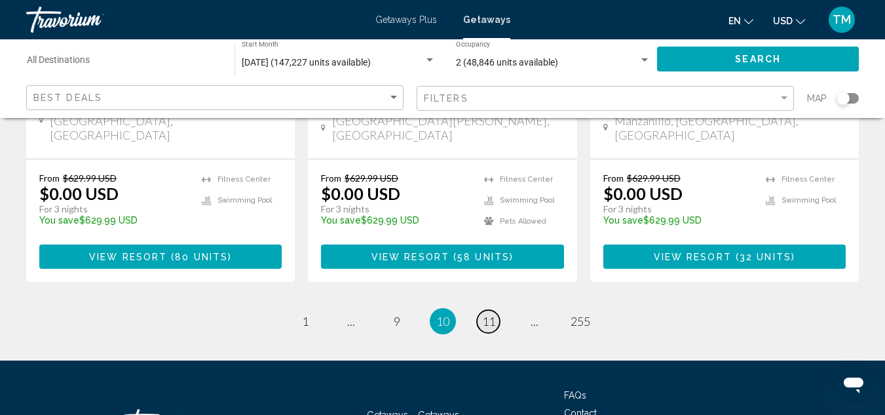
click at [485, 314] on span "11" at bounding box center [488, 321] width 13 height 14
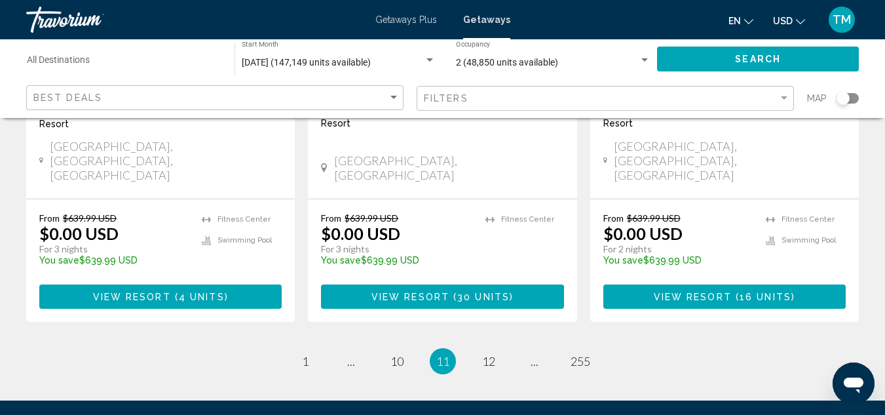
scroll to position [1834, 0]
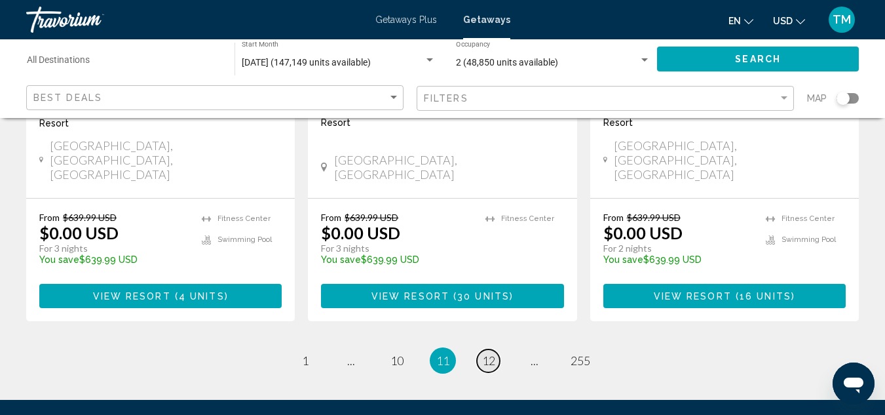
click at [486, 353] on span "12" at bounding box center [488, 360] width 13 height 14
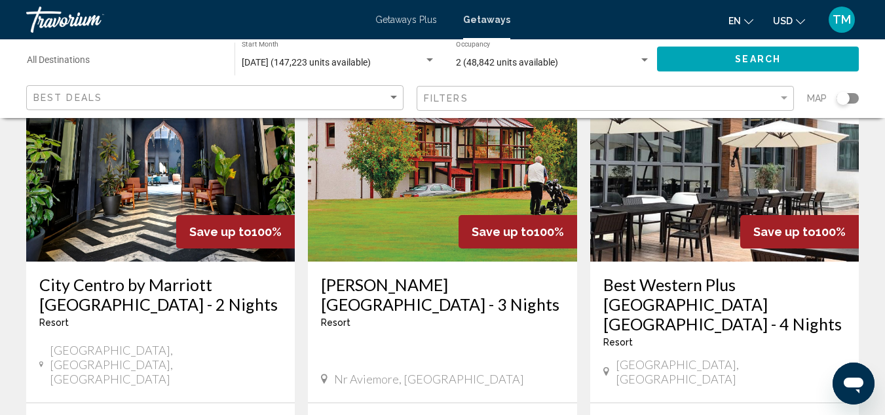
scroll to position [196, 0]
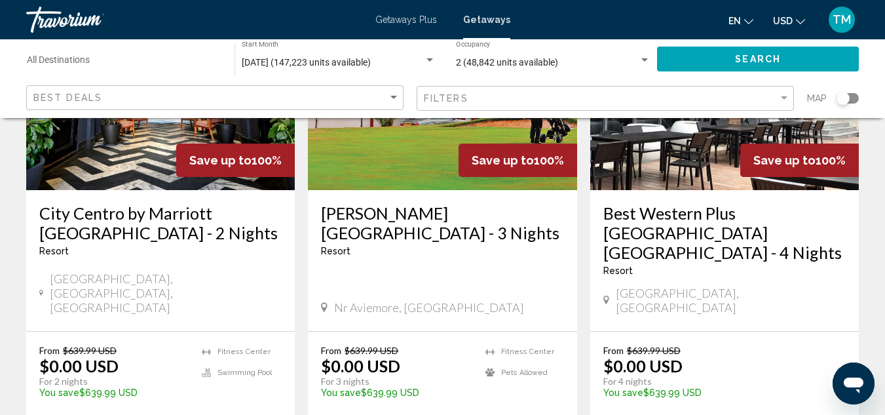
click at [168, 182] on img "Main content" at bounding box center [160, 85] width 269 height 210
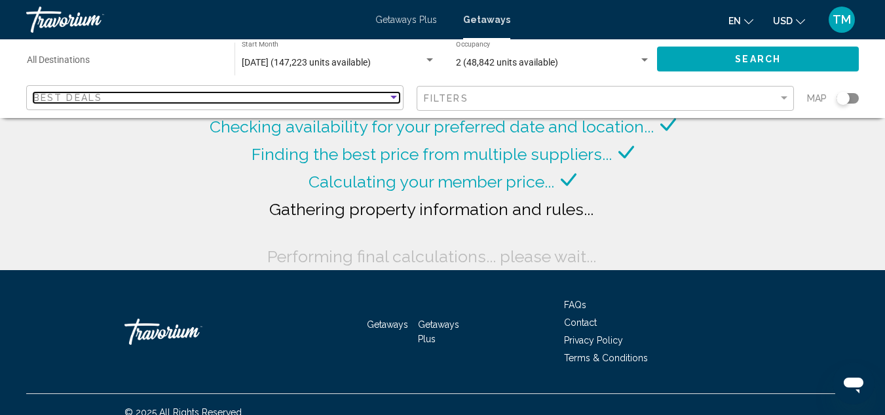
click at [395, 95] on div "Sort by" at bounding box center [394, 97] width 12 height 10
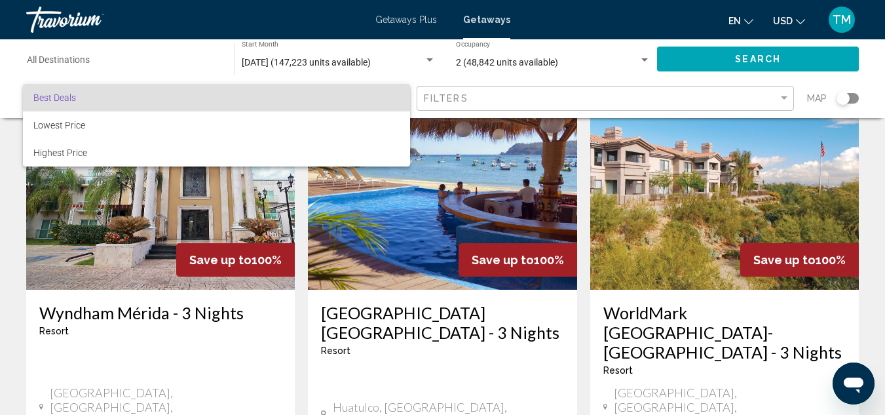
scroll to position [1853, 0]
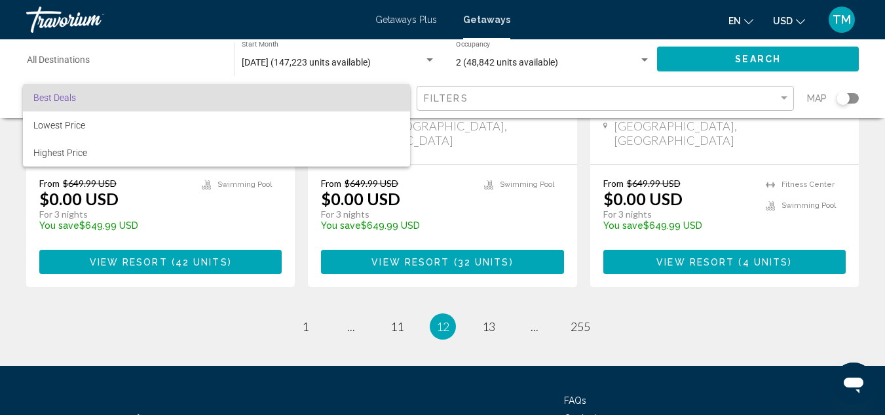
click at [489, 219] on div at bounding box center [442, 207] width 885 height 415
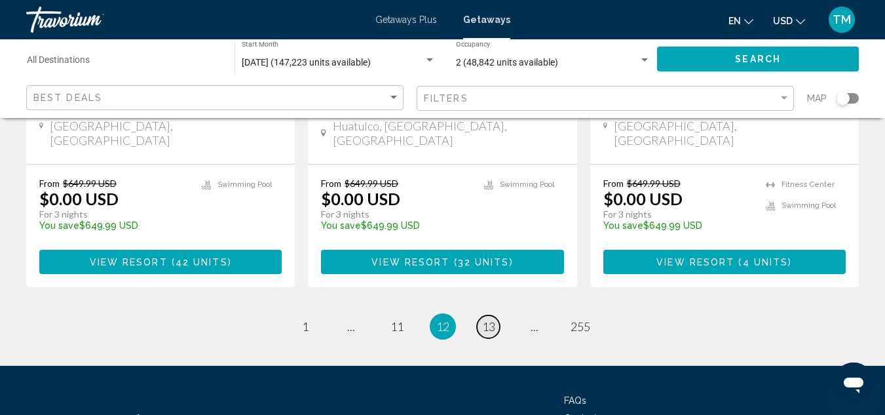
click at [489, 319] on span "13" at bounding box center [488, 326] width 13 height 14
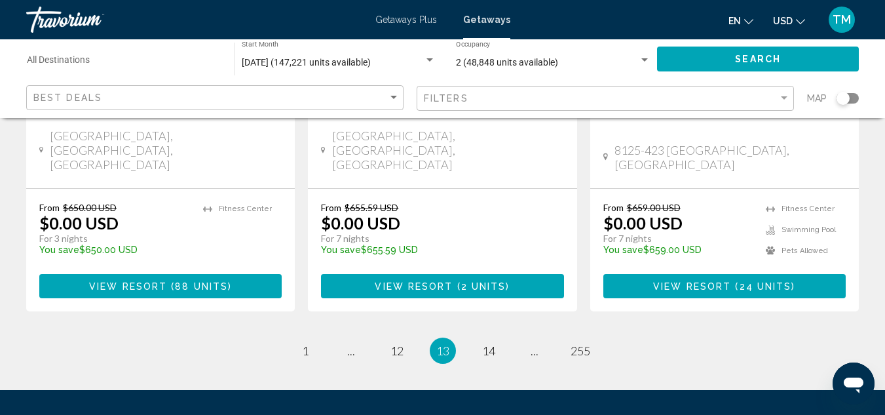
scroll to position [1838, 0]
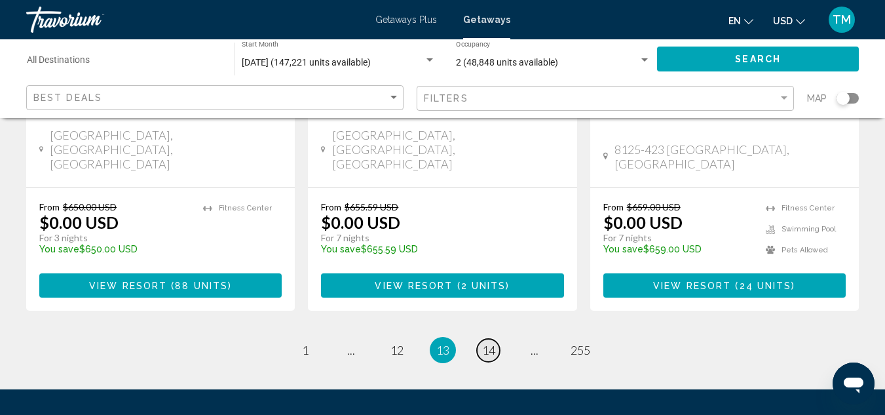
click at [491, 343] on span "14" at bounding box center [488, 350] width 13 height 14
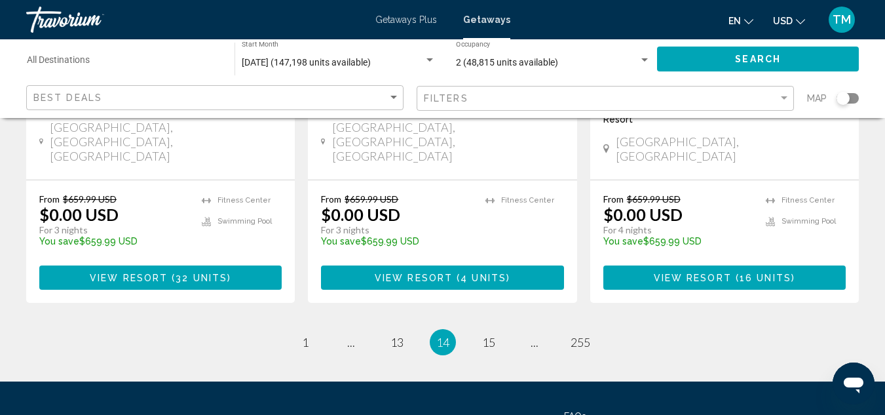
scroll to position [1838, 0]
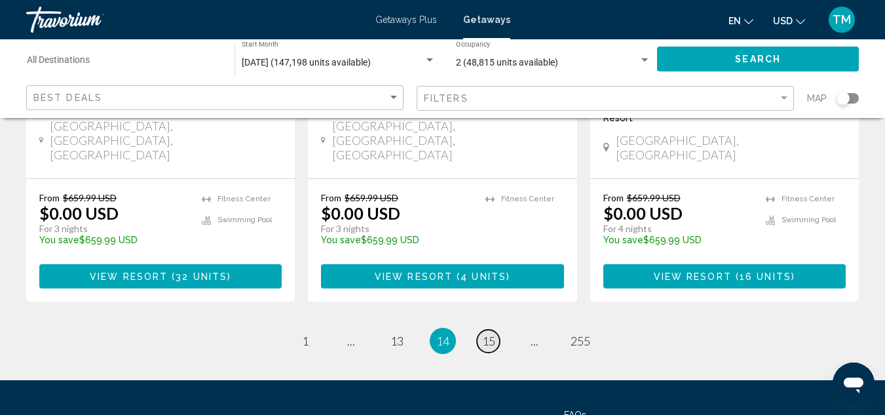
click at [487, 333] on span "15" at bounding box center [488, 340] width 13 height 14
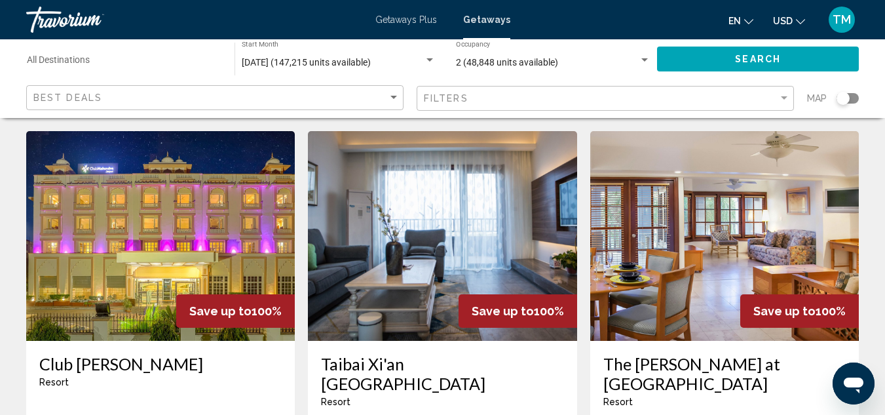
scroll to position [524, 0]
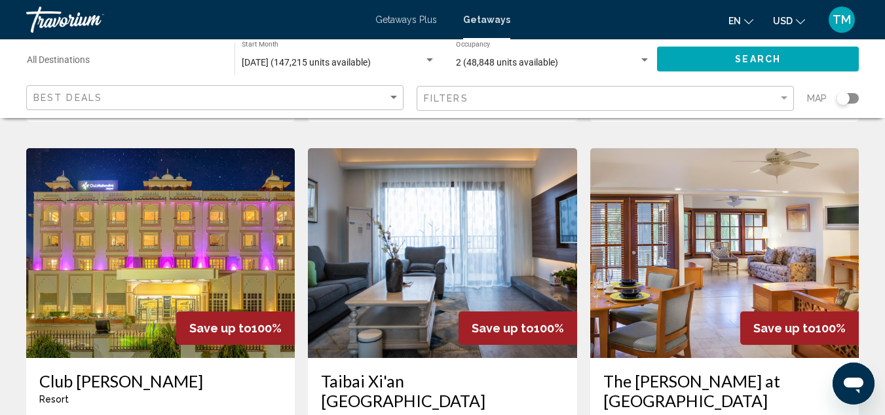
click at [150, 195] on img "Main content" at bounding box center [160, 253] width 269 height 210
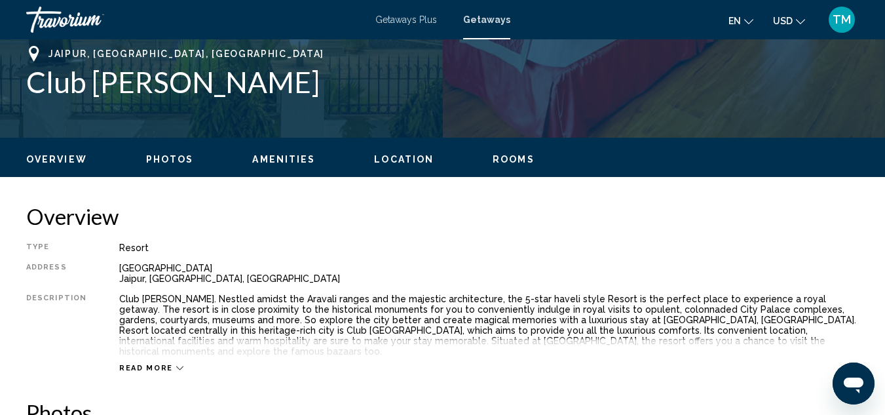
scroll to position [143, 0]
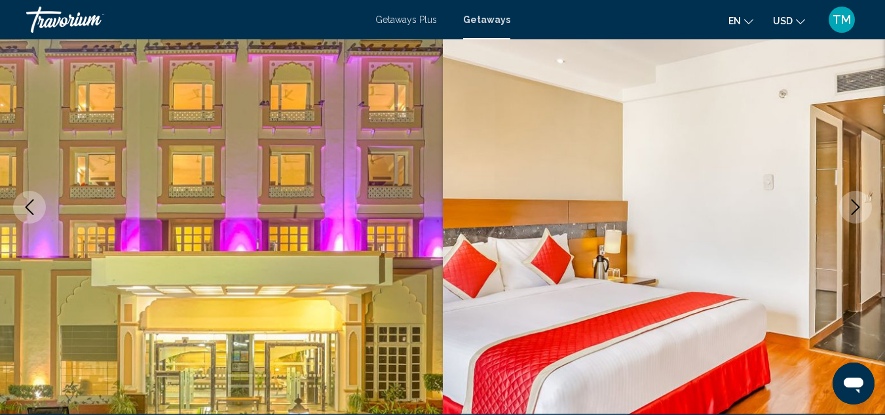
click at [855, 206] on icon "Next image" at bounding box center [855, 207] width 16 height 16
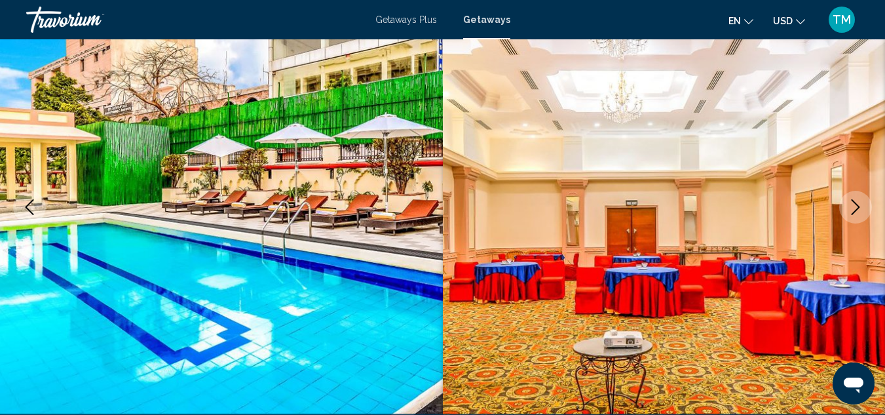
click at [855, 206] on icon "Next image" at bounding box center [855, 207] width 16 height 16
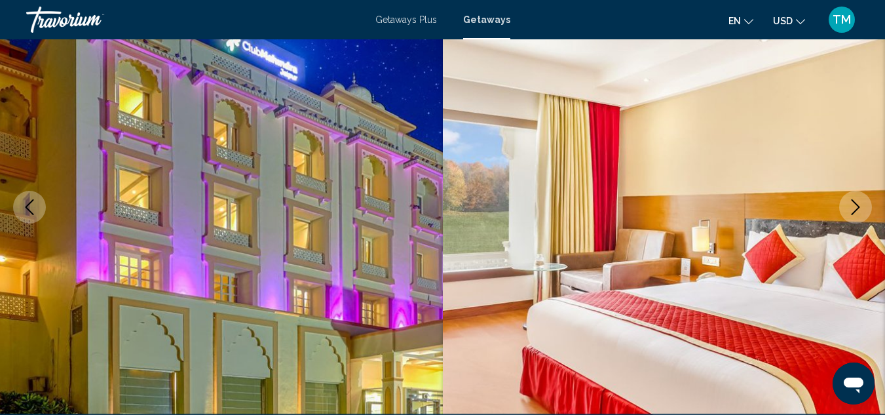
click at [855, 206] on icon "Next image" at bounding box center [855, 207] width 16 height 16
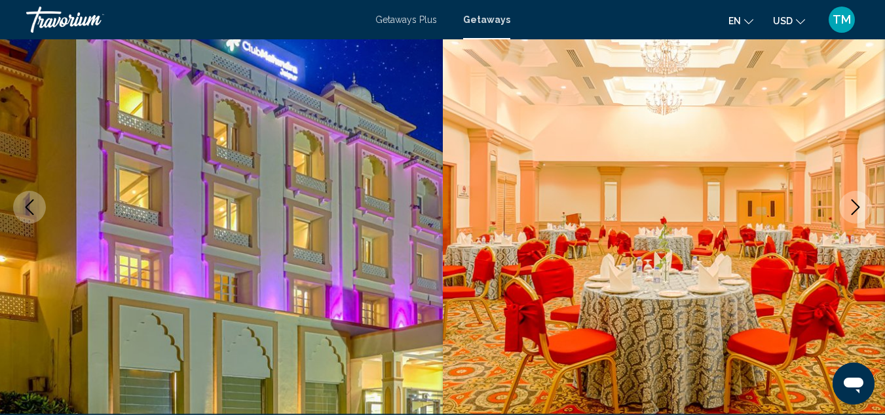
click at [855, 206] on icon "Next image" at bounding box center [855, 207] width 16 height 16
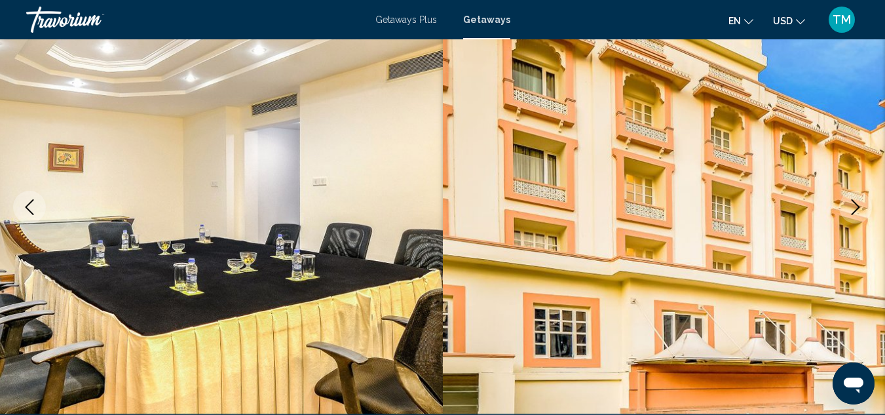
click at [860, 210] on icon "Next image" at bounding box center [855, 207] width 16 height 16
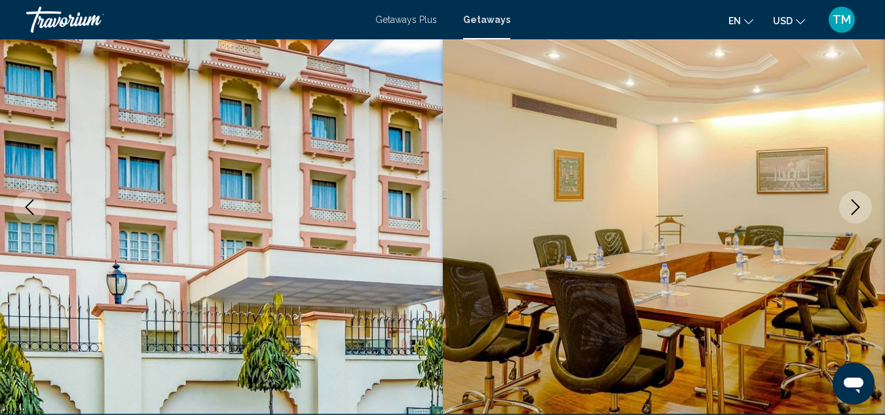
click at [860, 210] on icon "Next image" at bounding box center [855, 207] width 16 height 16
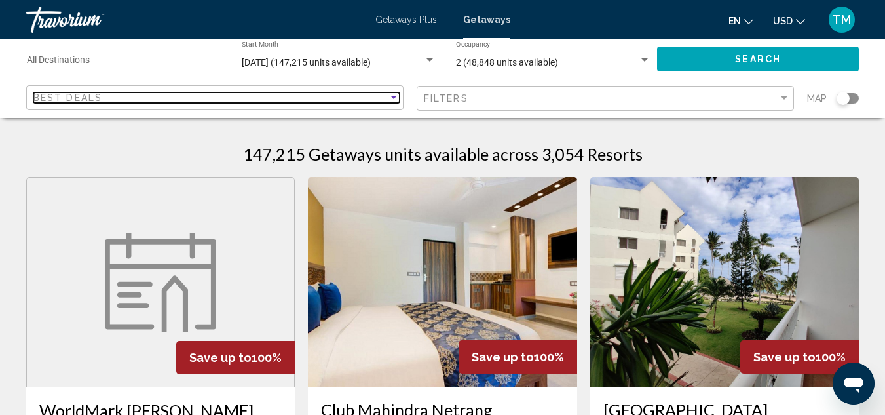
click at [398, 98] on div "Sort by" at bounding box center [394, 97] width 12 height 10
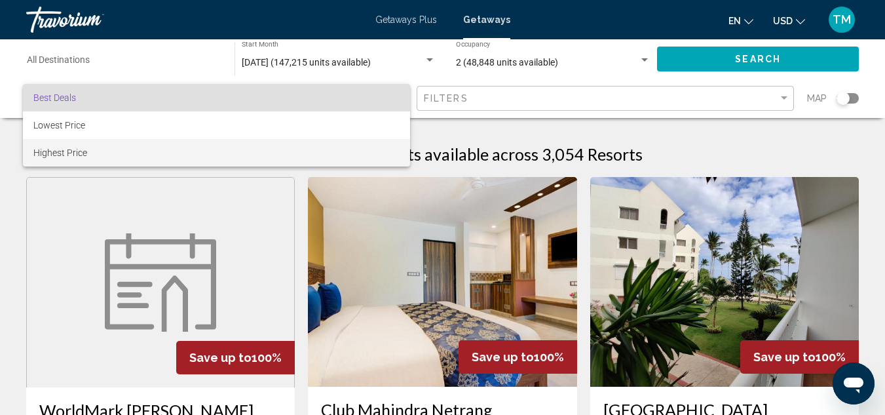
click at [75, 149] on span "Highest Price" at bounding box center [60, 152] width 54 height 10
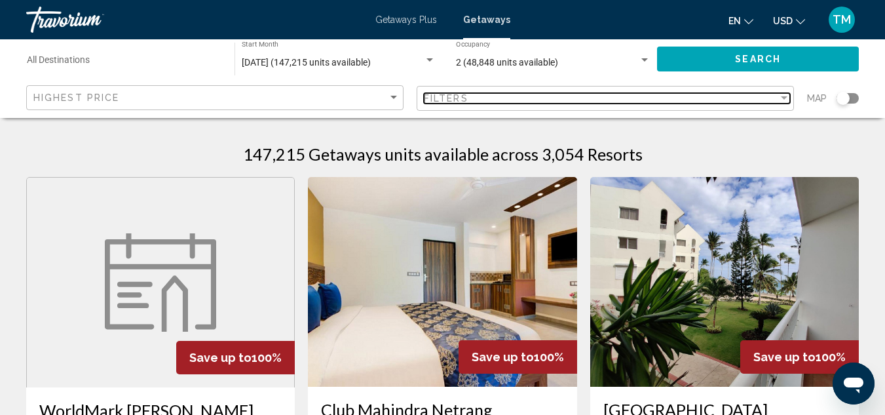
click at [781, 97] on div "Filter" at bounding box center [784, 97] width 7 height 3
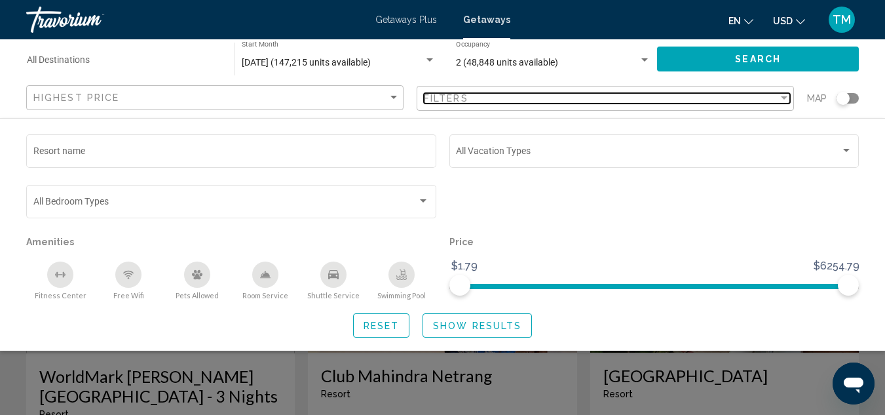
scroll to position [65, 0]
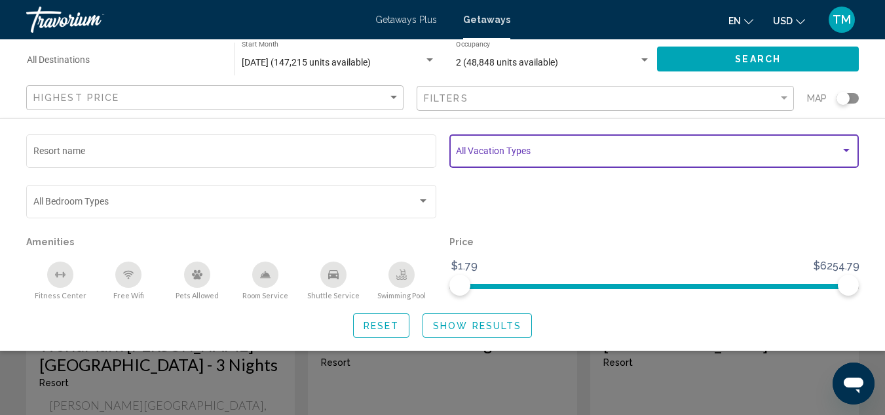
click at [846, 151] on div "Search widget" at bounding box center [846, 150] width 7 height 3
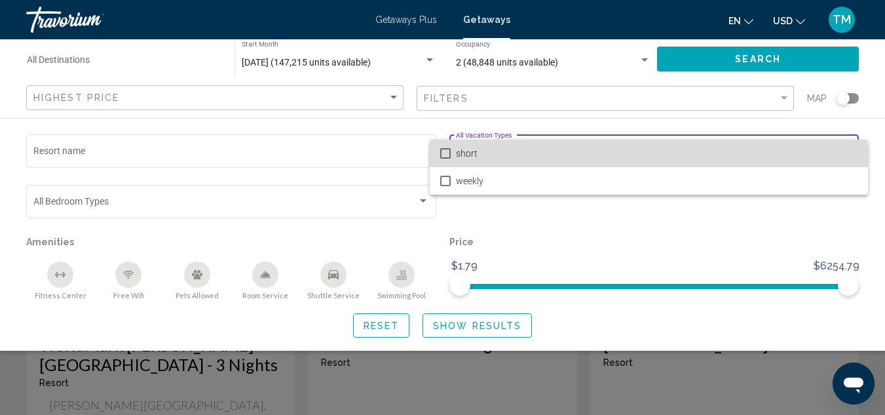
click at [444, 153] on mat-pseudo-checkbox at bounding box center [445, 153] width 10 height 10
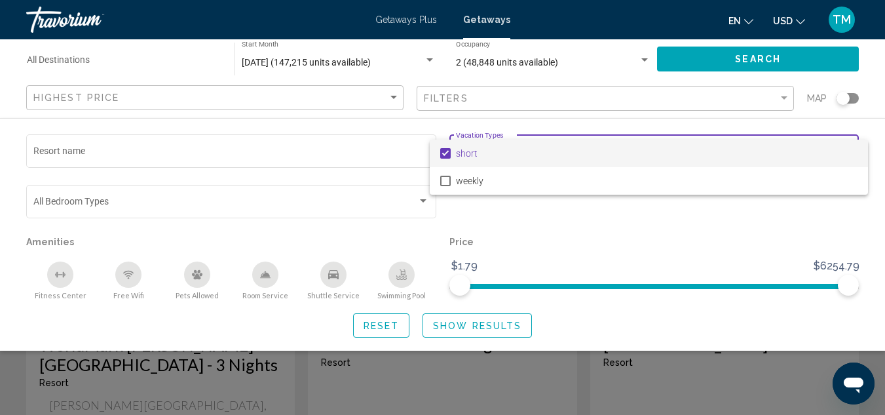
click at [426, 200] on div at bounding box center [442, 207] width 885 height 415
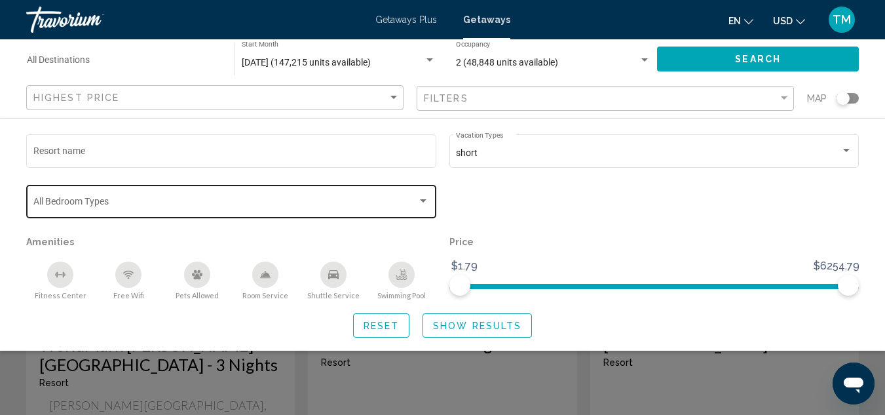
click at [424, 201] on div "Search widget" at bounding box center [423, 200] width 7 height 3
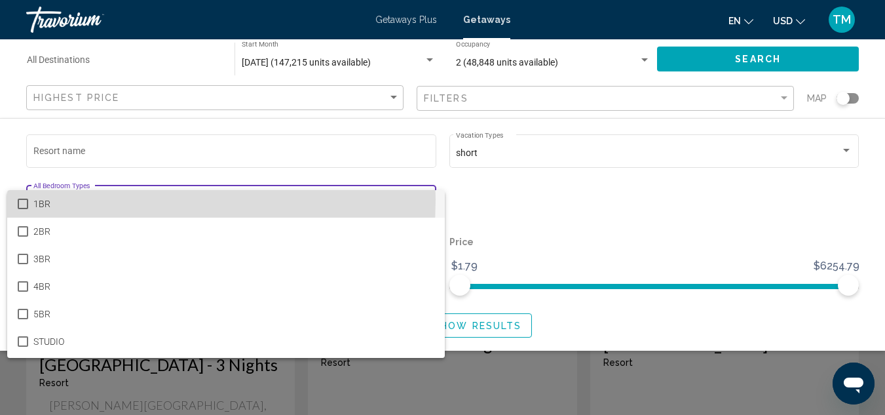
click at [24, 199] on mat-pseudo-checkbox at bounding box center [23, 203] width 10 height 10
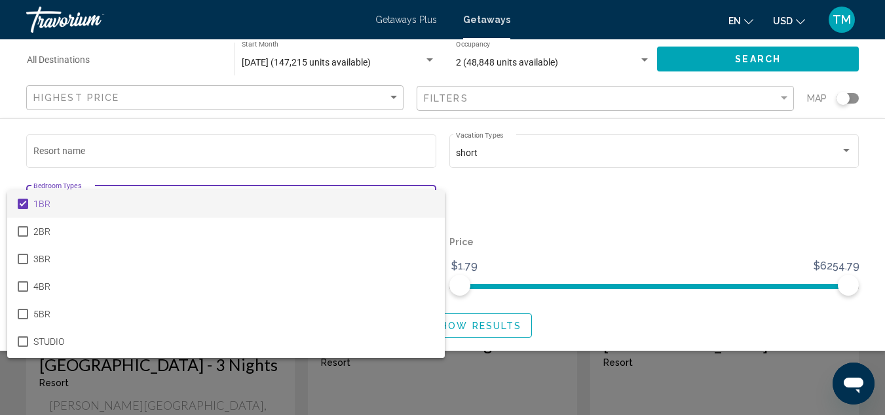
click at [593, 198] on div at bounding box center [442, 207] width 885 height 415
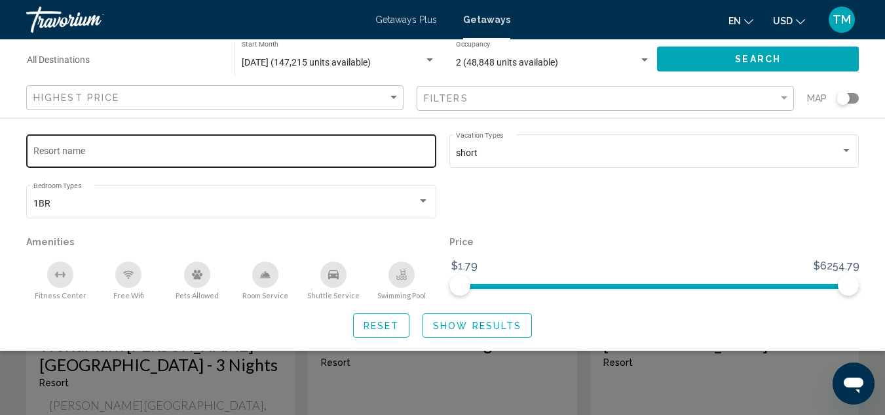
scroll to position [0, 0]
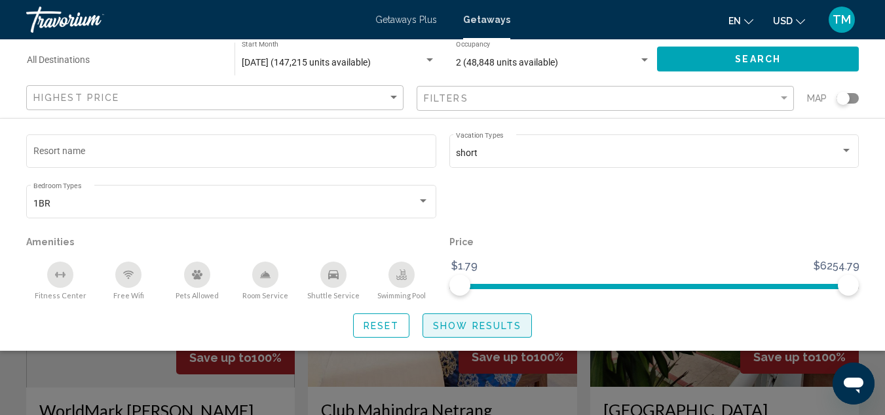
click at [451, 333] on button "Show Results" at bounding box center [476, 325] width 109 height 24
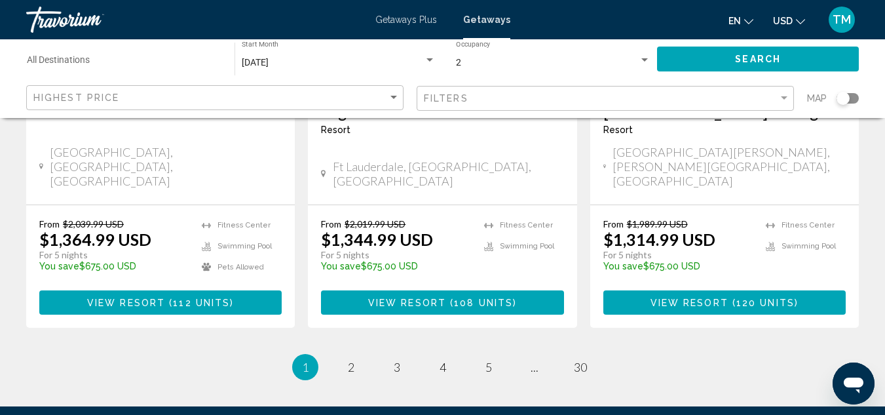
scroll to position [1839, 0]
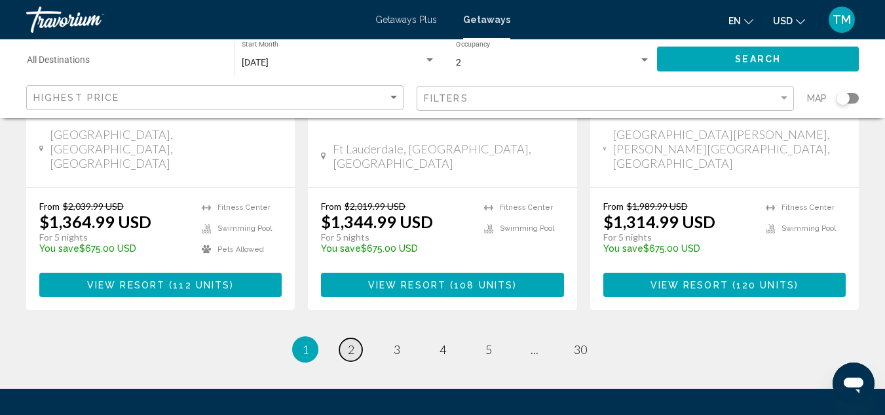
click at [354, 342] on span "2" at bounding box center [351, 349] width 7 height 14
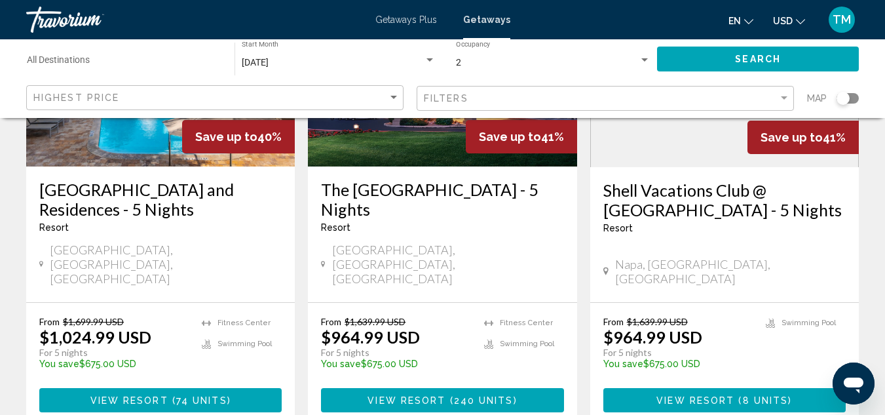
scroll to position [1768, 0]
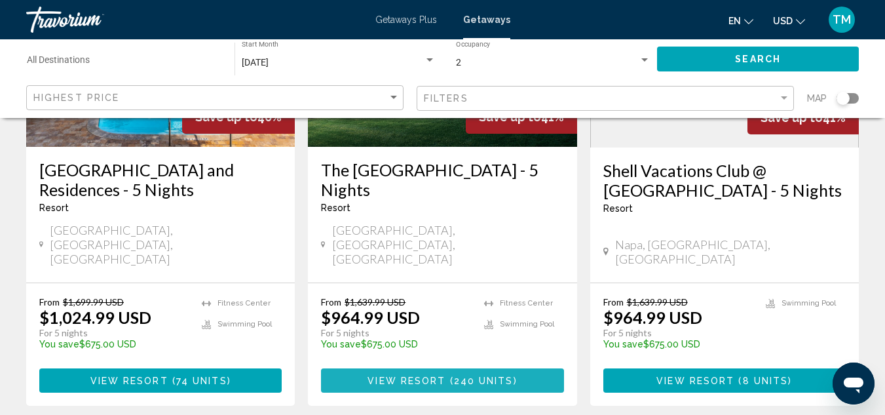
click at [435, 375] on span "View Resort" at bounding box center [406, 380] width 78 height 10
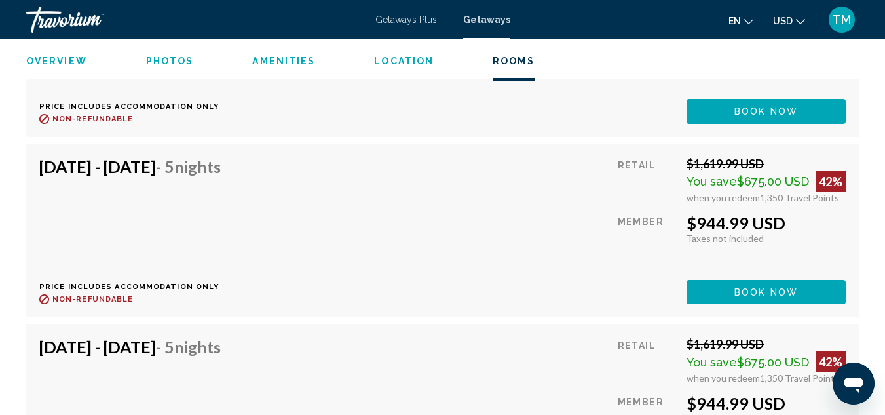
scroll to position [3877, 0]
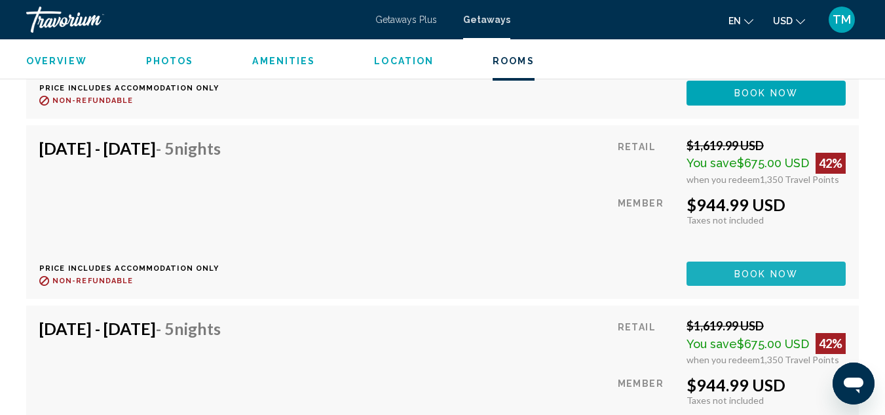
click at [777, 278] on span "Book now" at bounding box center [766, 274] width 64 height 10
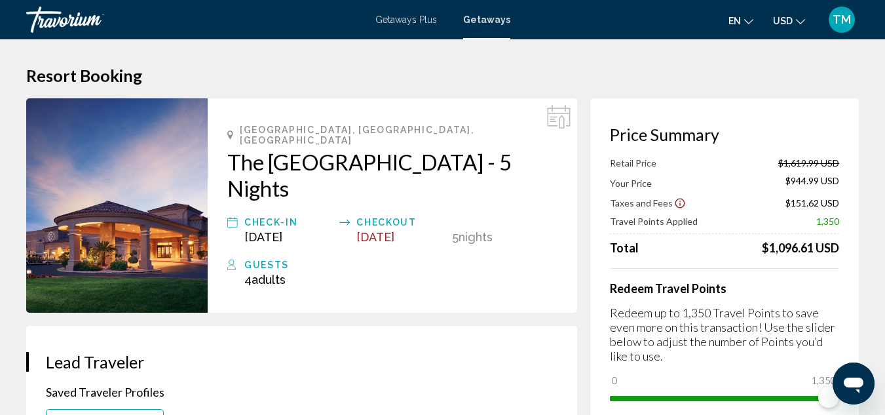
scroll to position [143, 0]
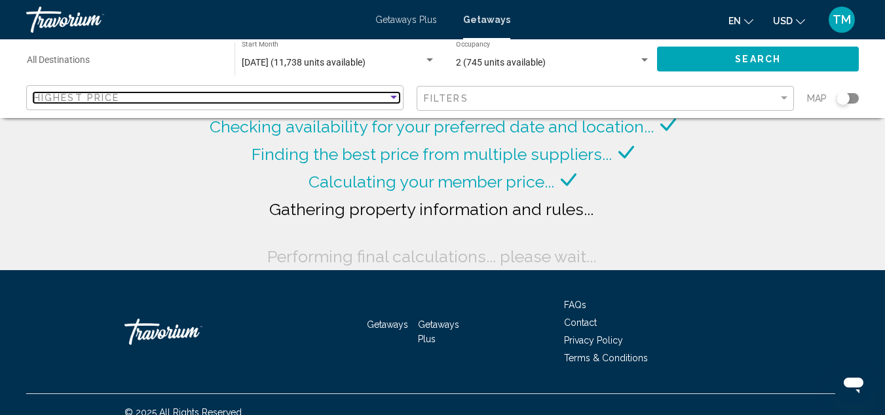
click at [394, 98] on div "Sort by" at bounding box center [393, 97] width 7 height 3
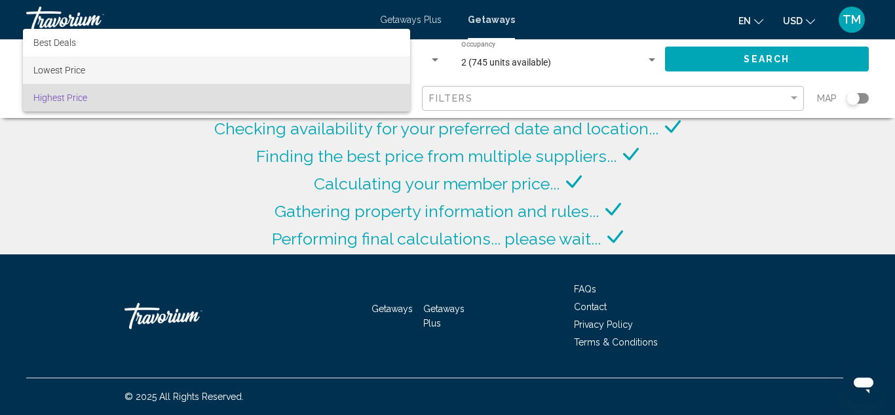
click at [84, 73] on span "Lowest Price" at bounding box center [59, 70] width 52 height 10
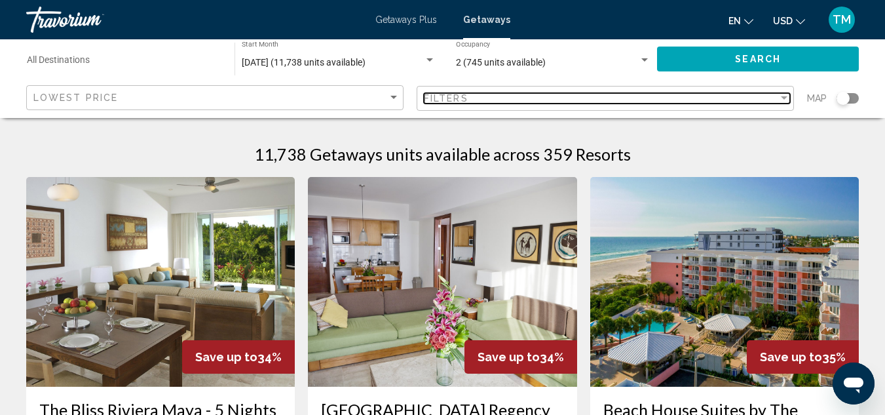
click at [783, 95] on div "Filter" at bounding box center [784, 98] width 12 height 10
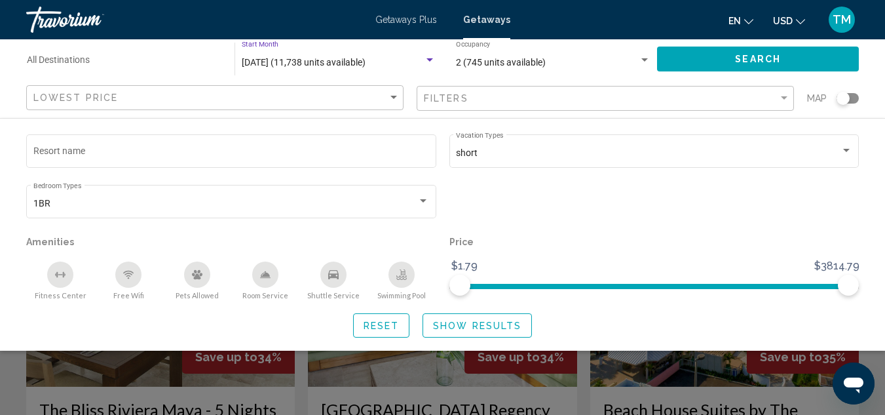
click at [430, 61] on div "Search widget" at bounding box center [429, 59] width 7 height 3
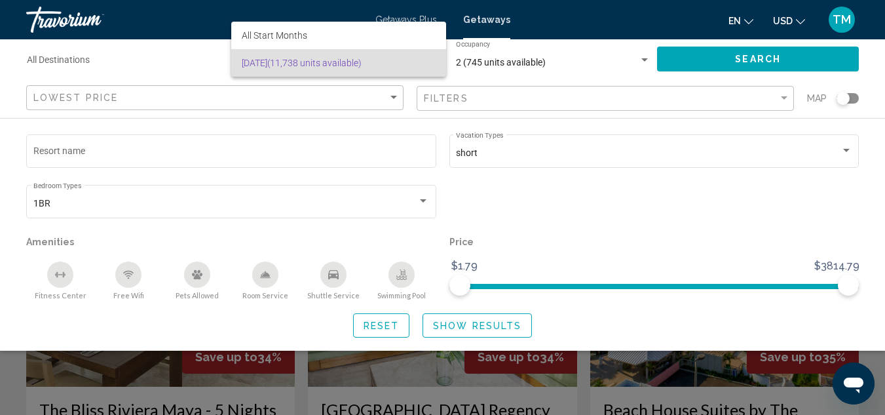
click at [525, 210] on div at bounding box center [442, 207] width 885 height 415
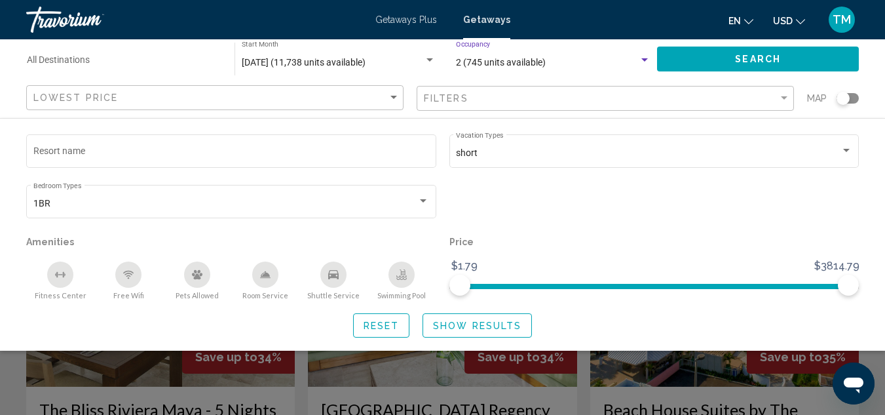
click at [642, 59] on div "Search widget" at bounding box center [644, 59] width 7 height 3
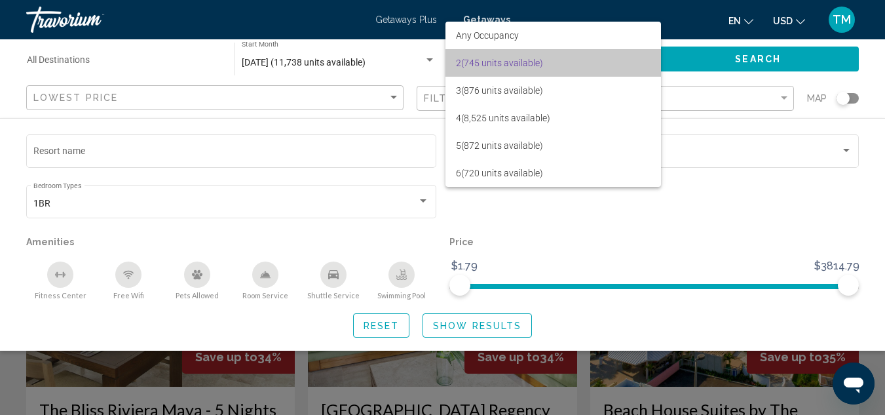
click at [560, 66] on span "2 (745 units available)" at bounding box center [553, 63] width 195 height 28
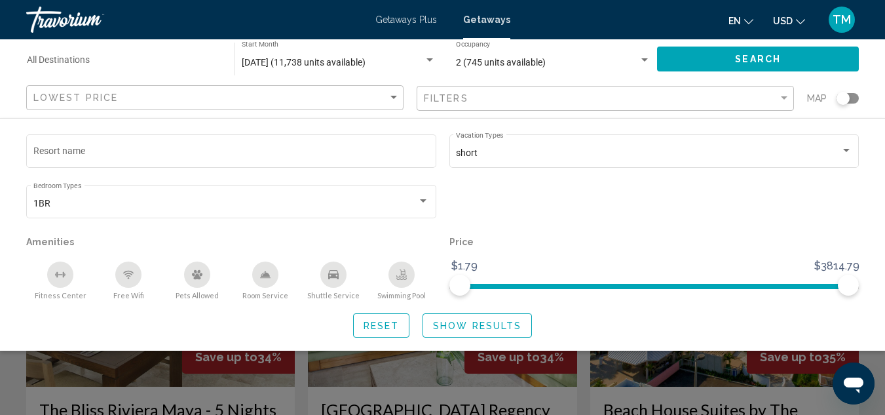
click at [197, 282] on div "Pets Allowed" at bounding box center [197, 274] width 26 height 26
click at [196, 286] on div "Pets Allowed" at bounding box center [197, 274] width 26 height 26
click at [130, 278] on icon "Free Wifi" at bounding box center [128, 274] width 10 height 10
click at [337, 278] on icon "Shuttle Service" at bounding box center [333, 274] width 10 height 9
click at [406, 281] on div "Swimming Pool" at bounding box center [401, 274] width 26 height 26
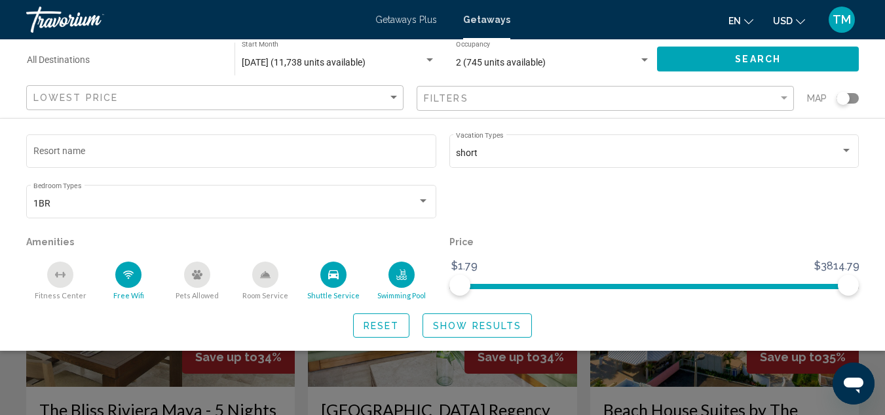
click at [495, 327] on span "Show Results" at bounding box center [477, 325] width 88 height 10
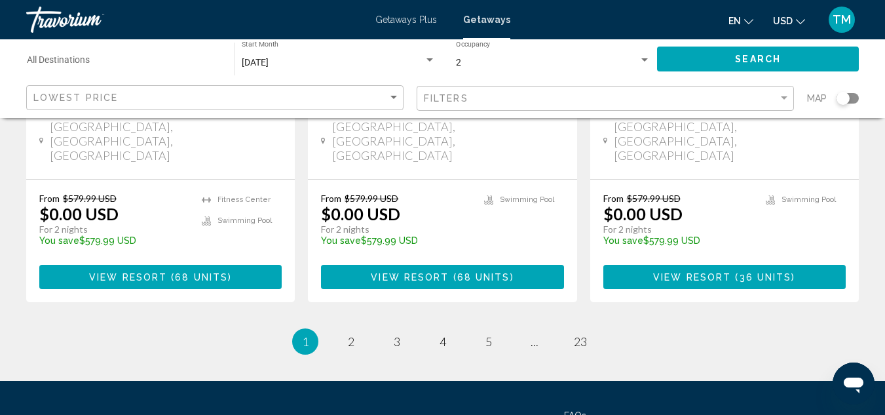
scroll to position [1834, 0]
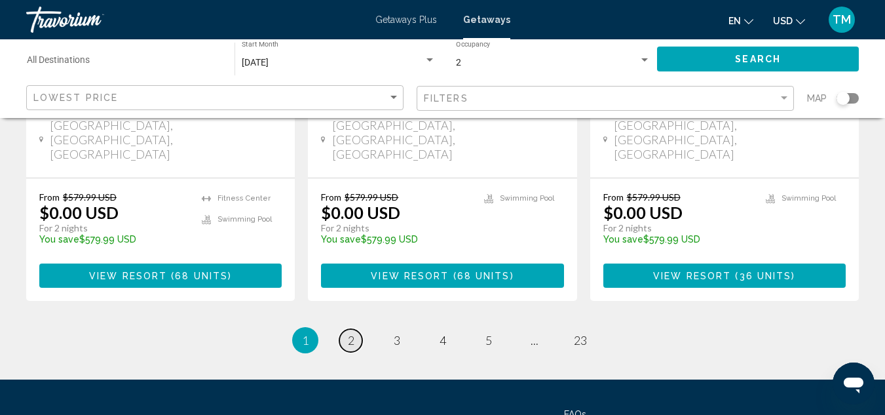
click at [348, 333] on span "2" at bounding box center [351, 340] width 7 height 14
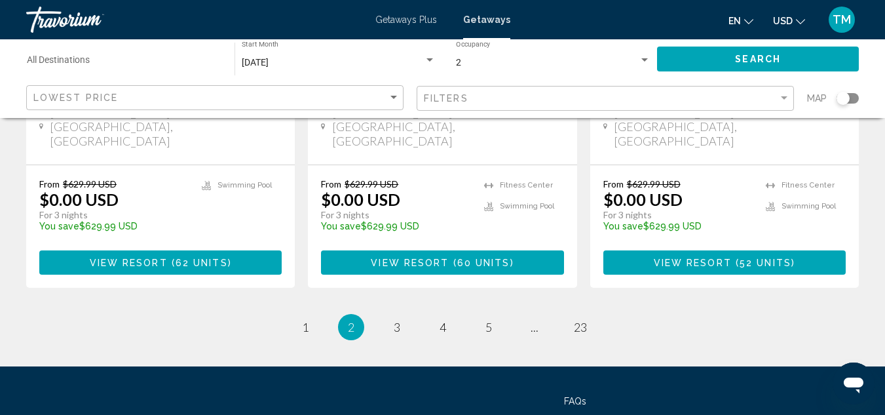
scroll to position [1838, 0]
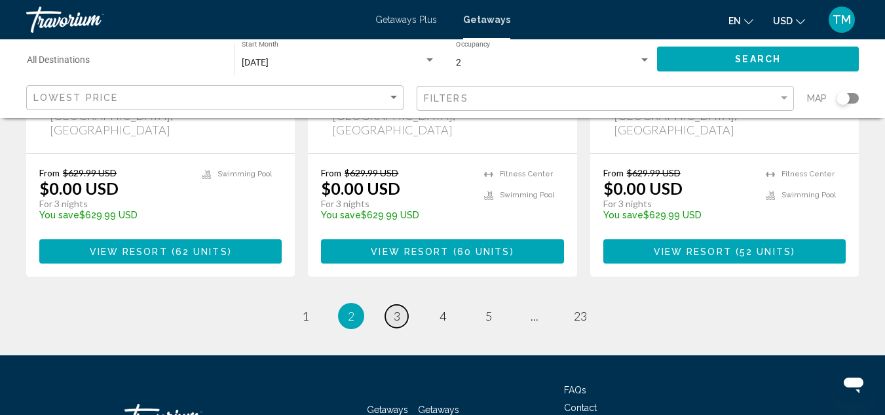
click at [396, 308] on span "3" at bounding box center [397, 315] width 7 height 14
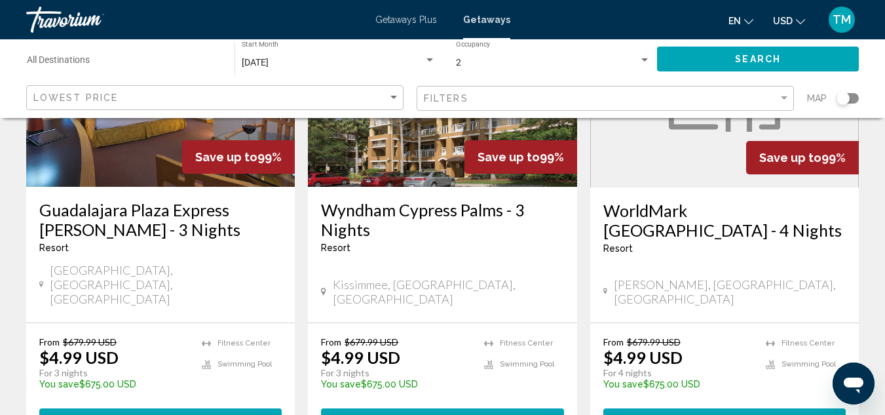
scroll to position [1703, 0]
